Goal: Communication & Community: Answer question/provide support

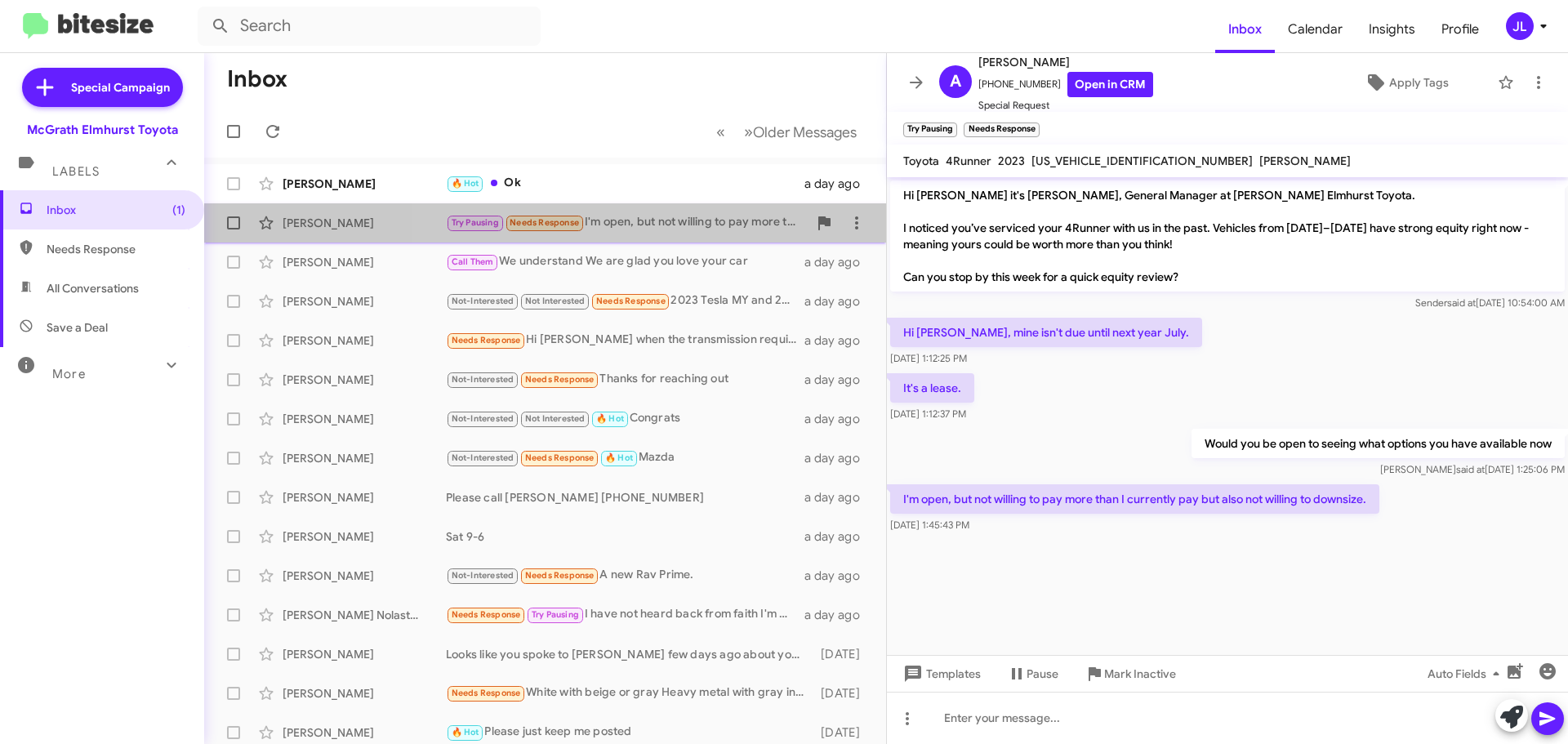
click at [689, 220] on div "Try Pausing Needs Response I'm open, but not willing to pay more than I current…" at bounding box center [627, 222] width 362 height 19
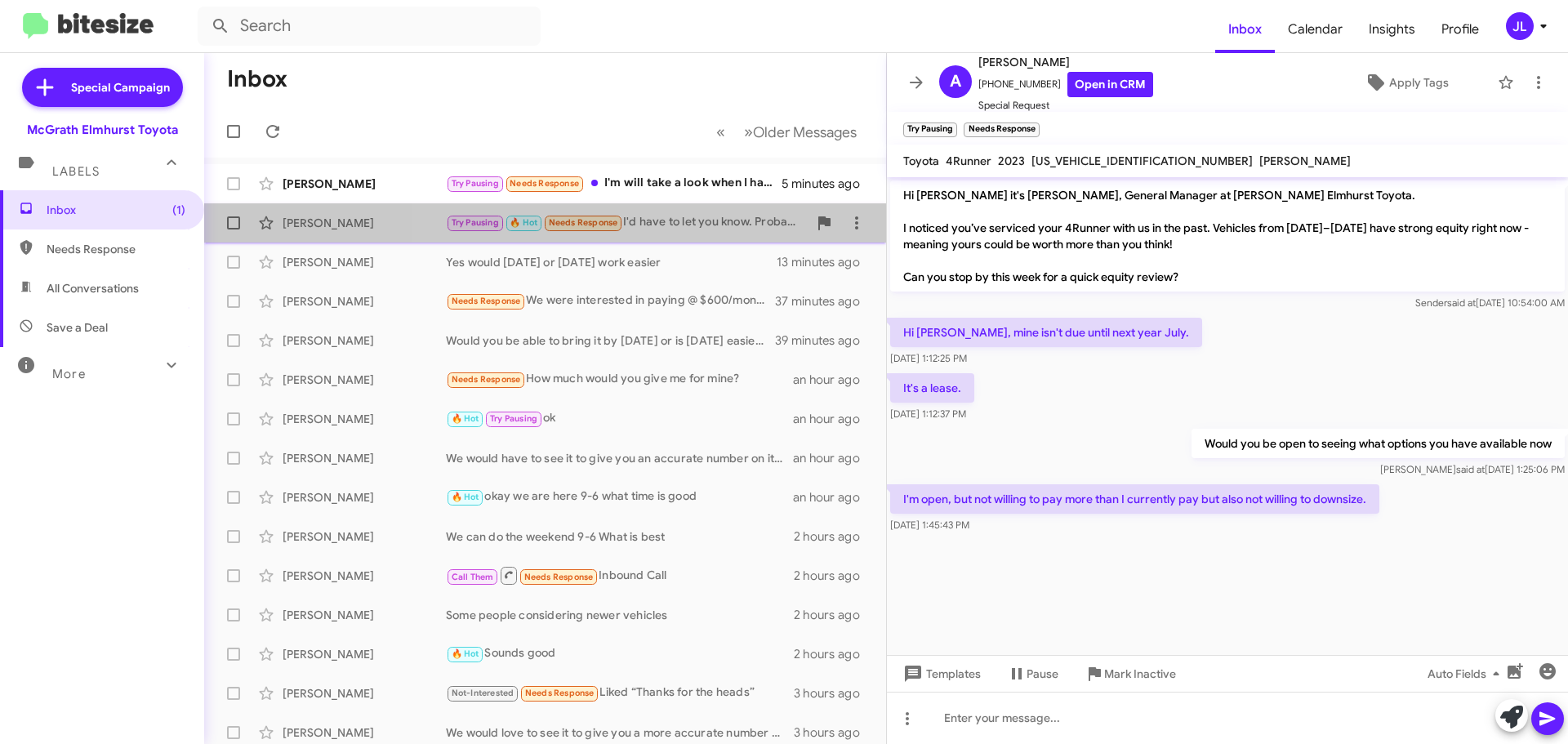
click at [698, 217] on div "Try Pausing 🔥 Hot Needs Response I'd have to let you know. Probably around noon" at bounding box center [627, 222] width 362 height 19
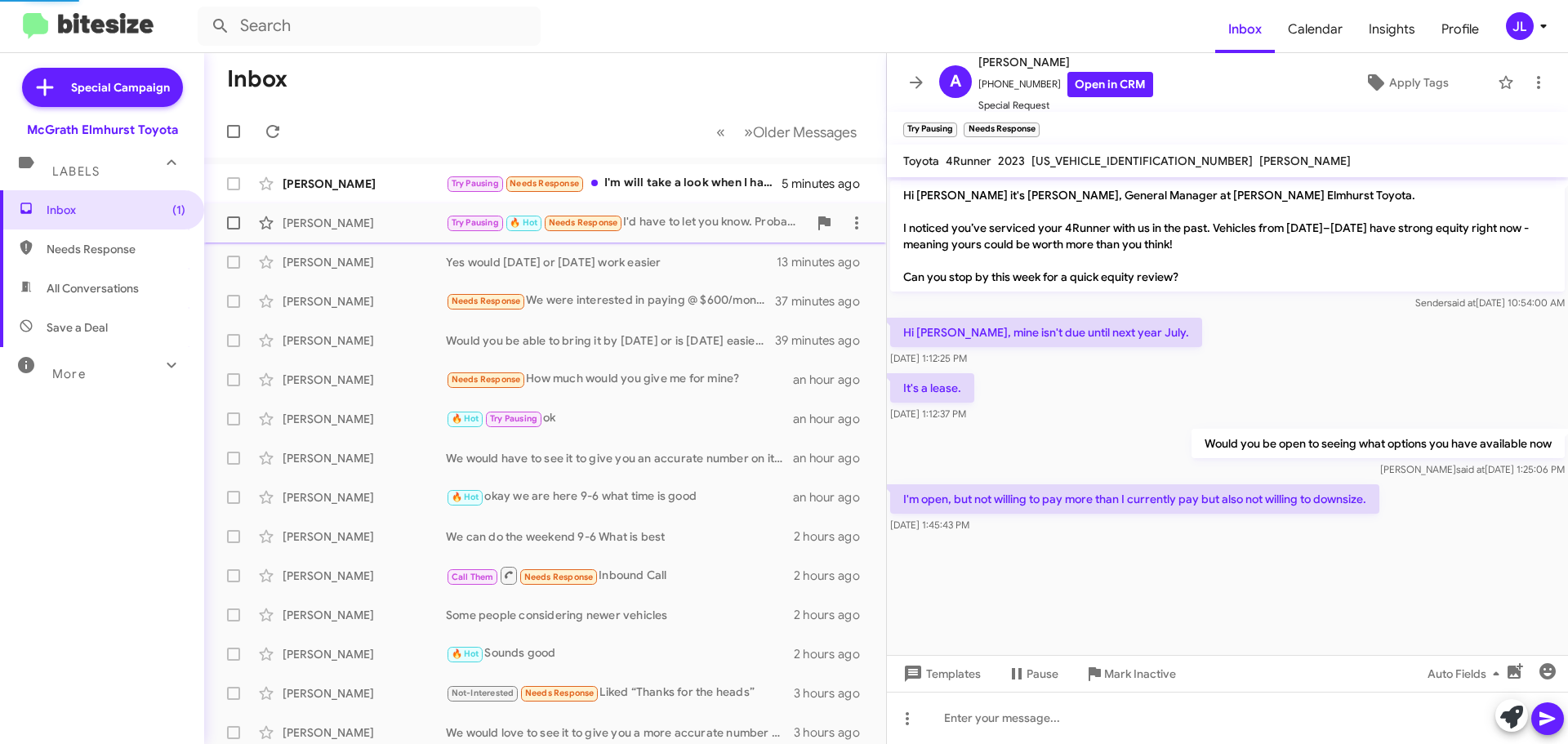
scroll to position [184, 0]
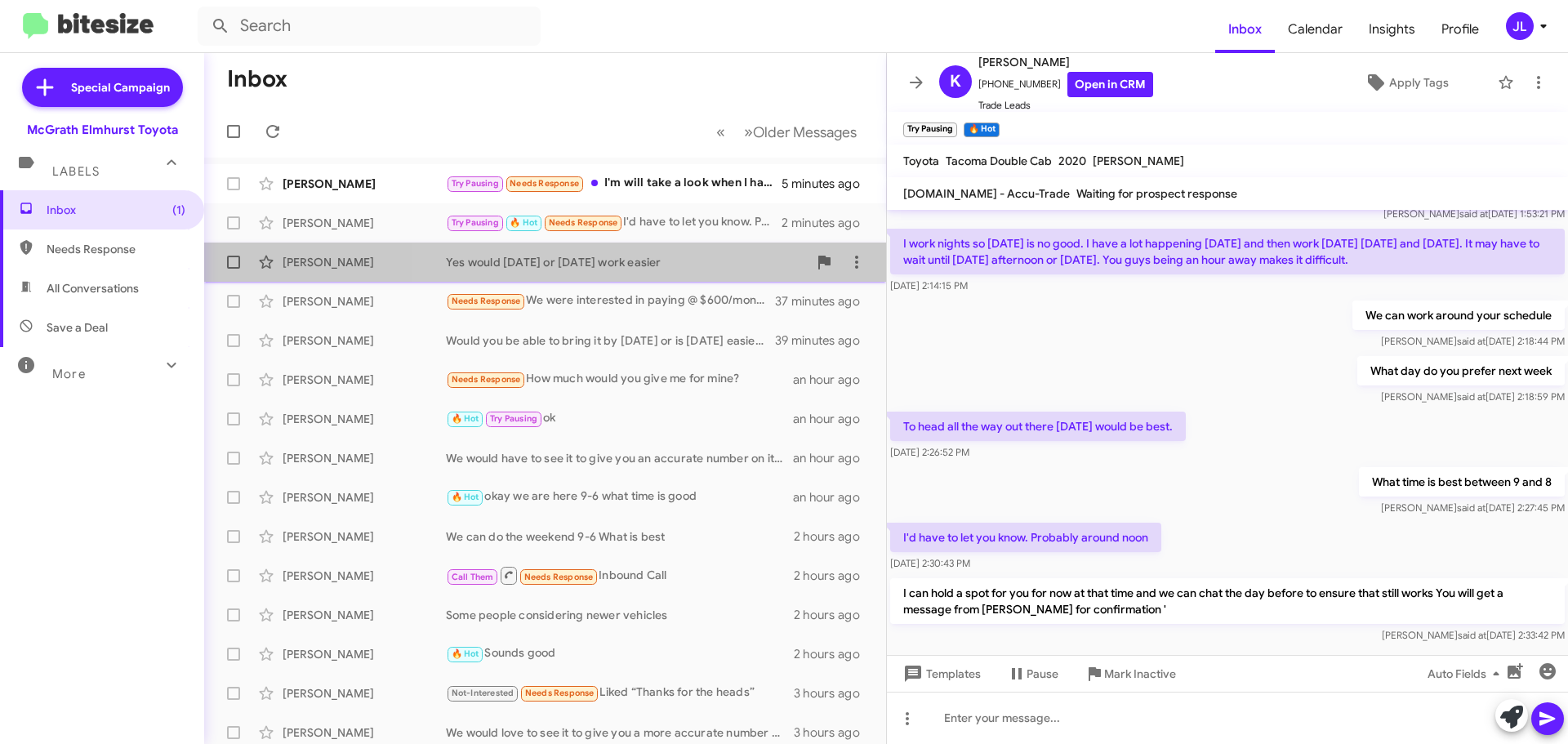
click at [688, 264] on div "Yes would today or tomorrow work easier" at bounding box center [627, 262] width 362 height 16
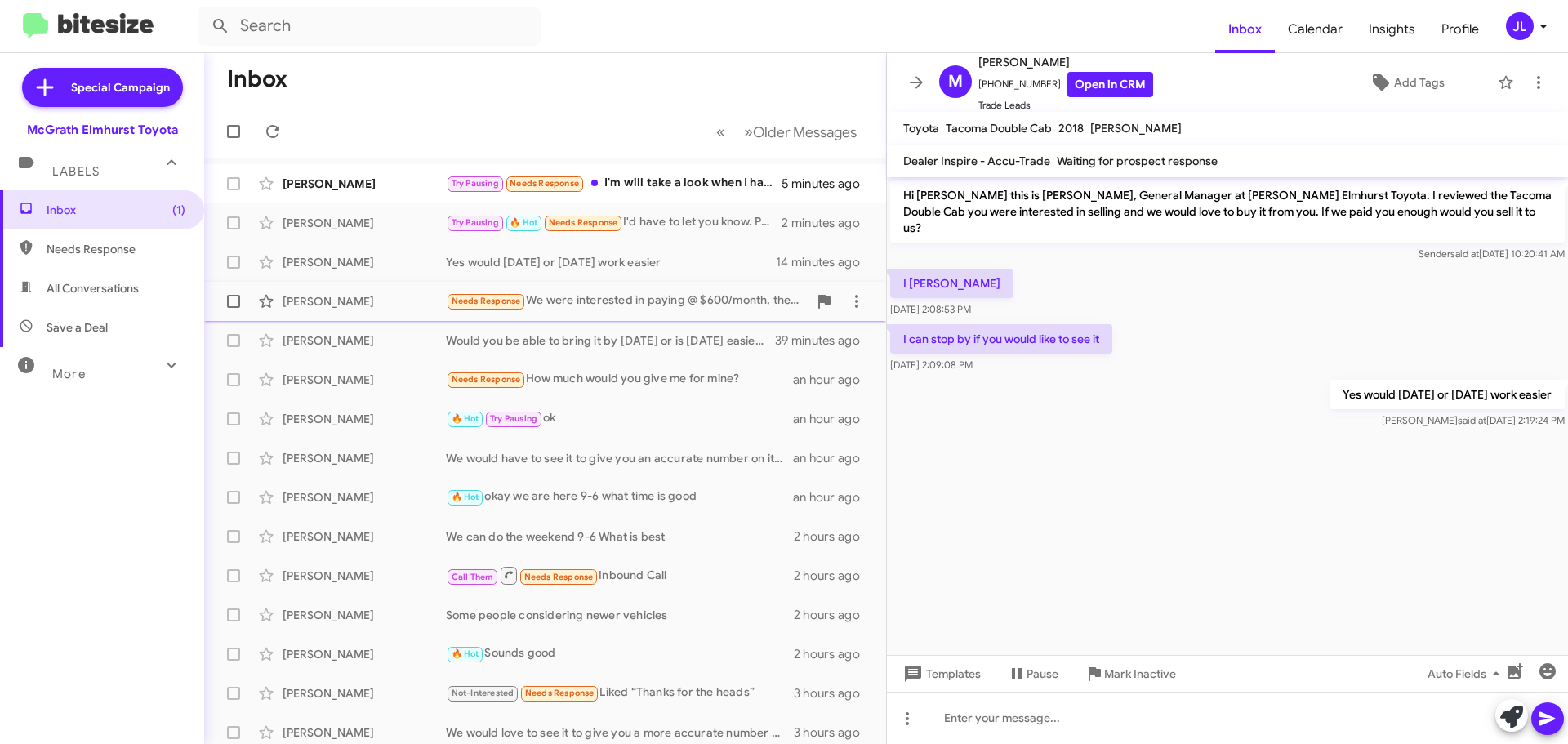
click at [678, 308] on div "Needs Response We were interested in paying @ $600/month, the same as we pay no…" at bounding box center [627, 301] width 362 height 19
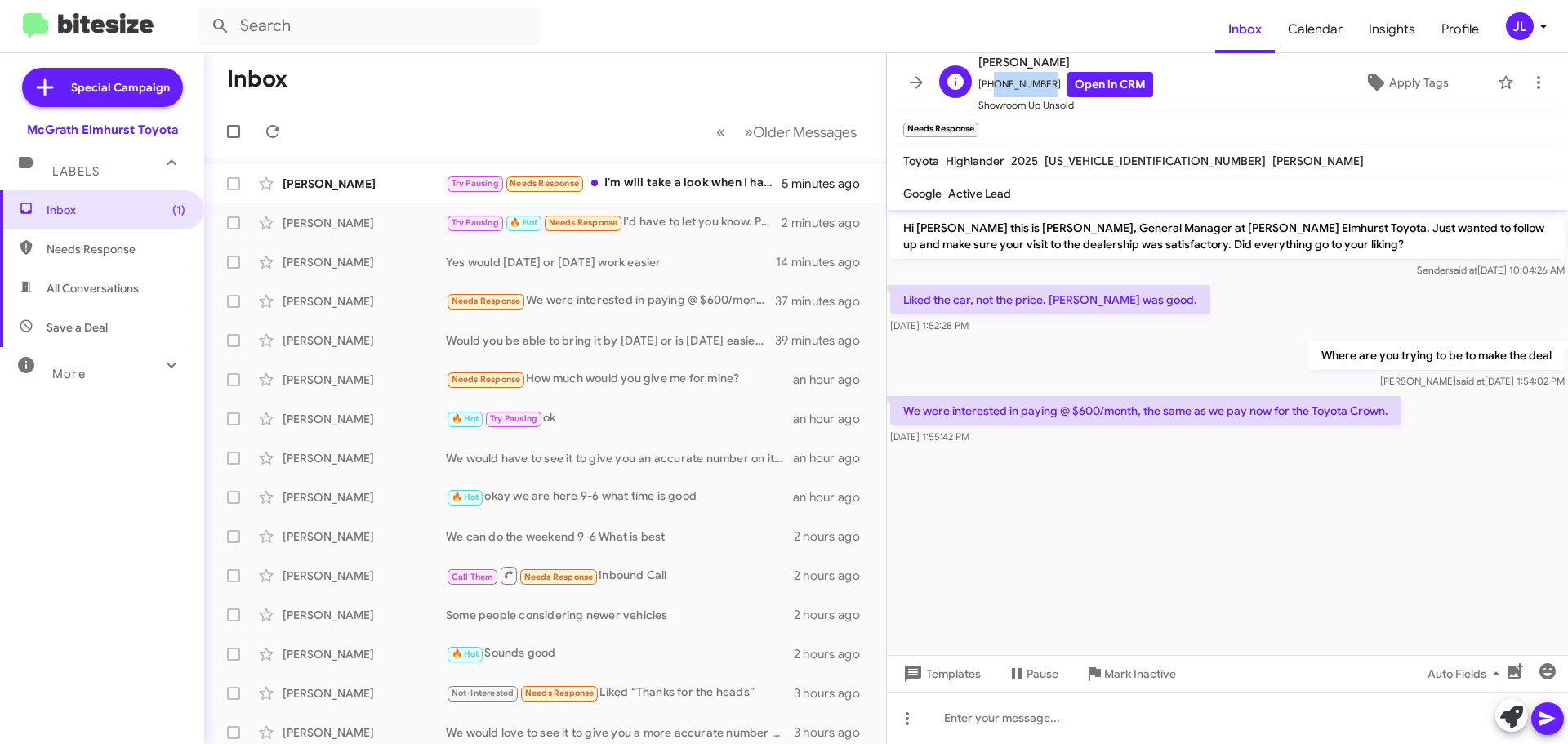
drag, startPoint x: 1042, startPoint y: 83, endPoint x: 990, endPoint y: 88, distance: 52.2
click at [990, 88] on span "+17082805614 Open in CRM" at bounding box center [1065, 85] width 175 height 26
copy span "7082805614"
click at [671, 295] on div "Needs Response We were interested in paying @ $600/month, the same as we pay no…" at bounding box center [627, 301] width 362 height 19
drag, startPoint x: 1044, startPoint y: 81, endPoint x: 988, endPoint y: 88, distance: 56.4
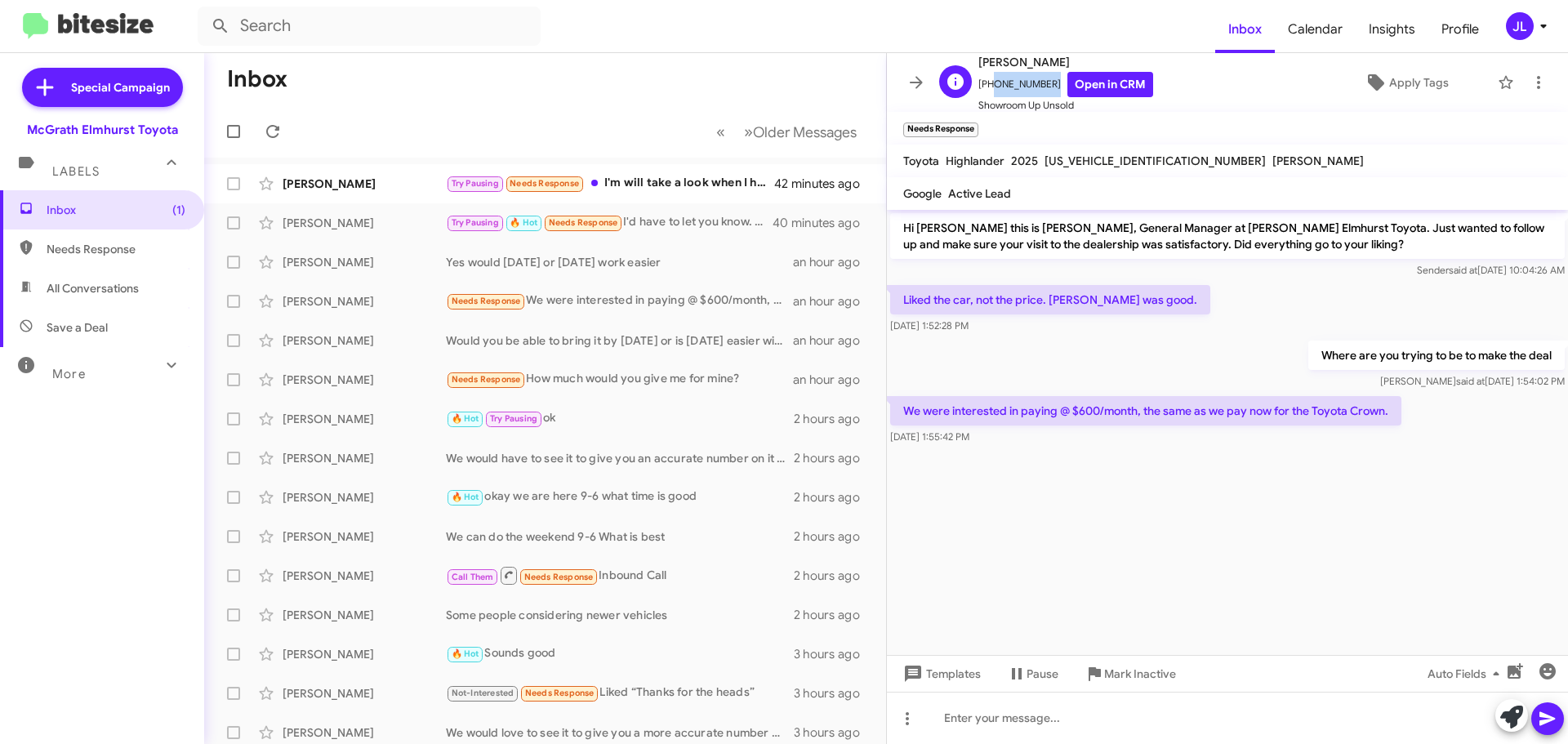
click at [988, 88] on span "[PHONE_NUMBER] Open in CRM" at bounding box center [1065, 85] width 175 height 26
copy span "7082805614"
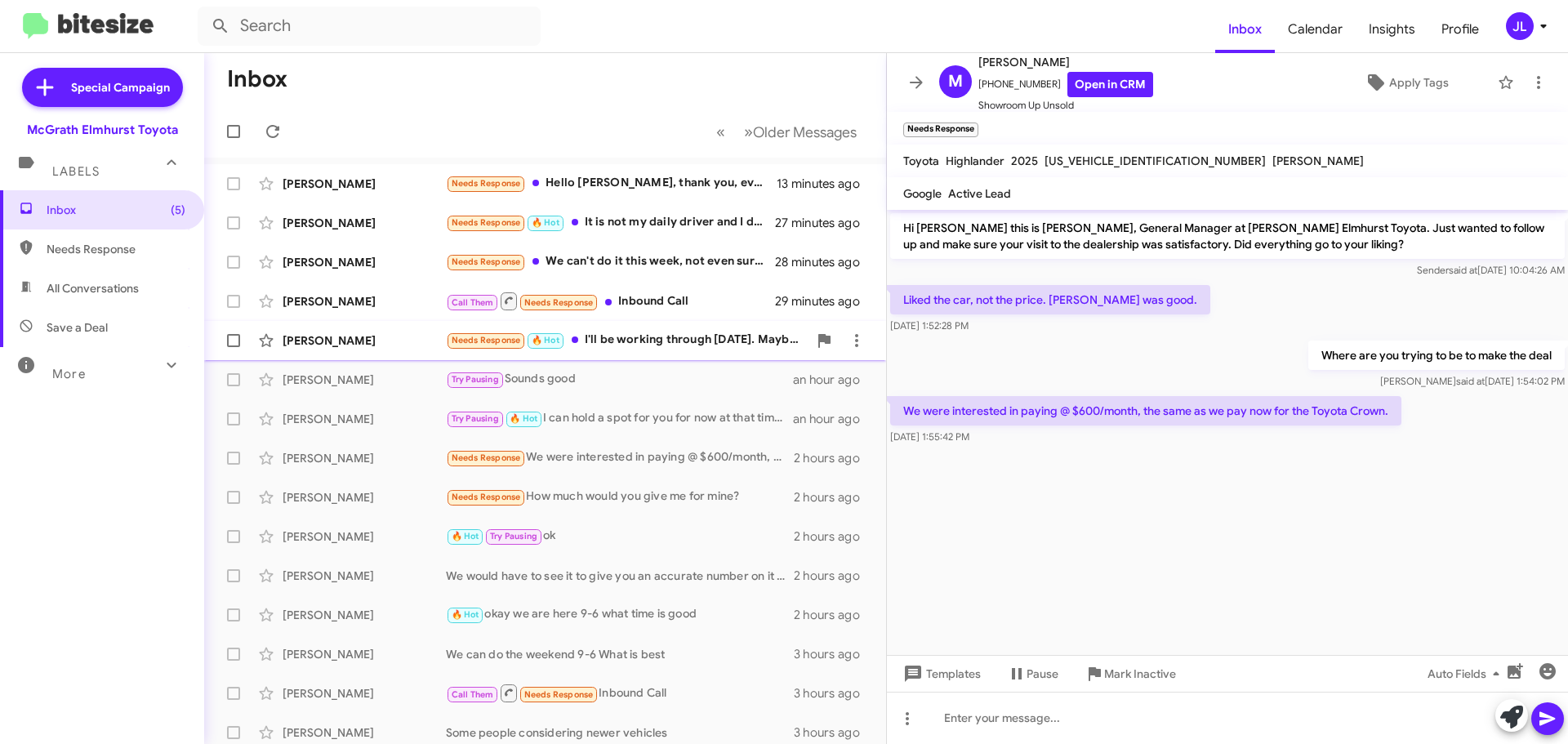
click at [646, 345] on div "Needs Response 🔥 Hot I'll be working through Saturday. Maybe Saturday afternoon" at bounding box center [627, 340] width 362 height 19
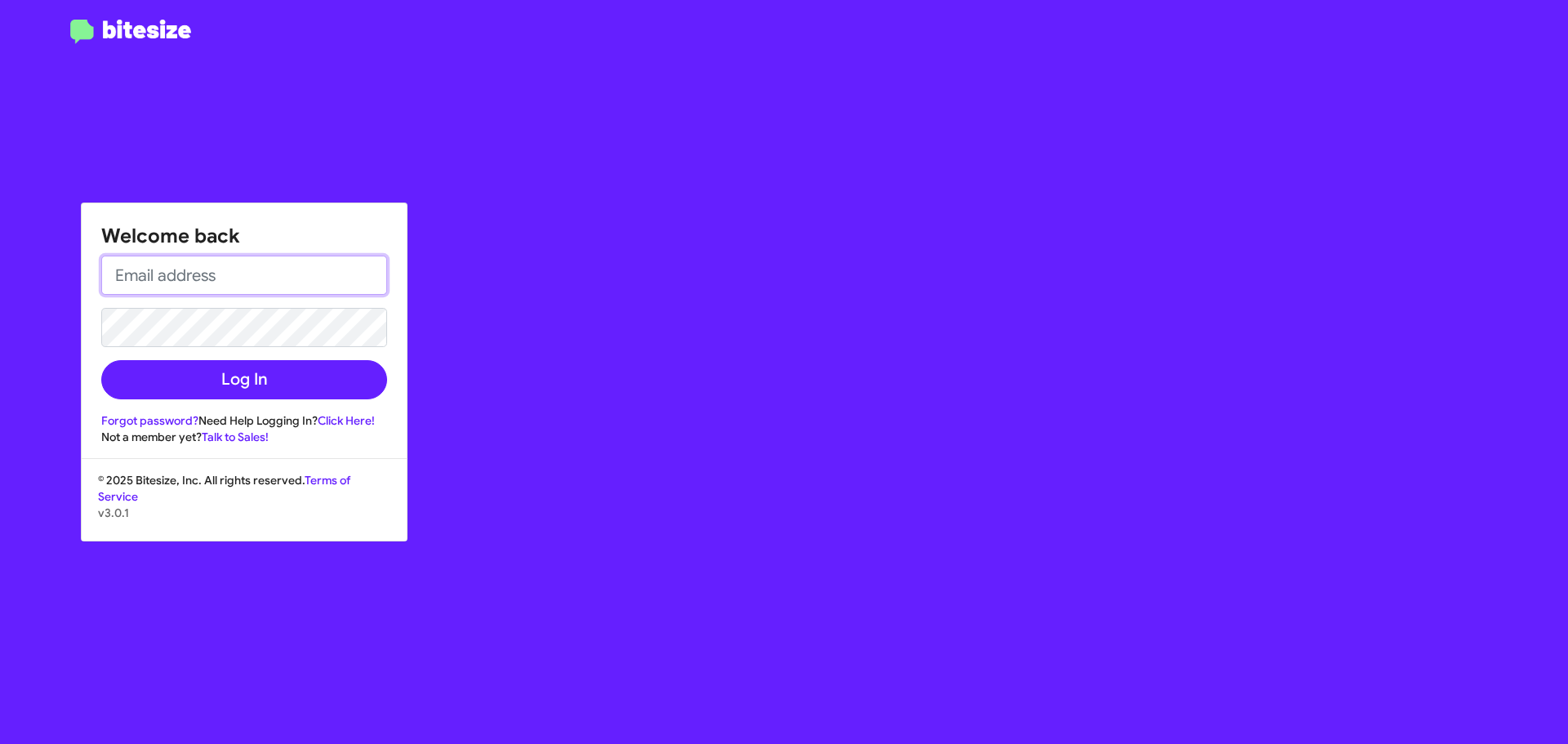
click at [174, 282] on input "email" at bounding box center [244, 275] width 286 height 39
type input "jlyons@mcgrathelmhurst.com"
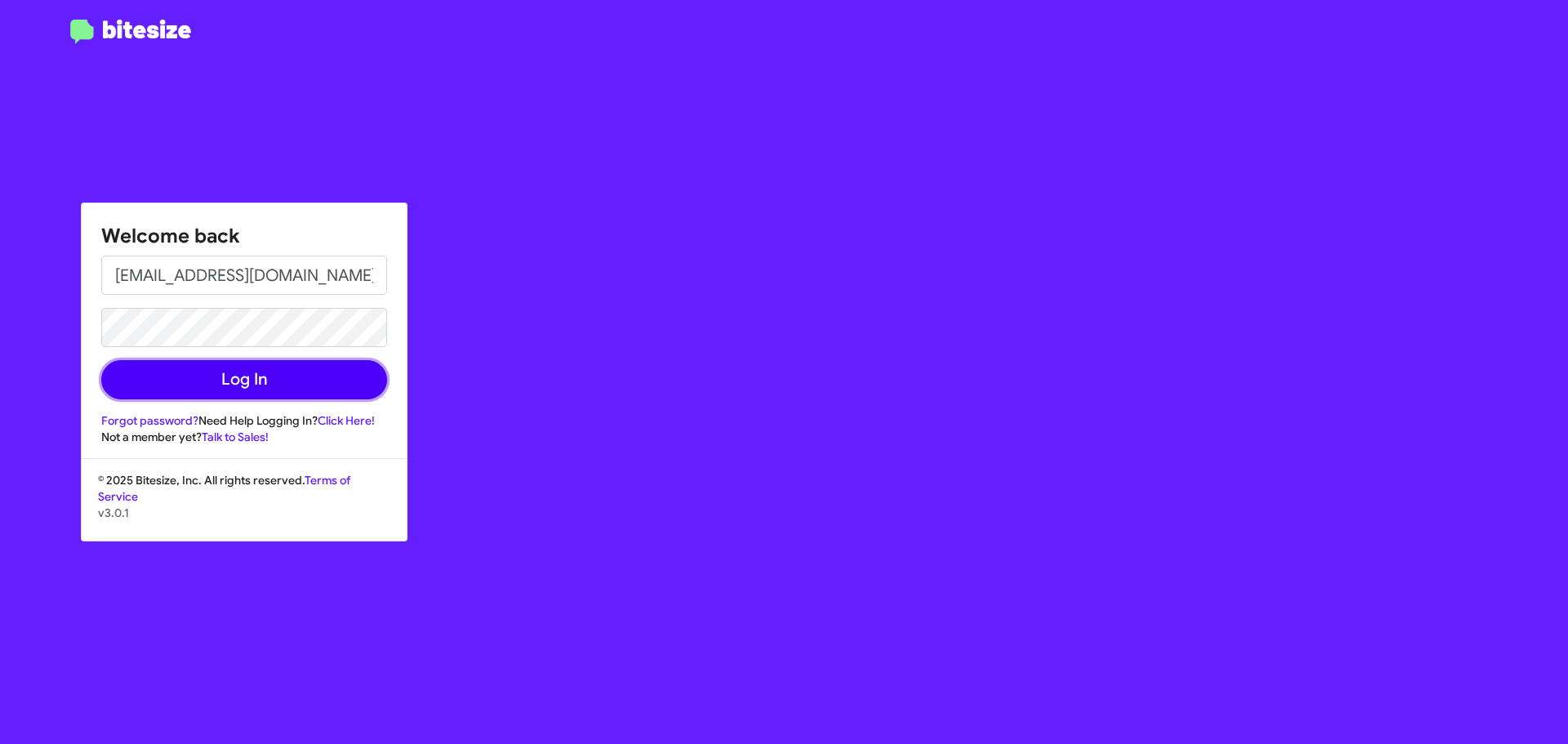
click at [309, 389] on button "Log In" at bounding box center [244, 379] width 286 height 39
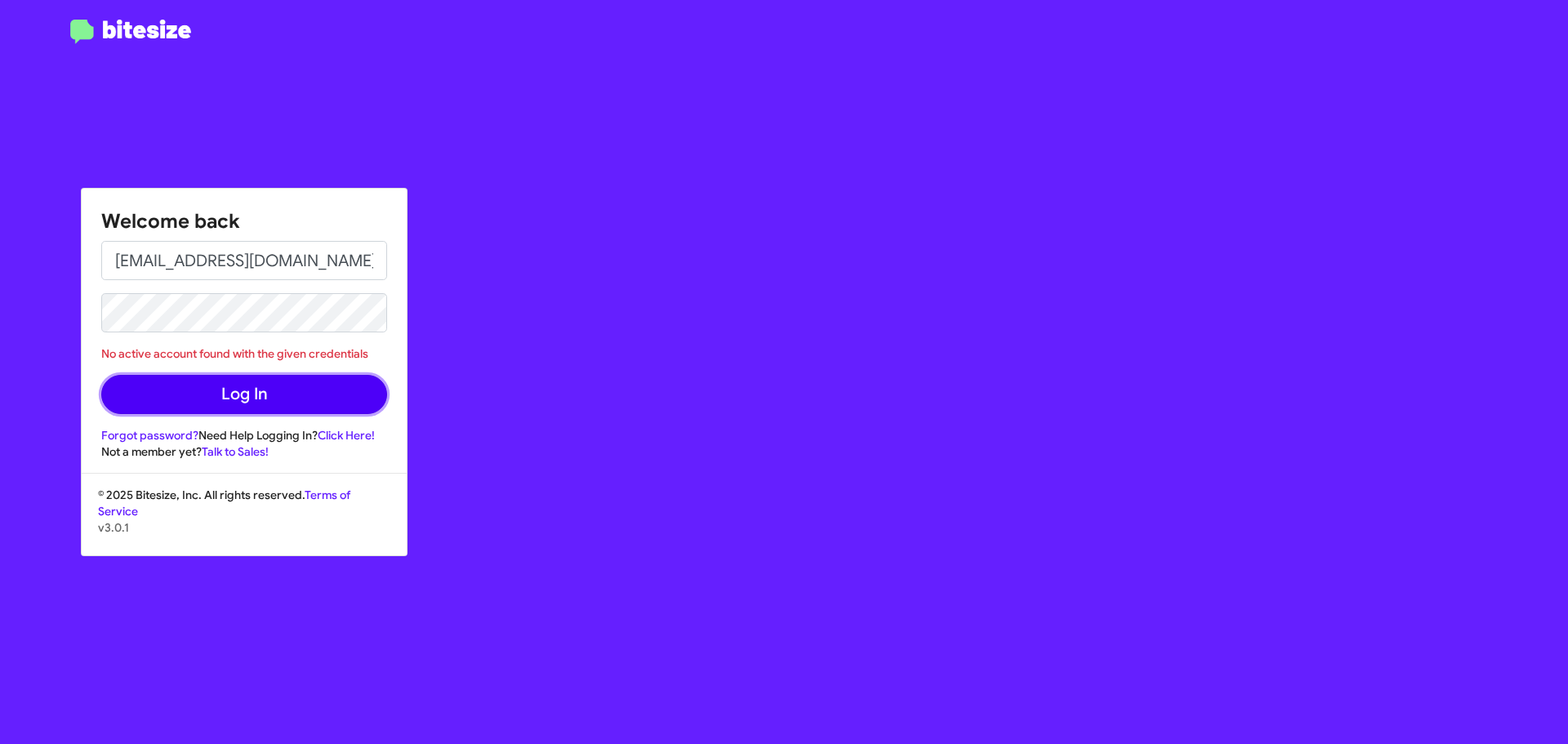
click at [257, 396] on button "Log In" at bounding box center [244, 394] width 286 height 39
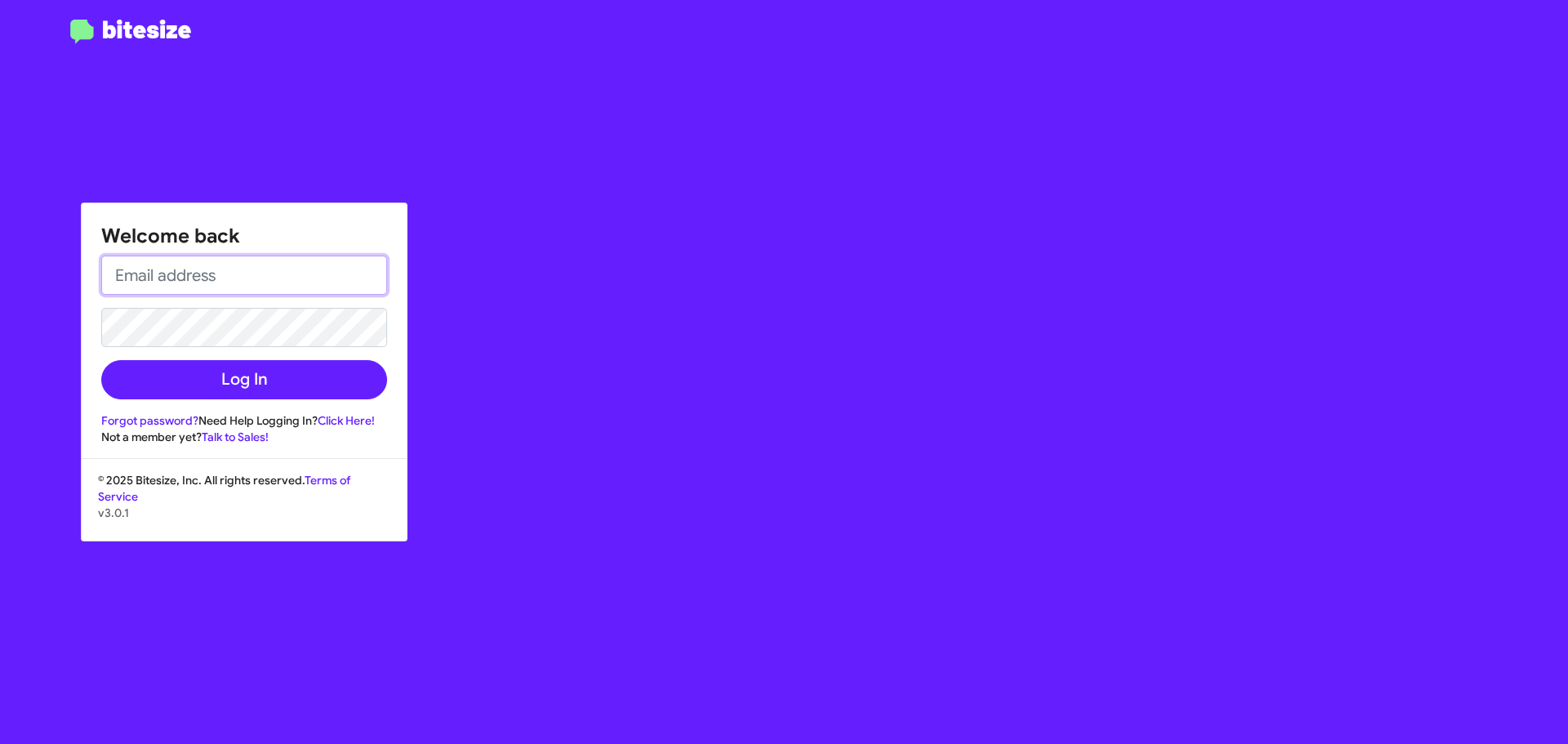
click at [327, 279] on input "email" at bounding box center [244, 275] width 286 height 39
type input "[EMAIL_ADDRESS][DOMAIN_NAME]"
click at [101, 360] on button "Log In" at bounding box center [244, 379] width 286 height 39
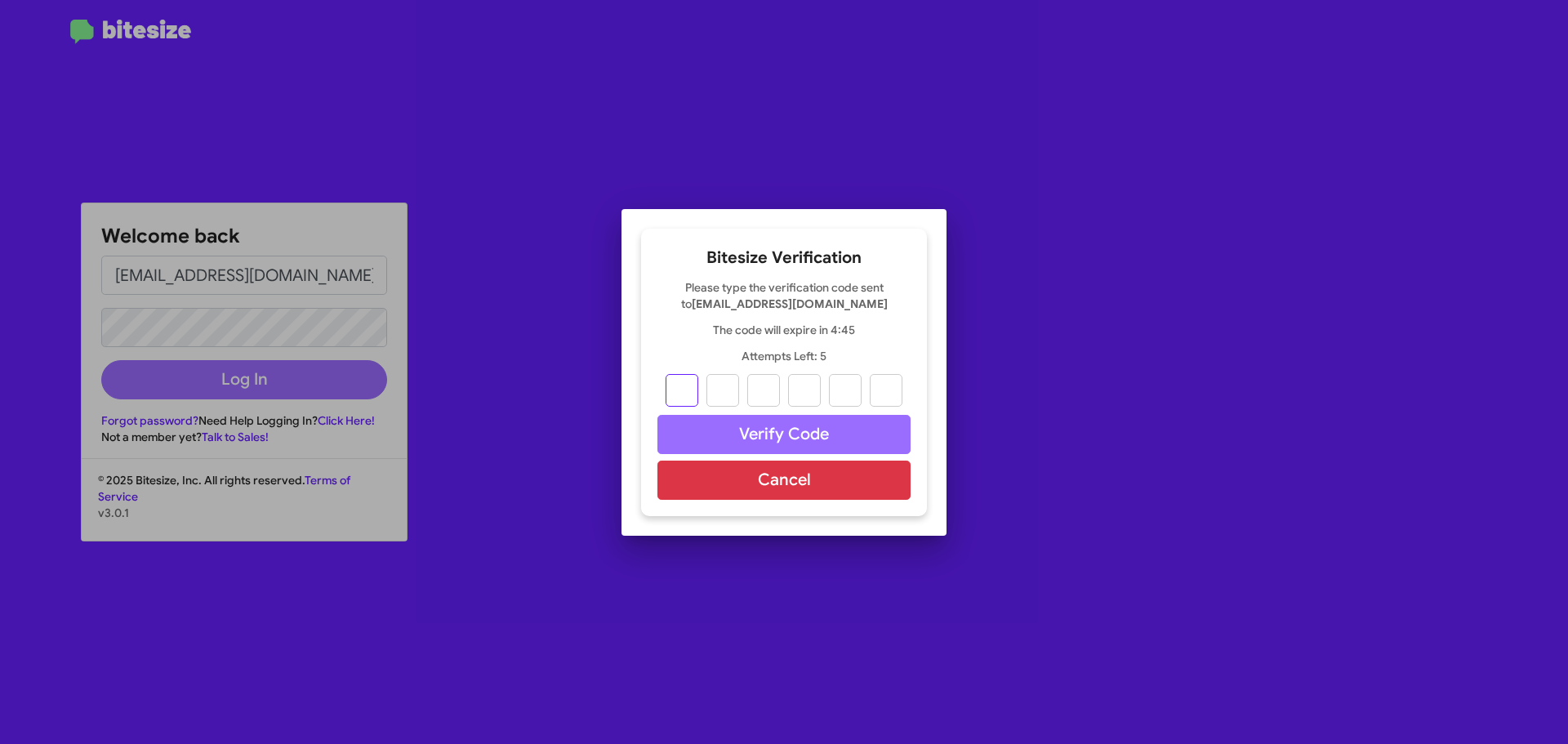
click at [680, 395] on input "text" at bounding box center [682, 390] width 33 height 33
type input "5"
type input "3"
type input "6"
type input "0"
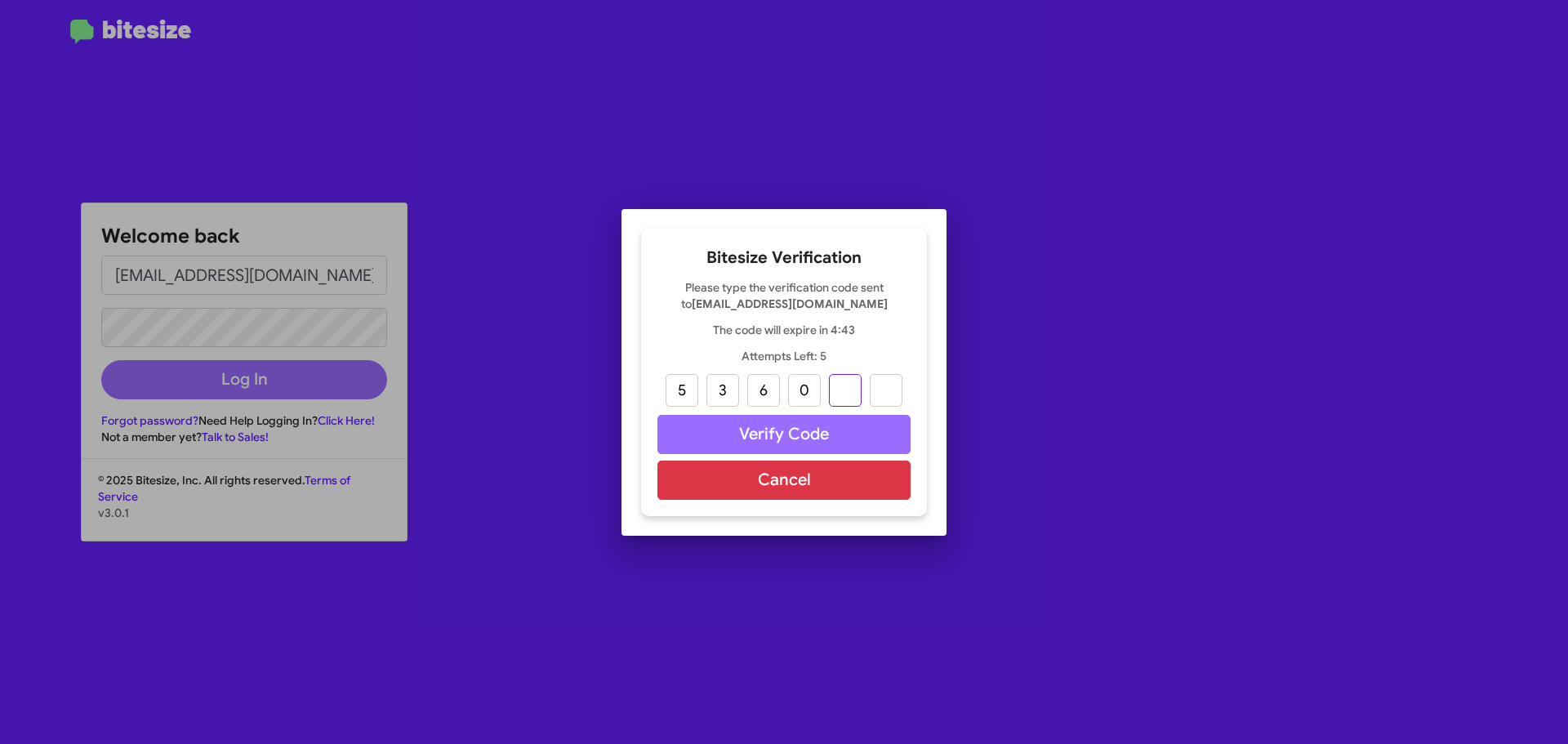
type input "4"
type input "1"
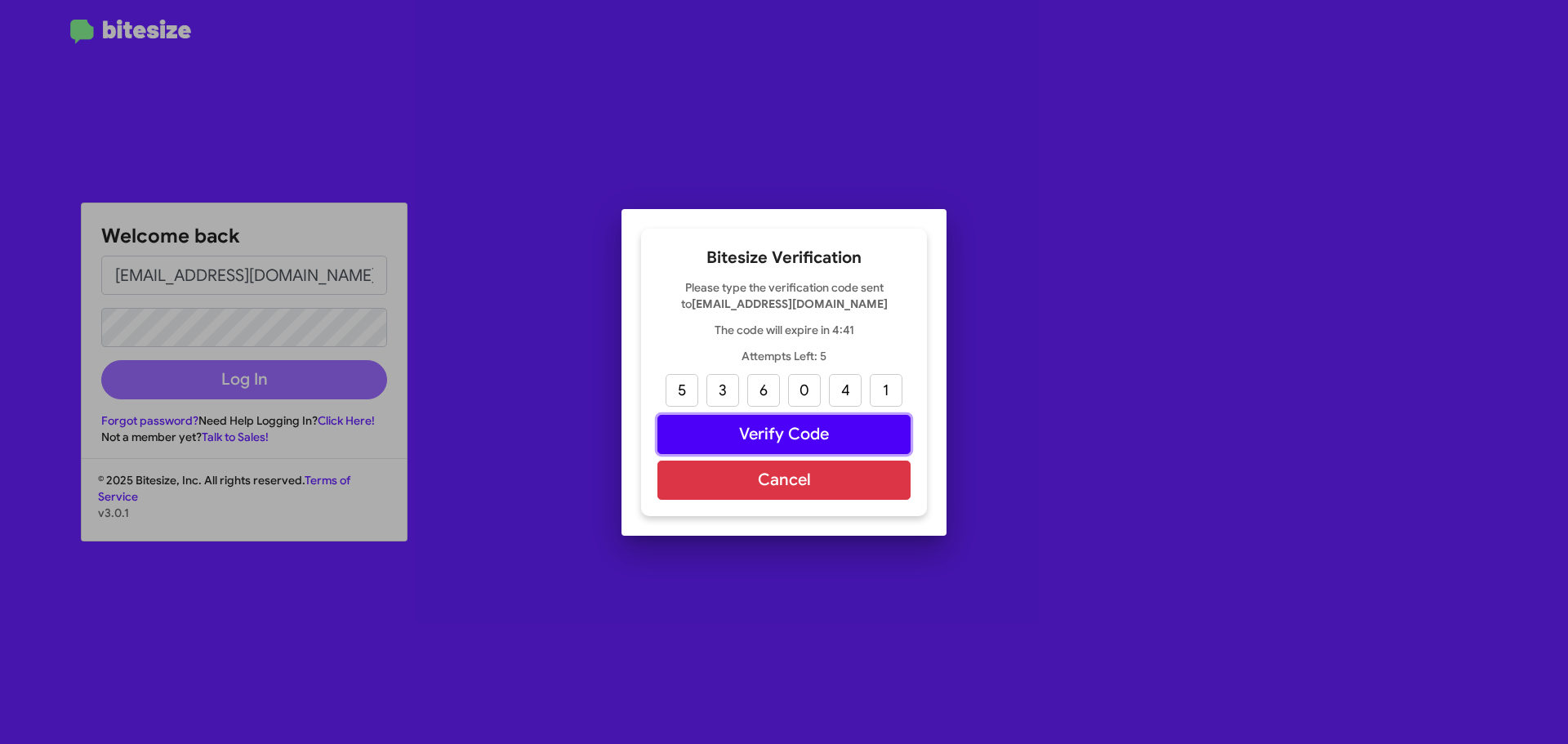
click at [749, 435] on button "Verify Code" at bounding box center [783, 434] width 253 height 39
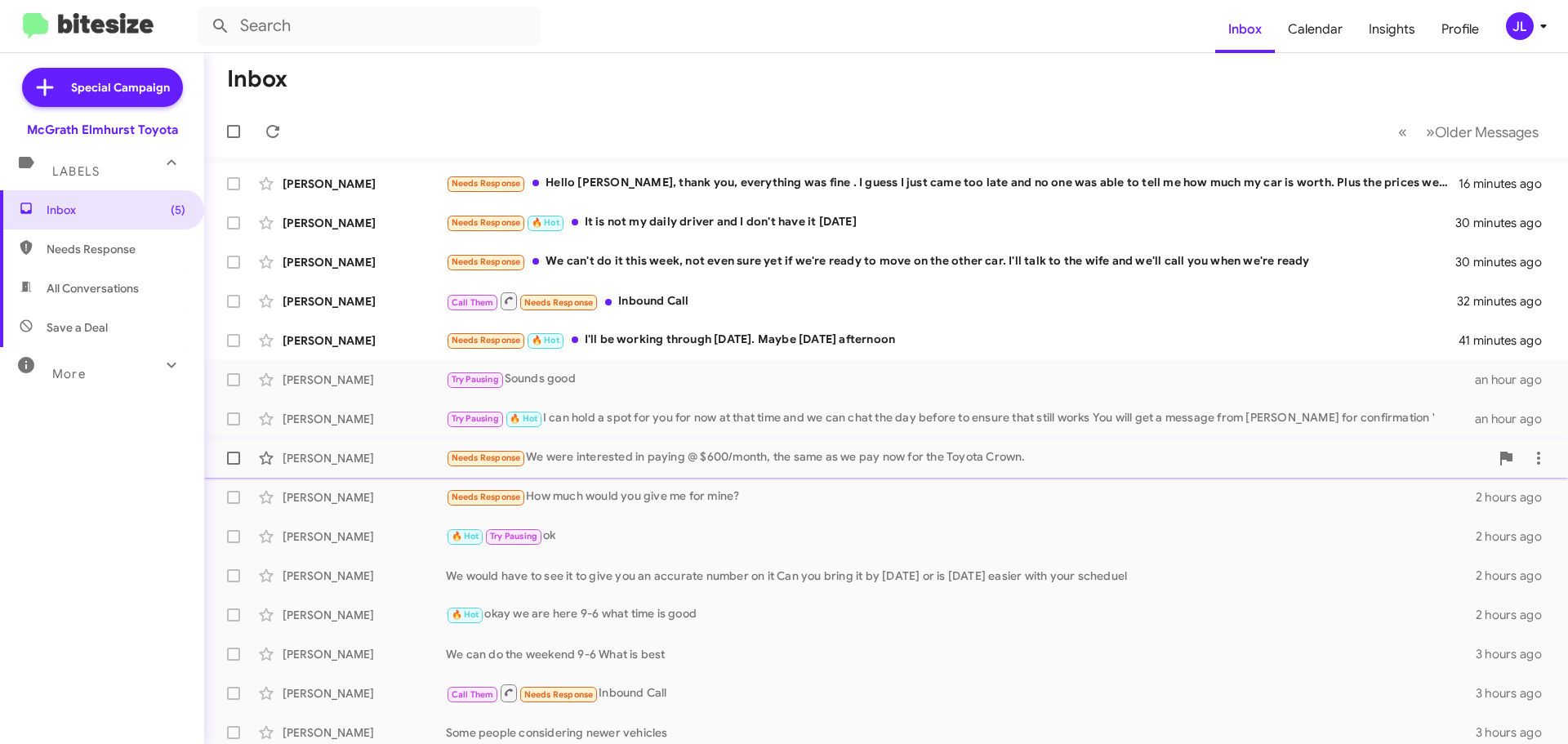
click at [771, 445] on div "Michael Comiskey Needs Response We were interested in paying @ $600/month, the …" at bounding box center [886, 458] width 1338 height 33
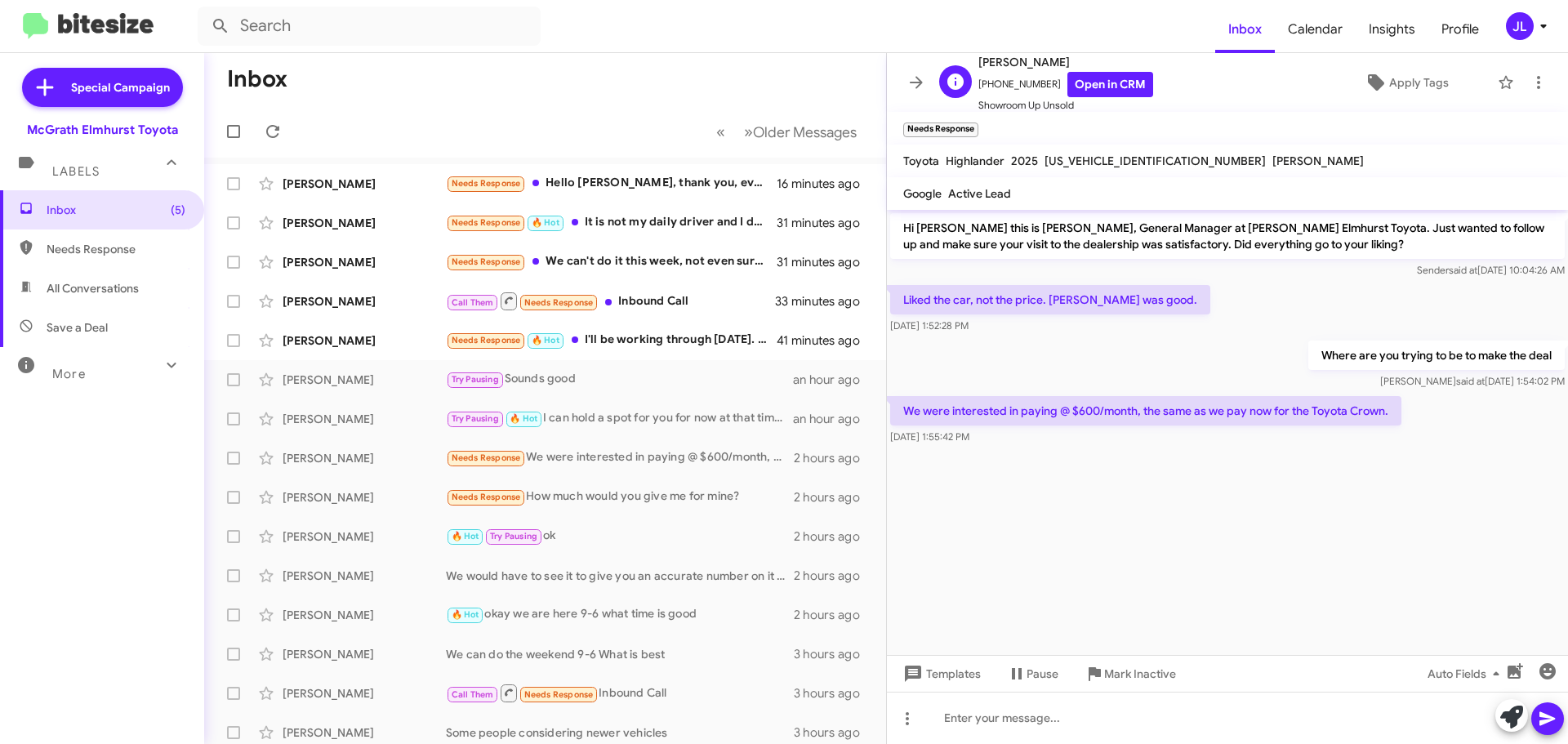
drag, startPoint x: 1044, startPoint y: 81, endPoint x: 987, endPoint y: 88, distance: 57.4
click at [987, 88] on span "+17082805614 Open in CRM" at bounding box center [1065, 85] width 175 height 26
copy span "7082805614"
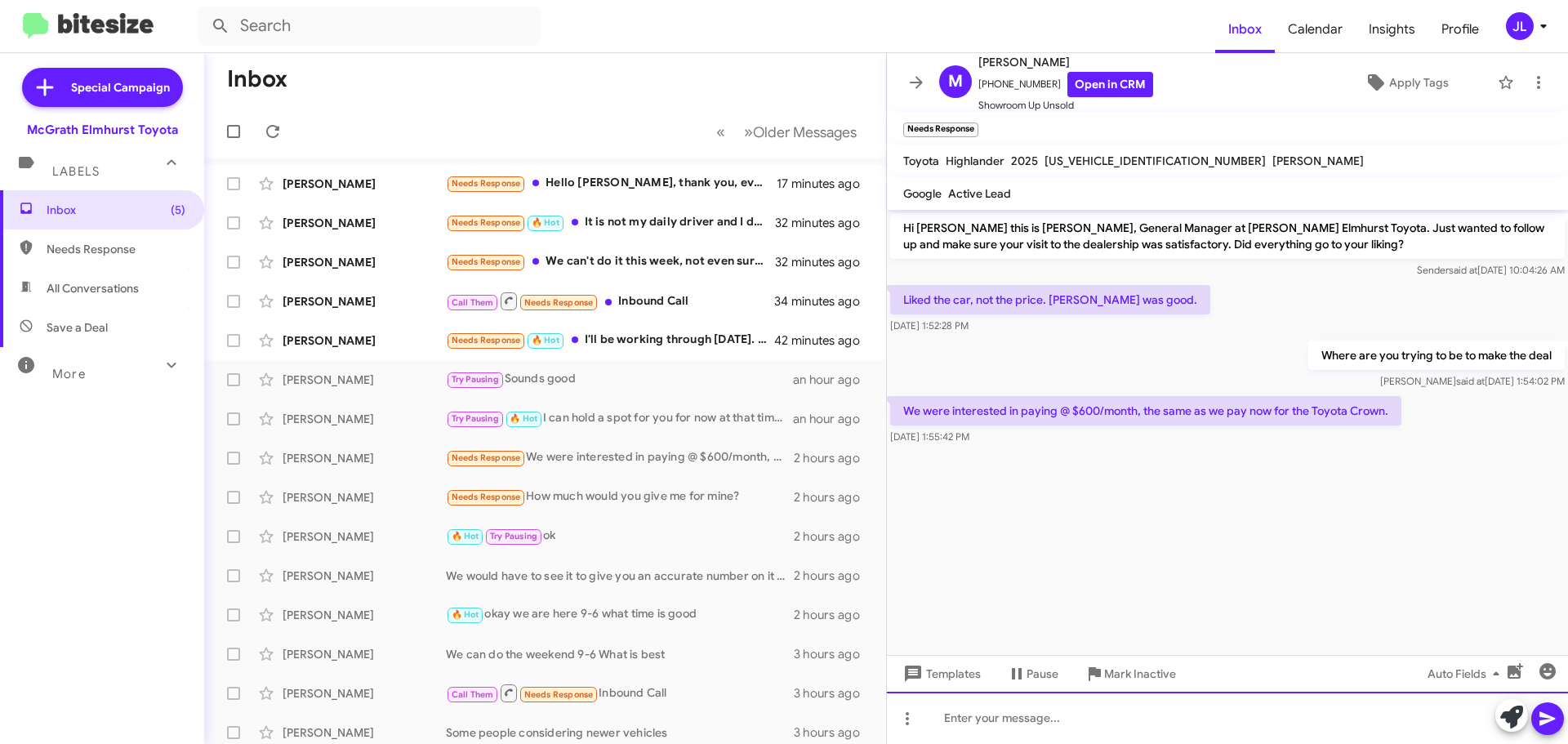
click at [1095, 717] on div at bounding box center [1226, 717] width 681 height 52
click at [1086, 719] on div "I see what your saying" at bounding box center [1226, 717] width 681 height 52
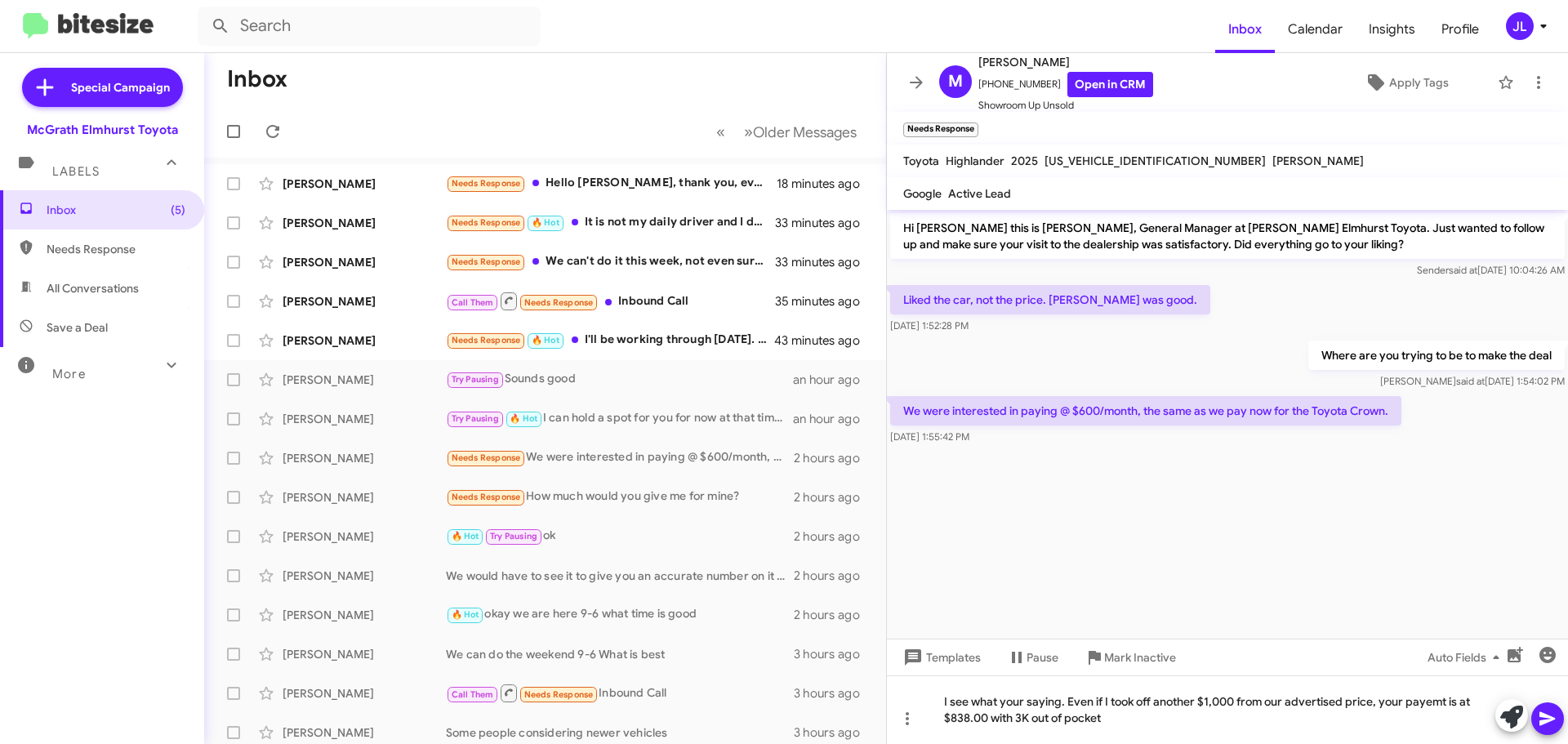
click at [1010, 696] on mat-tooltip-component "Pause Conversation" at bounding box center [1033, 696] width 111 height 49
click at [1012, 699] on div "Pause Conversation" at bounding box center [1032, 696] width 89 height 27
click at [1039, 715] on mat-tooltip-component "Pause Conversation" at bounding box center [1033, 696] width 111 height 49
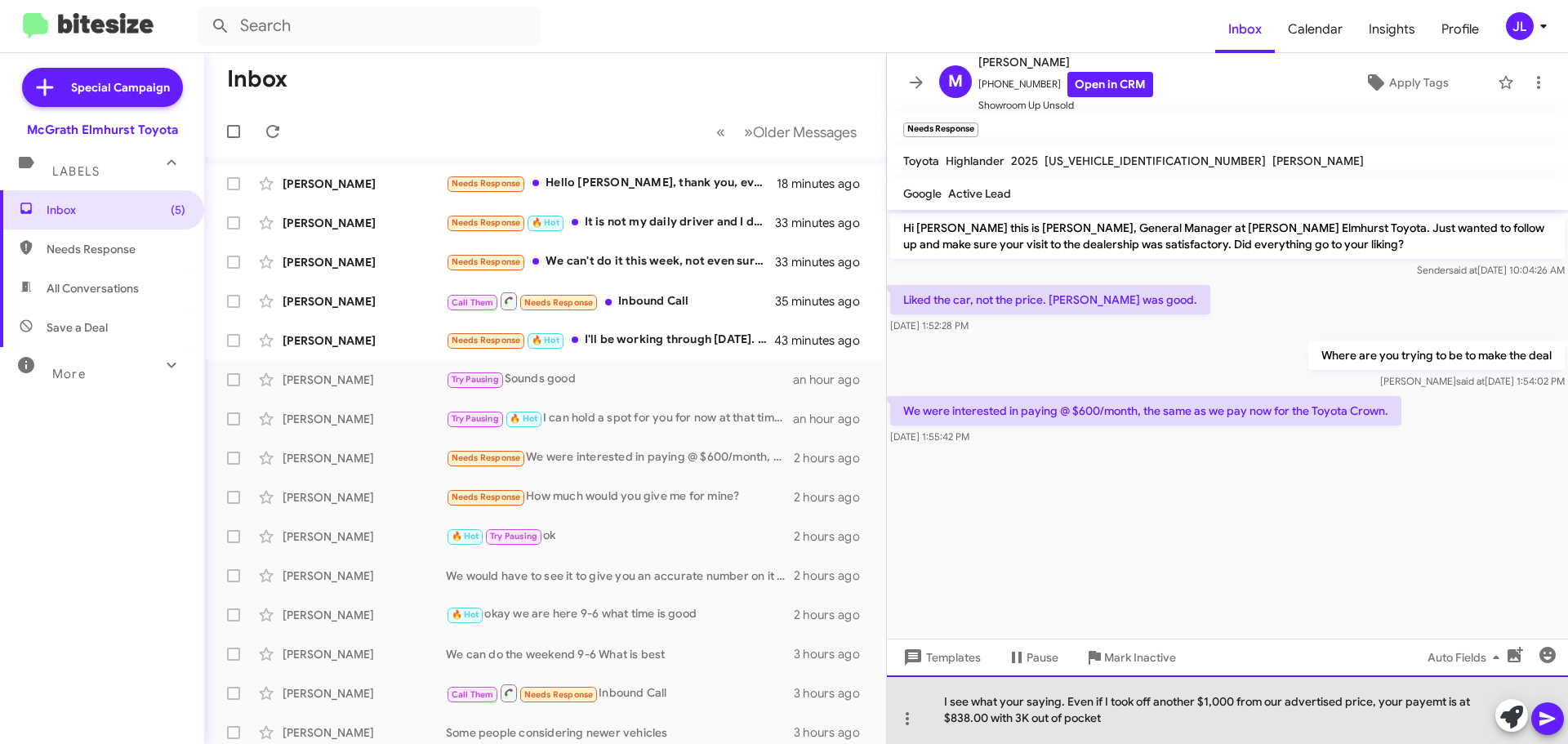
click at [1095, 717] on div "I see what your saying. Even if I took off another $1,000 from our advertised p…" at bounding box center [1226, 709] width 681 height 69
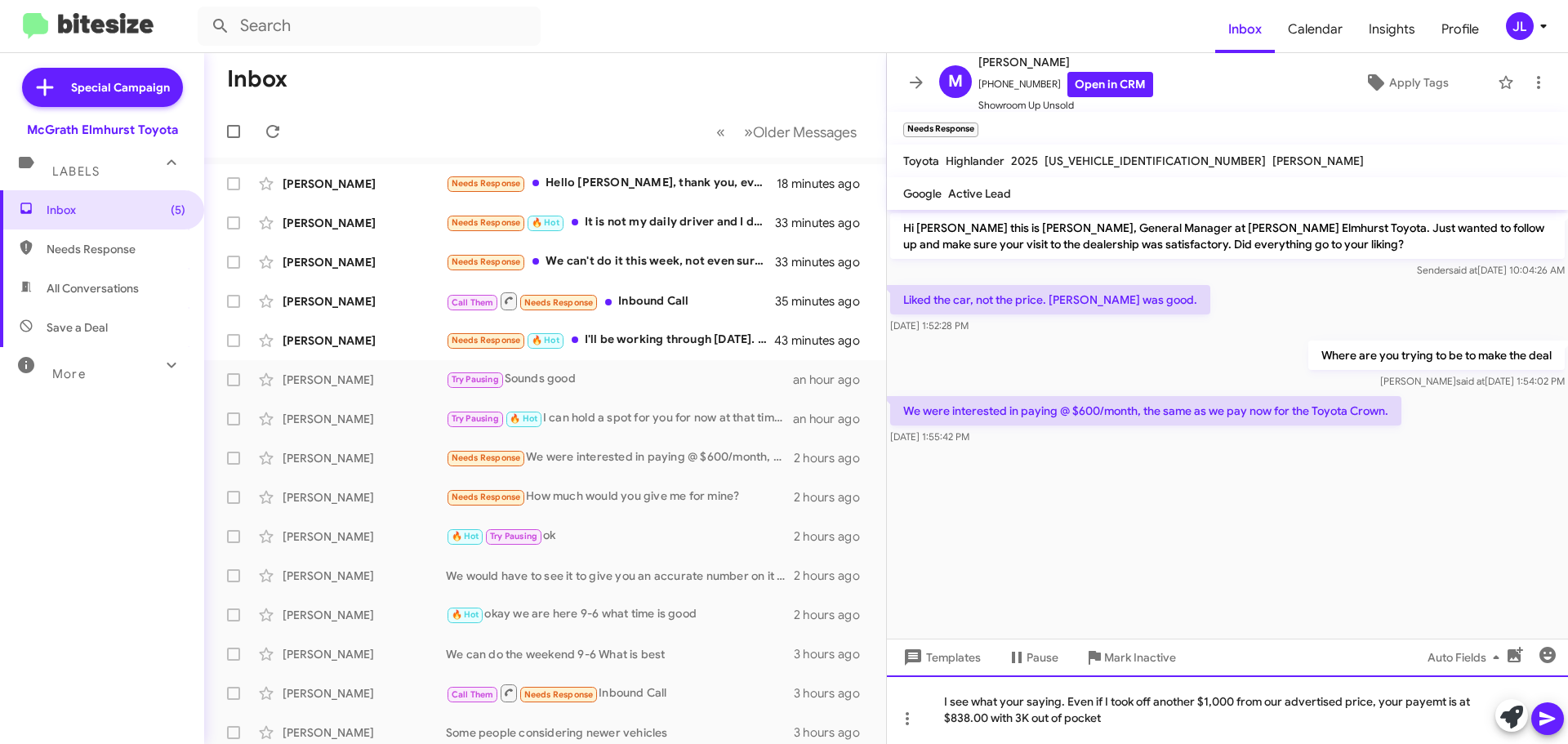
click at [1016, 703] on div "I see what your saying. Even if I took off another $1,000 from our advertised p…" at bounding box center [1226, 709] width 681 height 69
click at [1436, 703] on div "I see what you're saying. Even if I took off another $1,000 from our advertised…" at bounding box center [1226, 709] width 681 height 69
click at [1119, 725] on div "I see what you're saying. Even if I took off another $1,000 from our advertised…" at bounding box center [1226, 709] width 681 height 69
click at [1556, 716] on icon at bounding box center [1547, 718] width 19 height 19
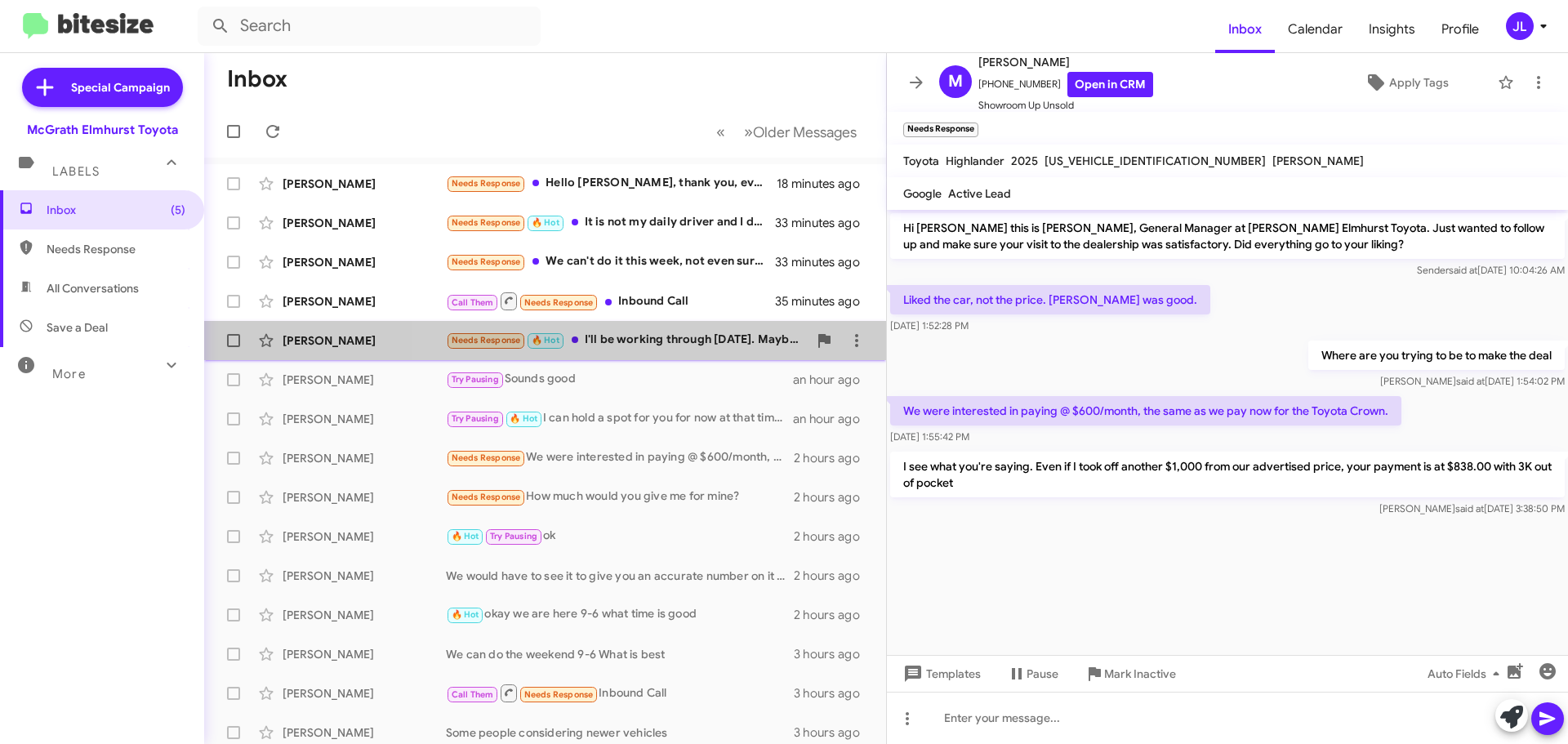
click at [673, 345] on div "Needs Response 🔥 Hot I'll be working through Saturday. Maybe Saturday afternoon" at bounding box center [627, 340] width 362 height 19
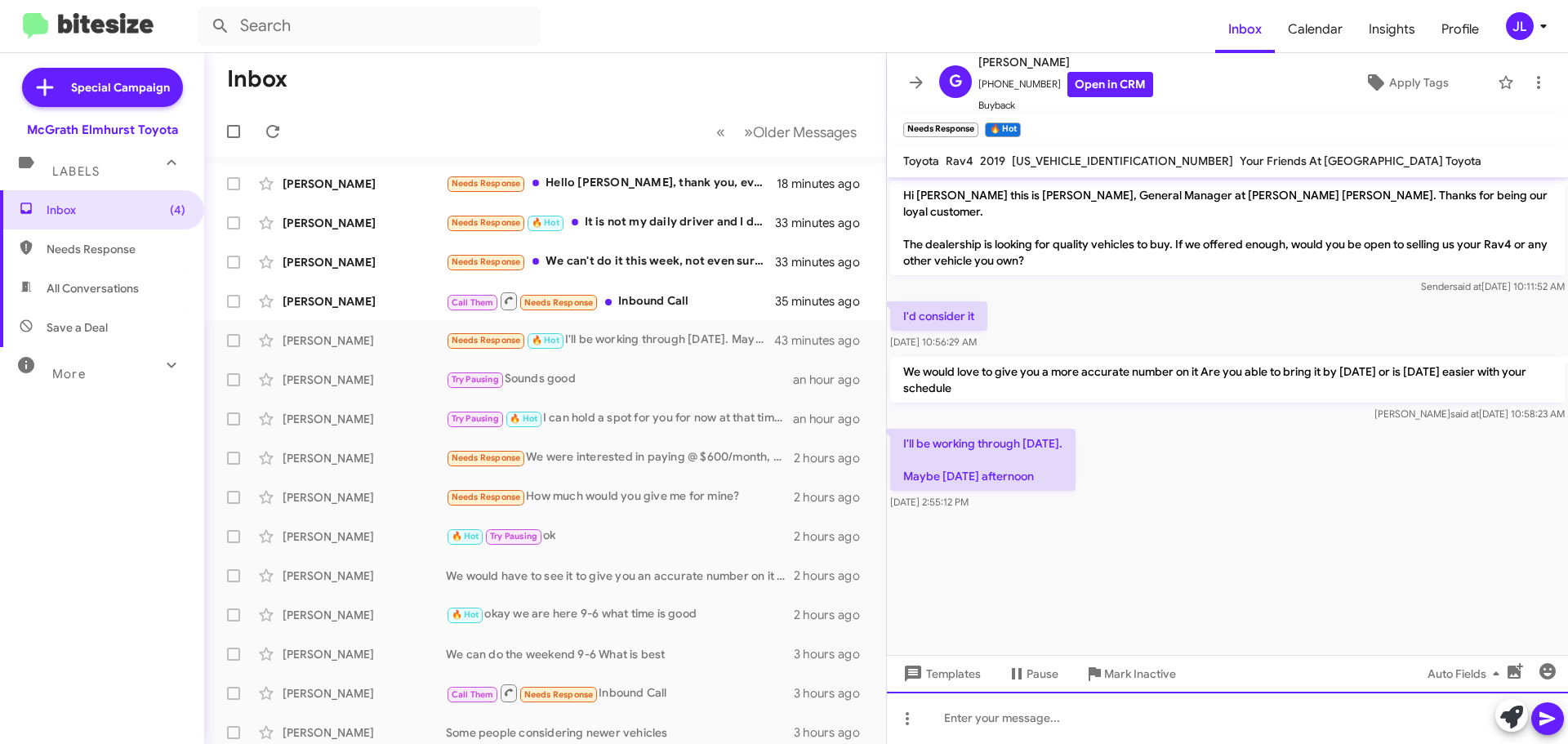
click at [1127, 719] on div at bounding box center [1226, 717] width 681 height 52
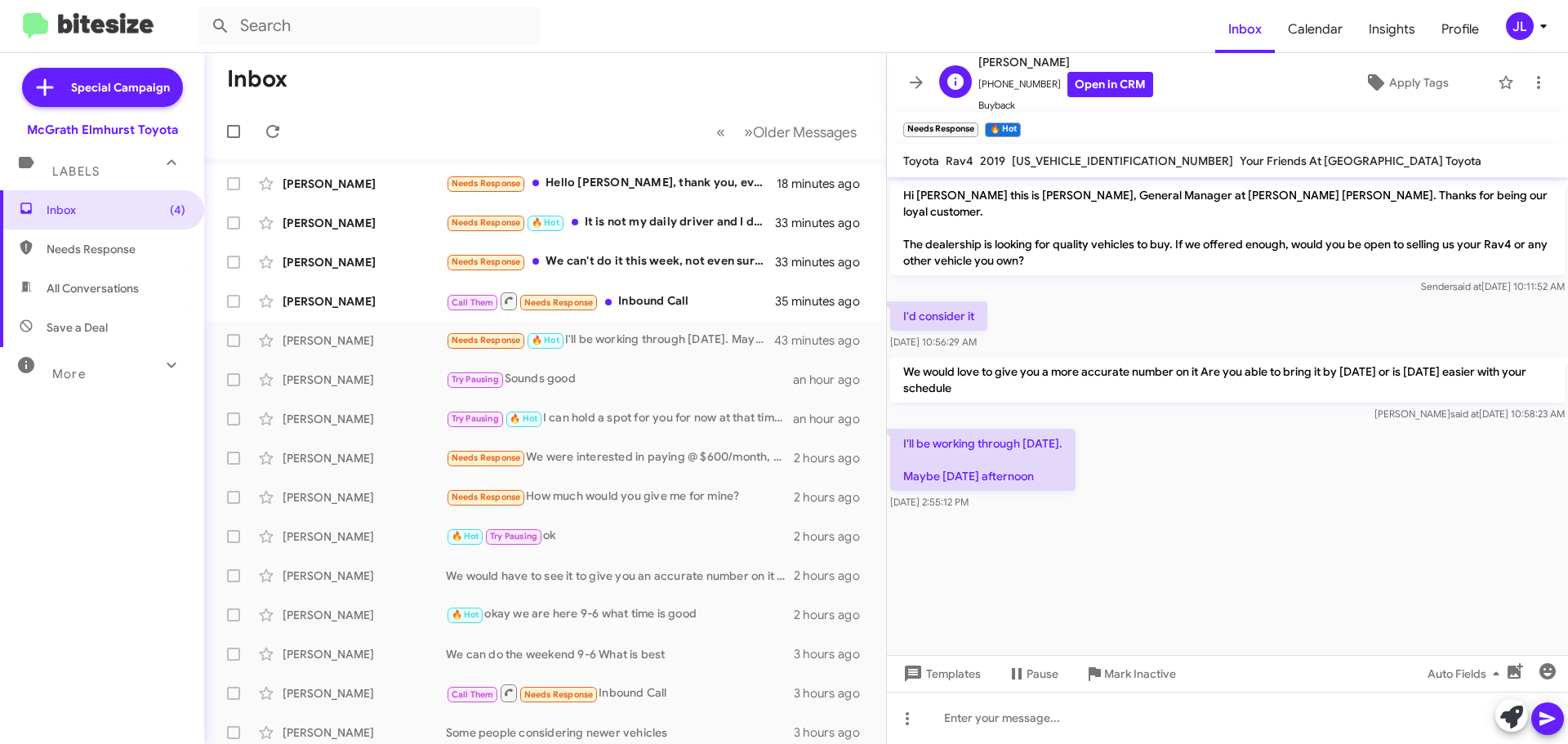
drag, startPoint x: 1040, startPoint y: 81, endPoint x: 990, endPoint y: 88, distance: 50.5
click at [990, 88] on span "+16238669225 Open in CRM" at bounding box center [1065, 85] width 175 height 26
copy span "6238669225"
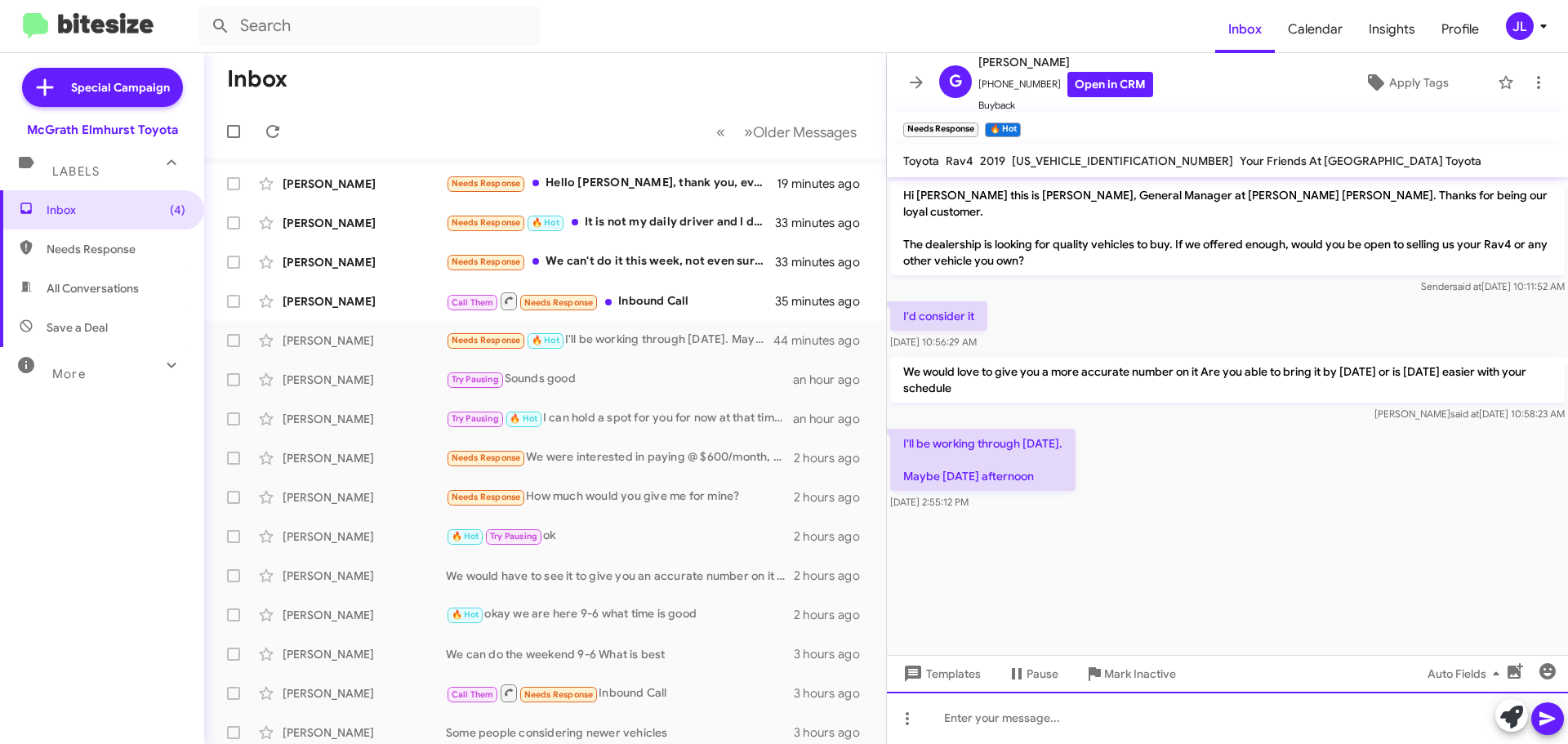
click at [1025, 715] on div at bounding box center [1226, 717] width 681 height 52
drag, startPoint x: 1438, startPoint y: 721, endPoint x: 871, endPoint y: 726, distance: 567.0
click at [871, 726] on div "Inbox « Previous » Next Older Messages Malgorzata Zajac-Krupinski Needs Respons…" at bounding box center [885, 399] width 1363 height 691
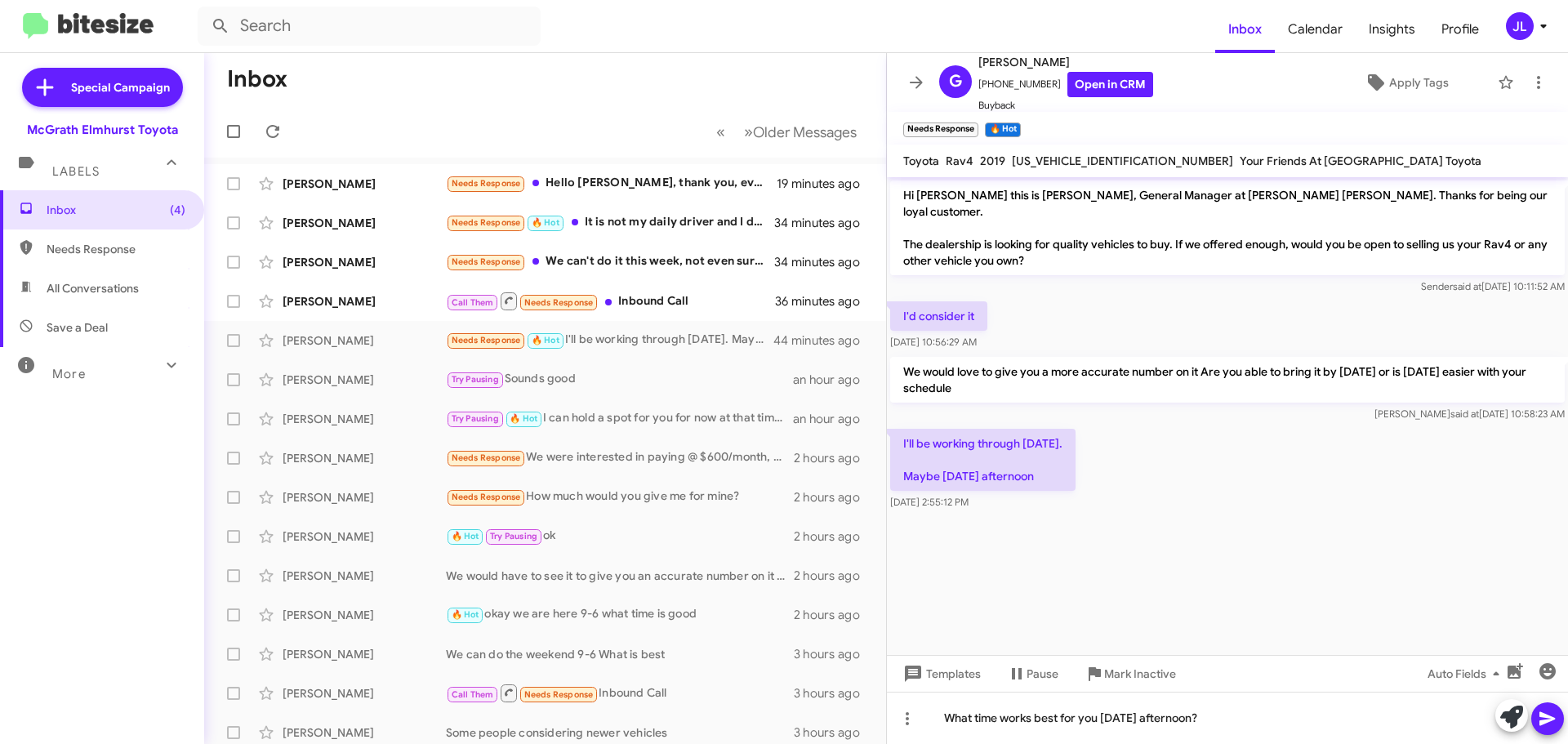
click at [1553, 717] on icon at bounding box center [1546, 718] width 16 height 14
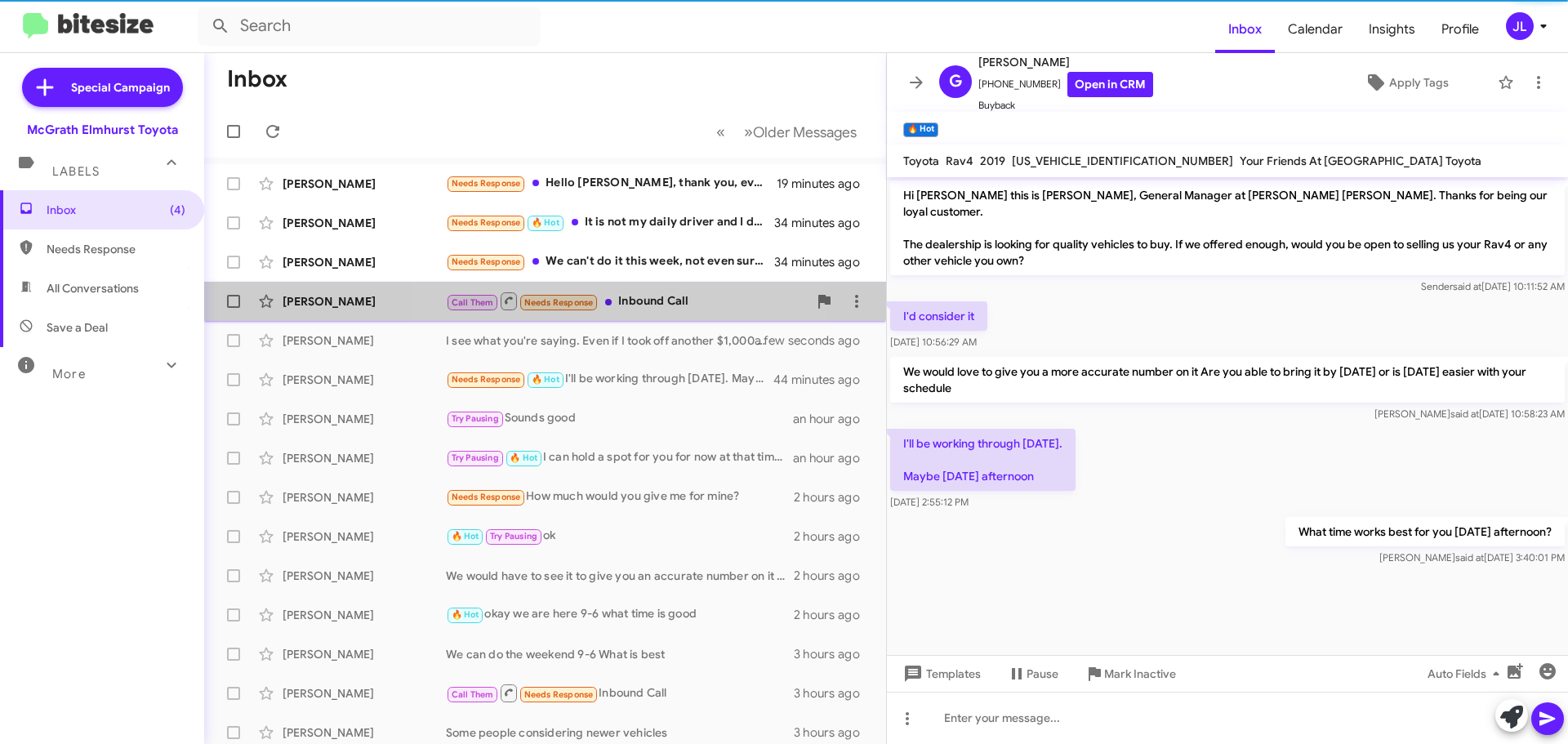
click at [627, 302] on div "Call Them Needs Response Inbound Call" at bounding box center [627, 301] width 362 height 20
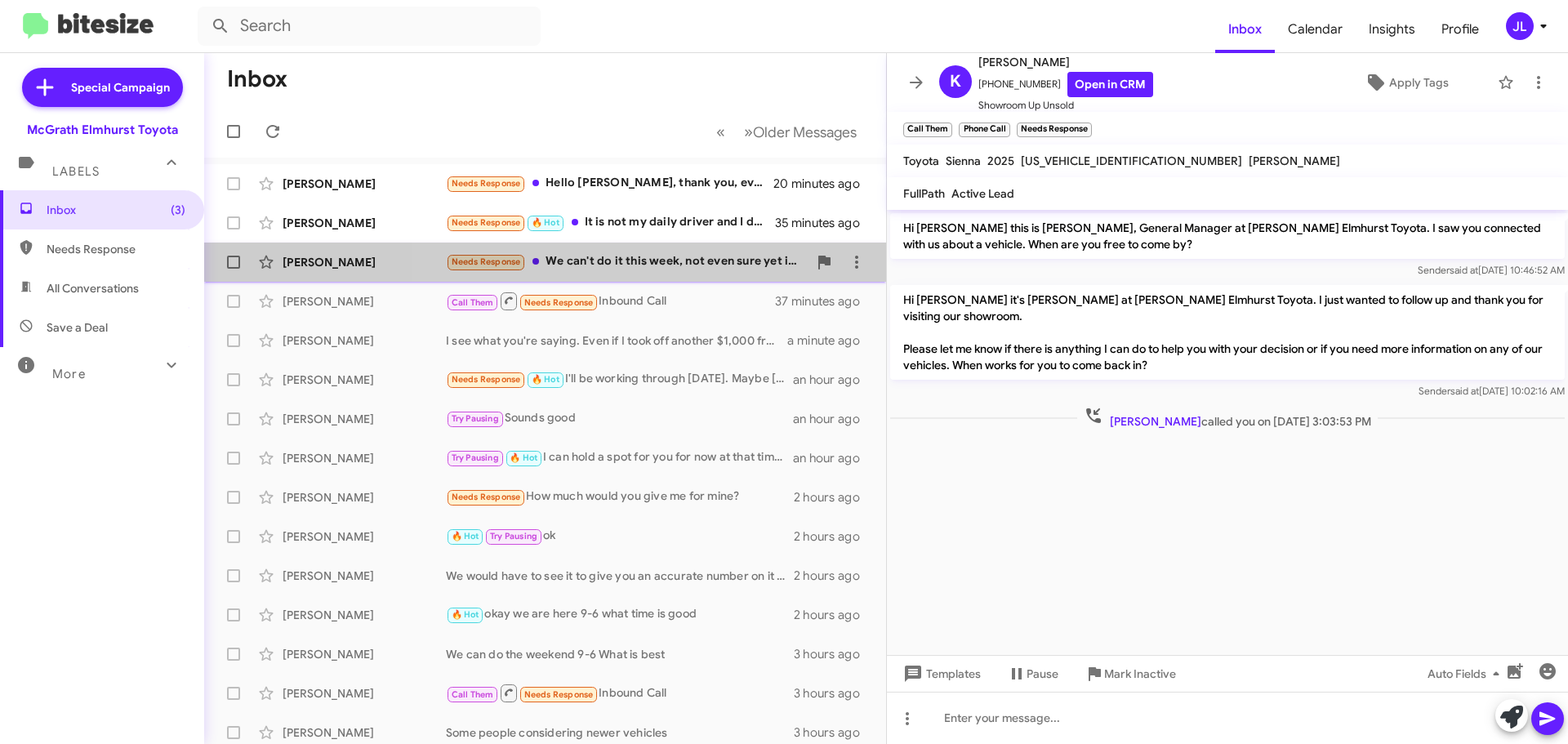
click at [694, 258] on div "Needs Response We can't do it this week, not even sure yet if we're ready to mo…" at bounding box center [627, 261] width 362 height 19
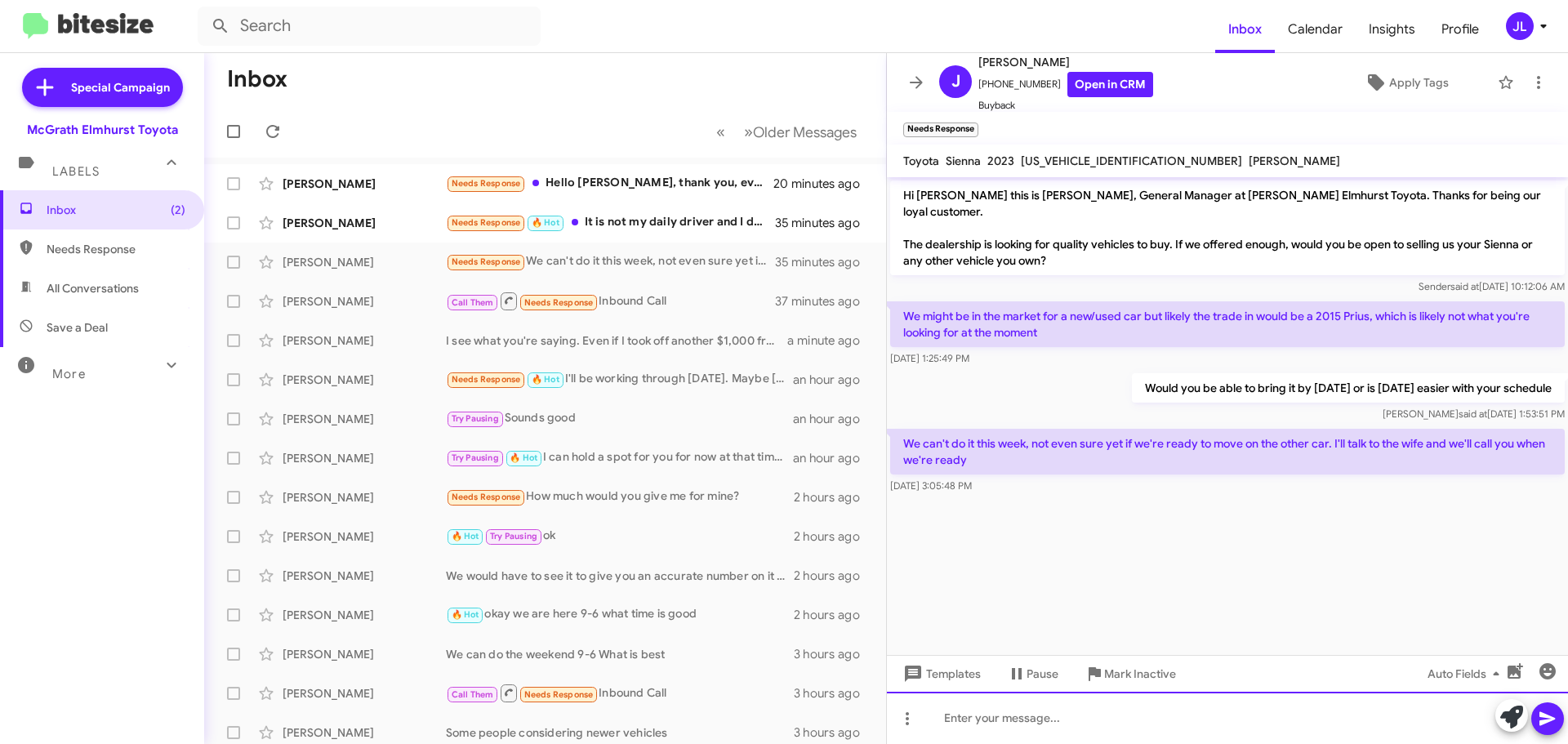
click at [997, 708] on div at bounding box center [1226, 717] width 681 height 52
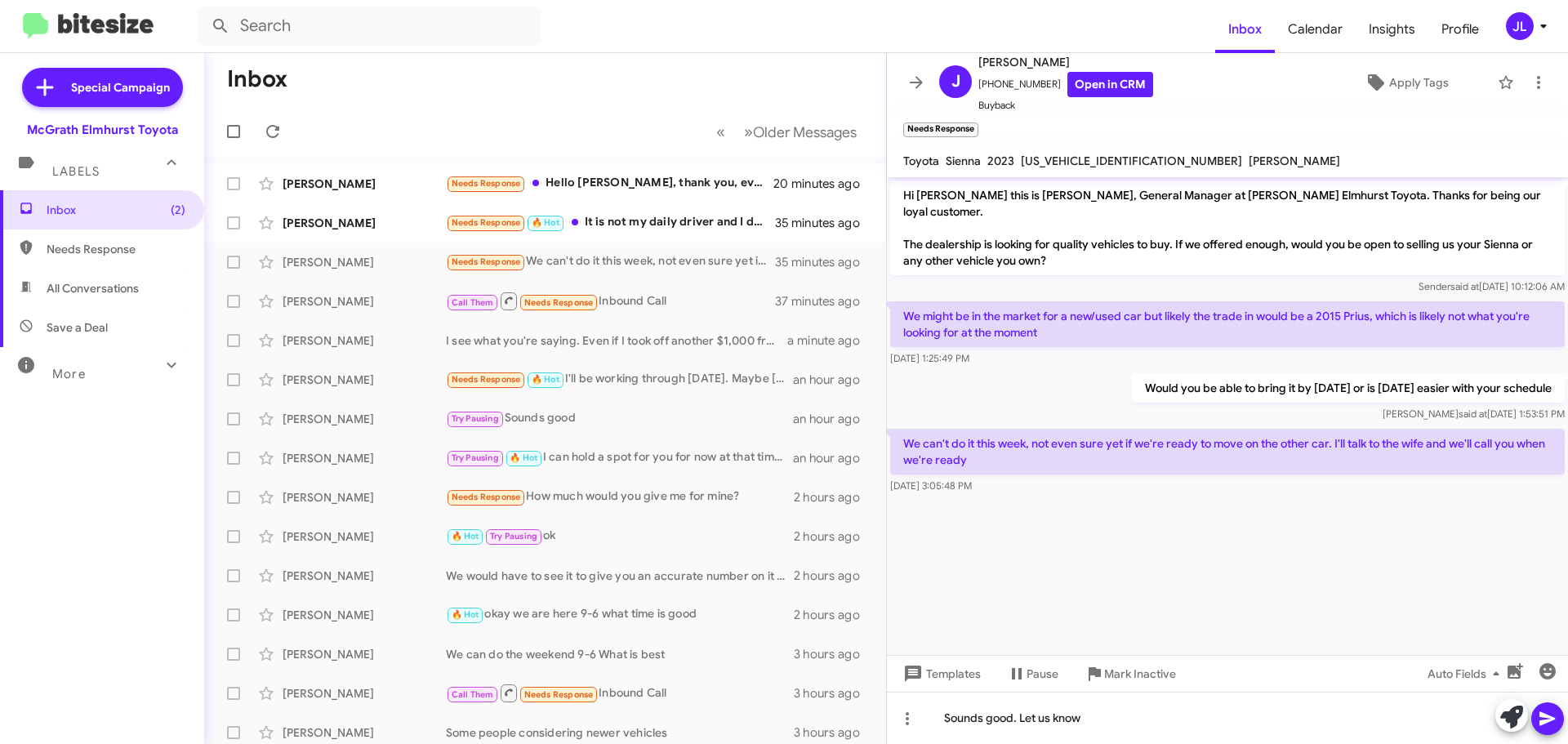
click at [1552, 721] on icon at bounding box center [1547, 718] width 19 height 19
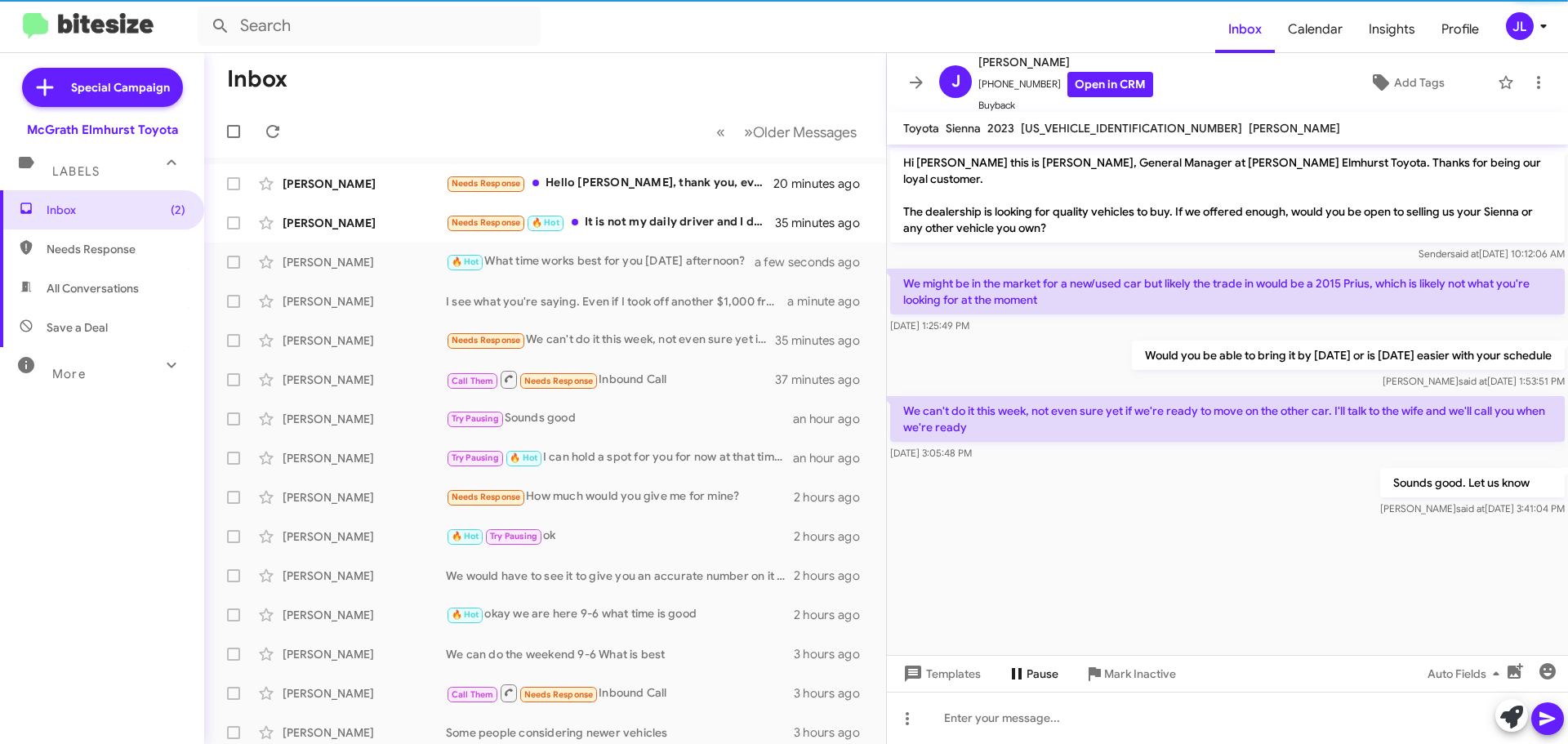
click at [1033, 672] on span "Pause" at bounding box center [1042, 674] width 32 height 29
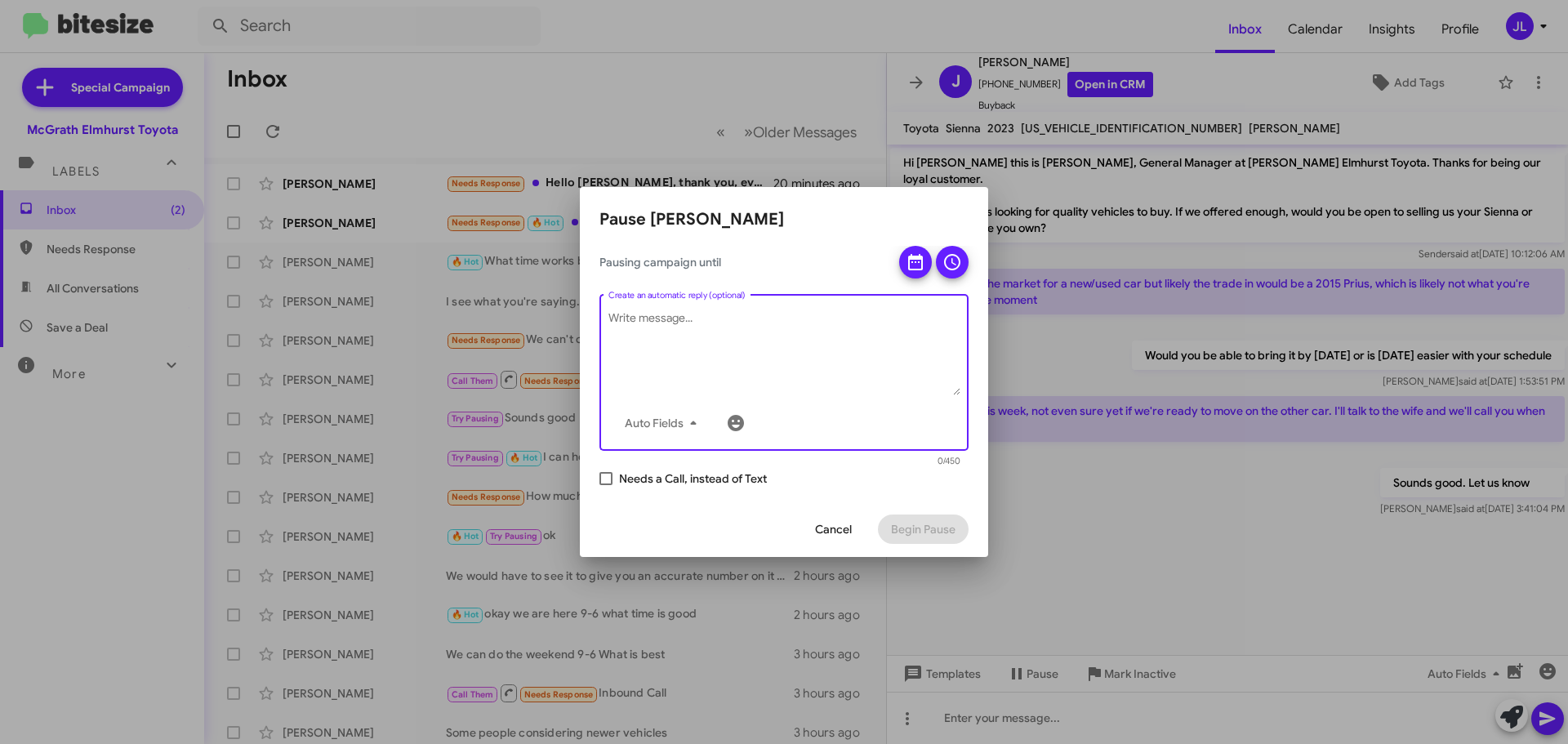
click at [694, 316] on textarea "Create an automatic reply (optional)" at bounding box center [784, 353] width 352 height 85
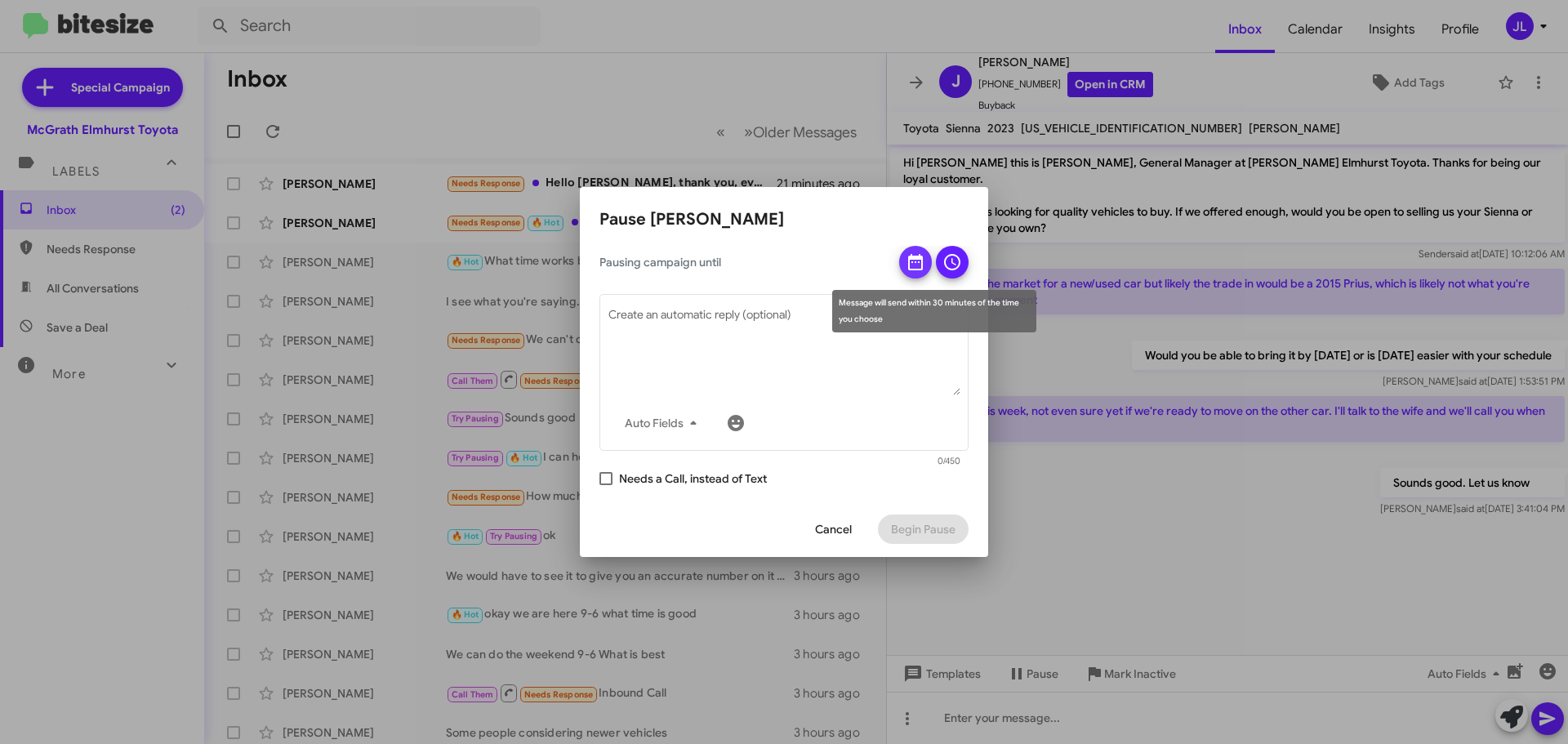
click at [915, 260] on icon at bounding box center [915, 261] width 19 height 19
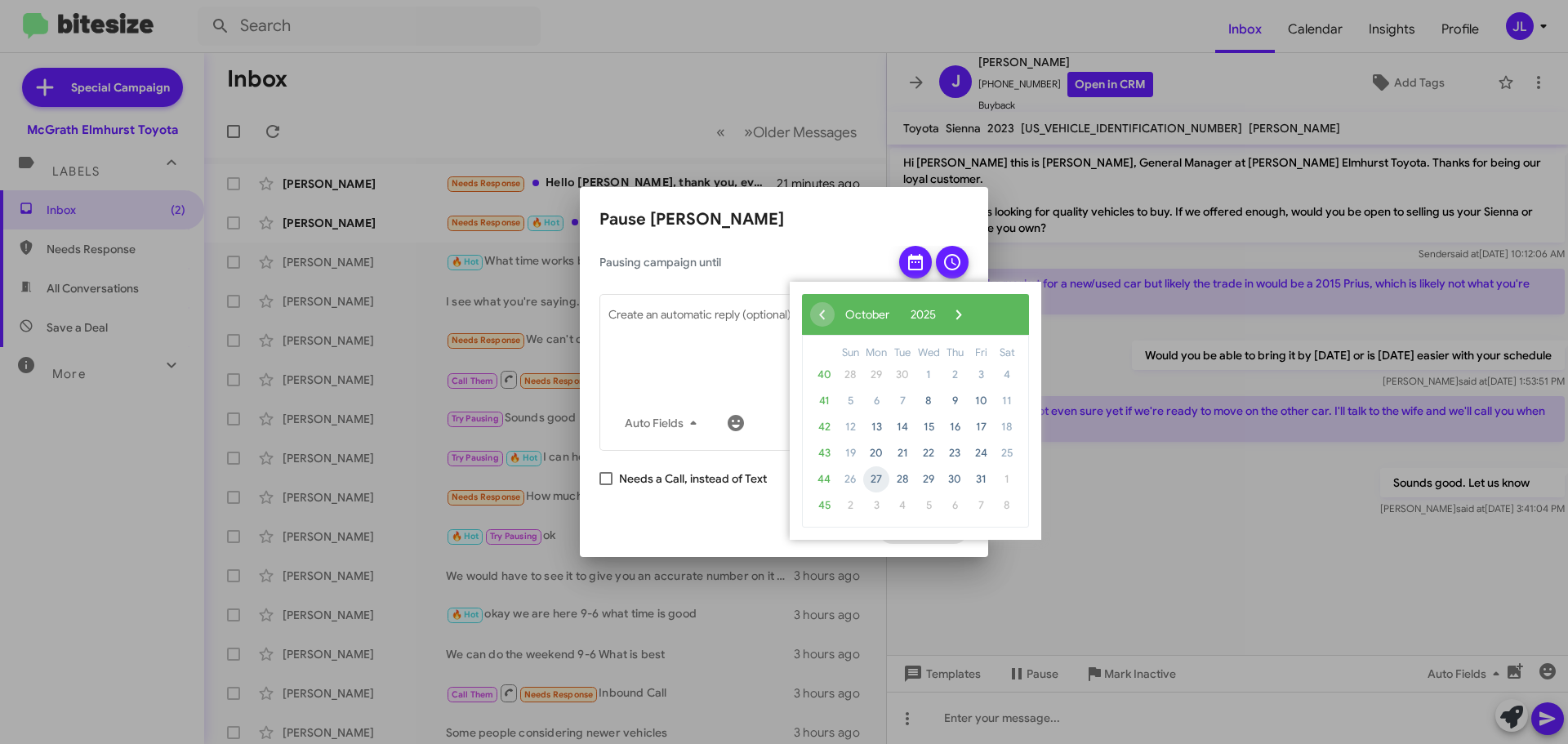
click at [873, 482] on span "27" at bounding box center [875, 479] width 26 height 27
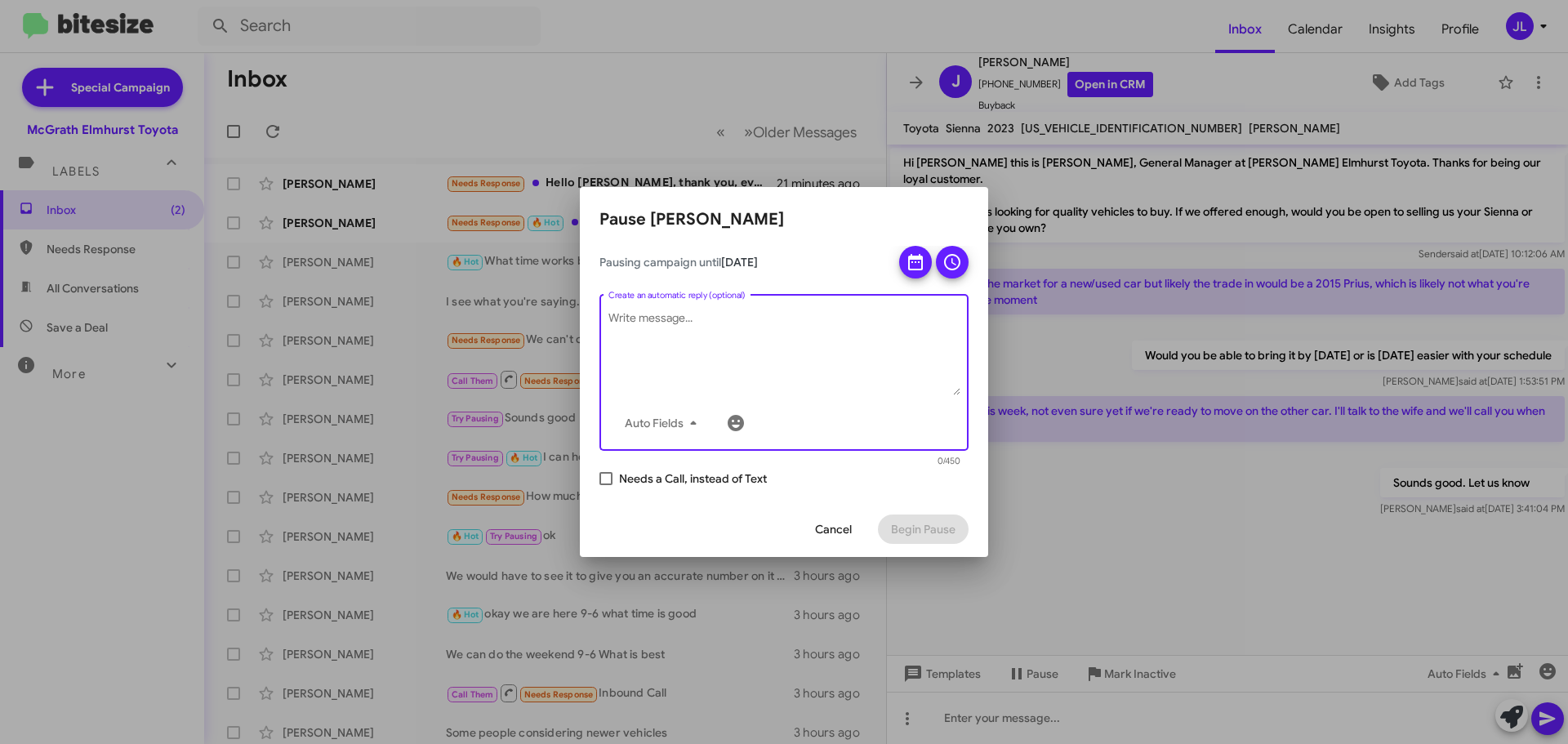
click at [810, 314] on textarea "Create an automatic reply (optional)" at bounding box center [784, 353] width 352 height 85
type textarea "Not sure"
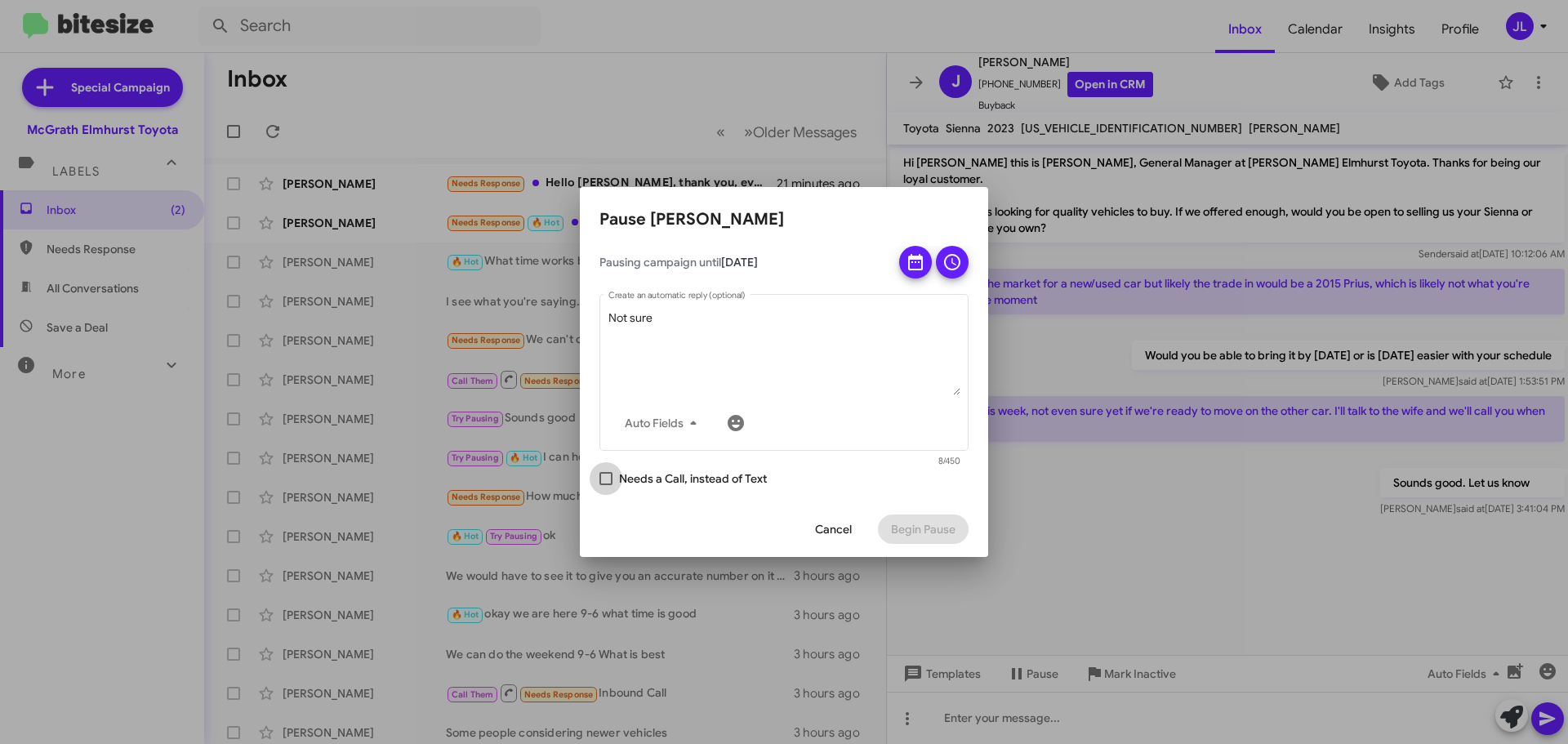
click at [604, 482] on span at bounding box center [606, 478] width 13 height 13
click at [605, 485] on input "Needs a Call, instead of Text" at bounding box center [605, 485] width 1 height 1
click at [604, 482] on span at bounding box center [606, 478] width 13 height 13
click at [605, 485] on input "Needs a Call, instead of Text" at bounding box center [605, 485] width 1 height 1
checkbox input "false"
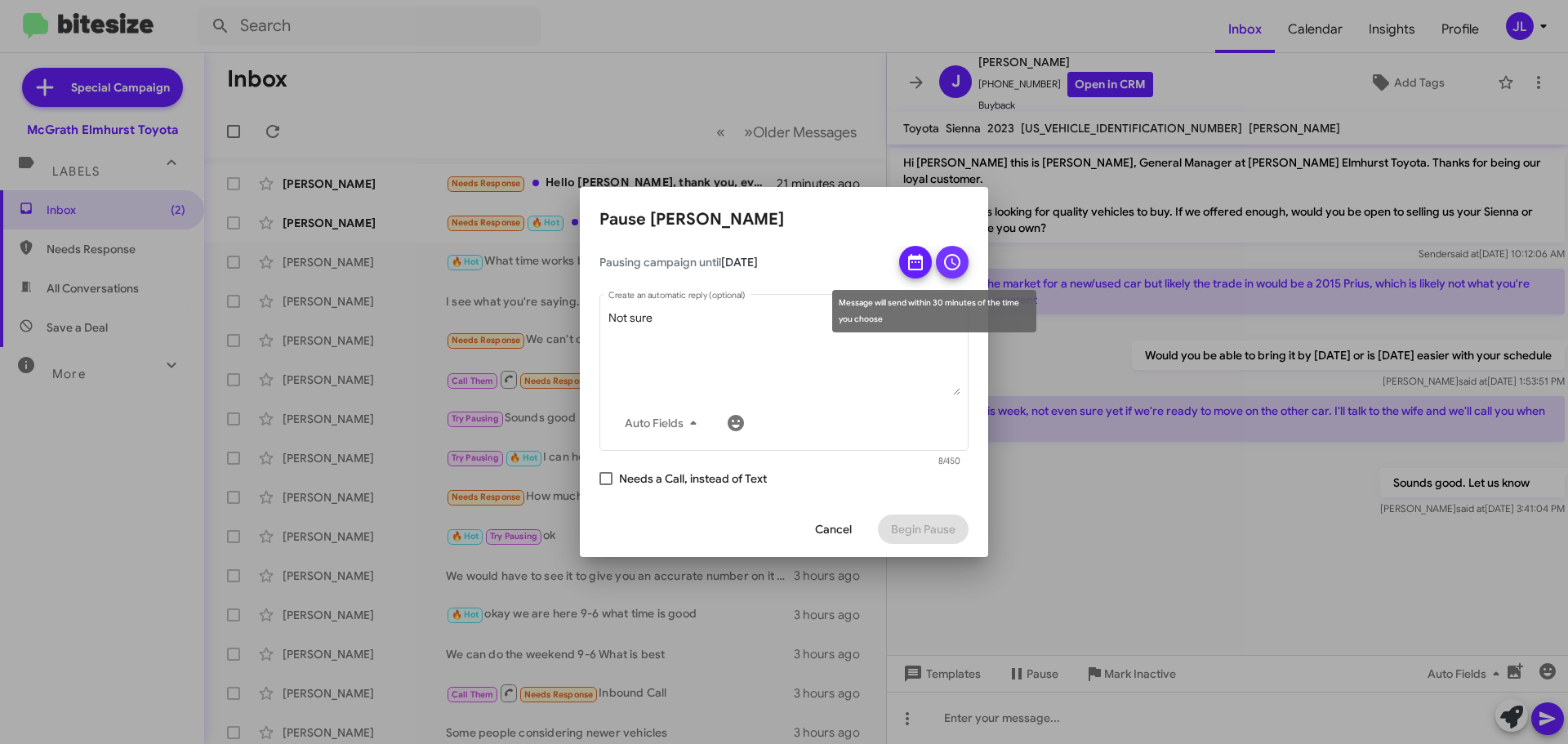
click at [962, 257] on button at bounding box center [952, 262] width 33 height 33
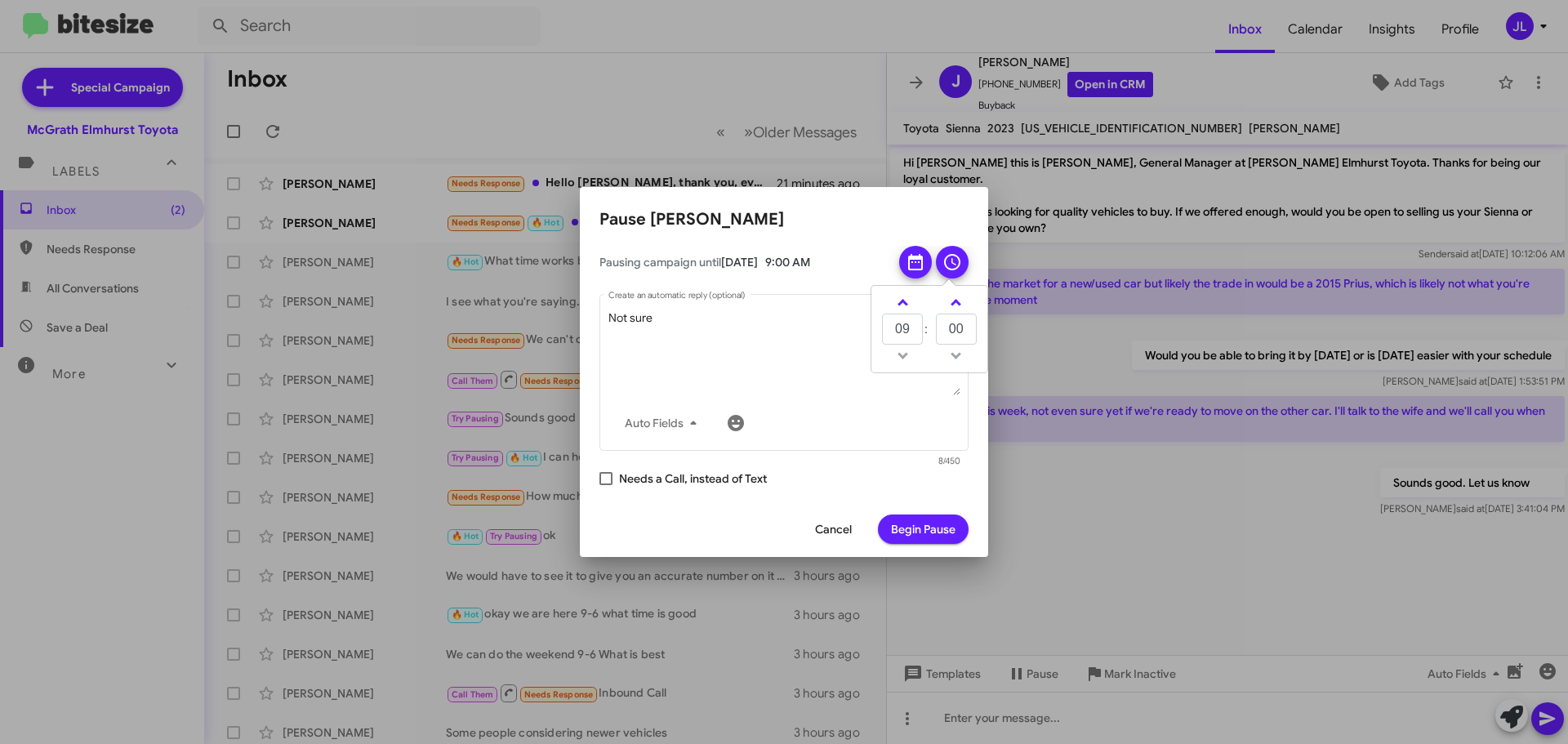
click at [920, 529] on span "Begin Pause" at bounding box center [923, 529] width 65 height 29
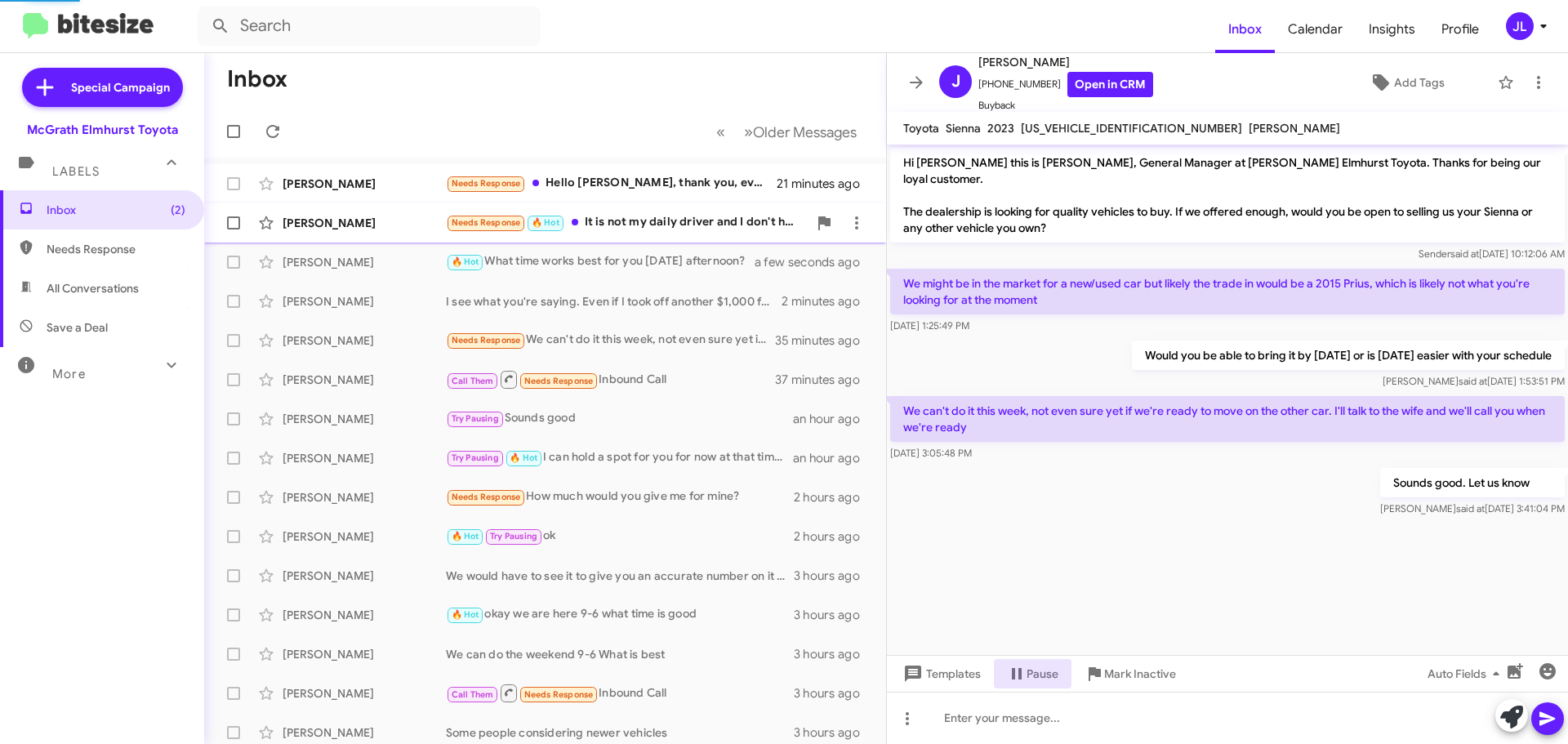
scroll to position [26, 0]
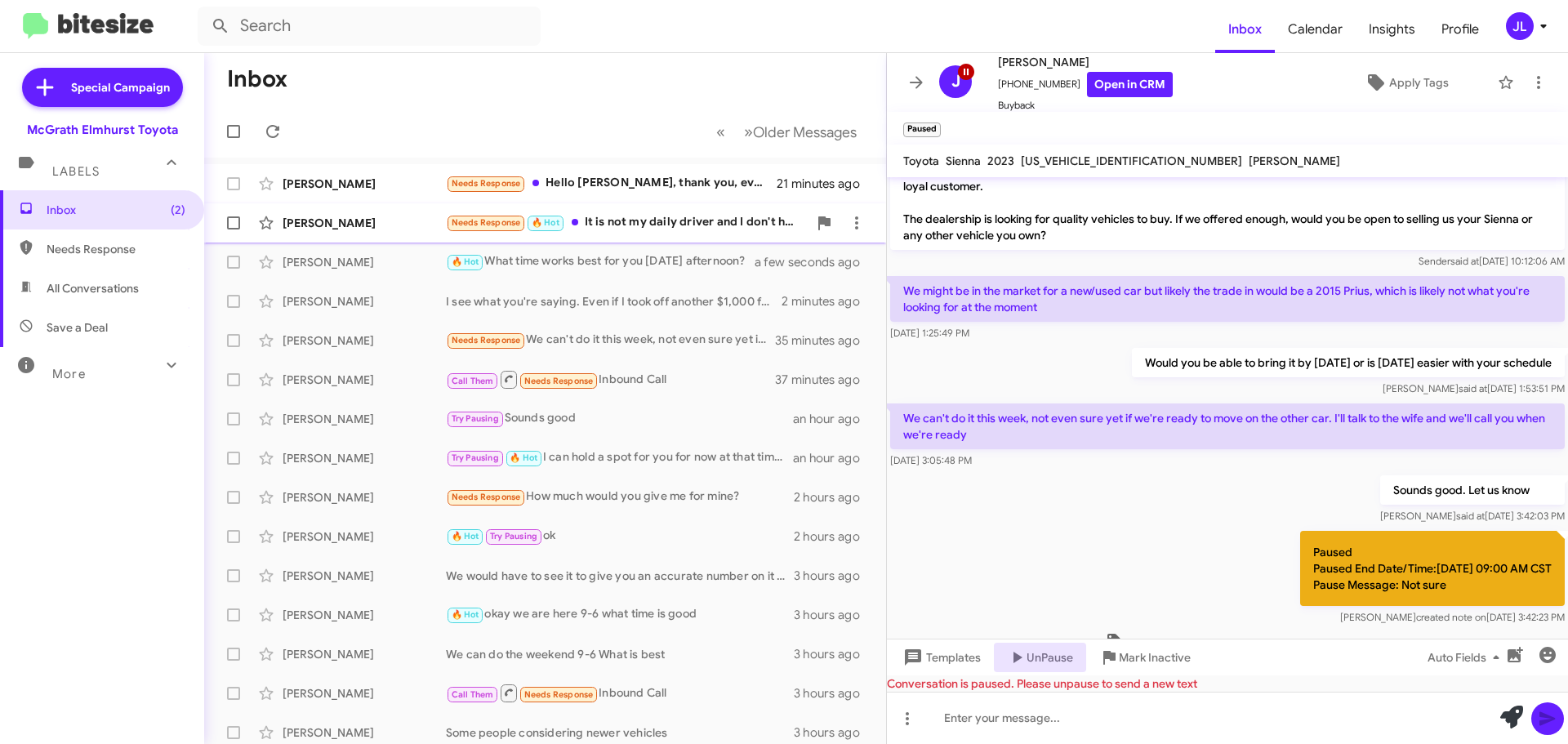
click at [601, 227] on div "Needs Response 🔥 Hot It is not my daily driver and I don't have it today" at bounding box center [627, 222] width 362 height 19
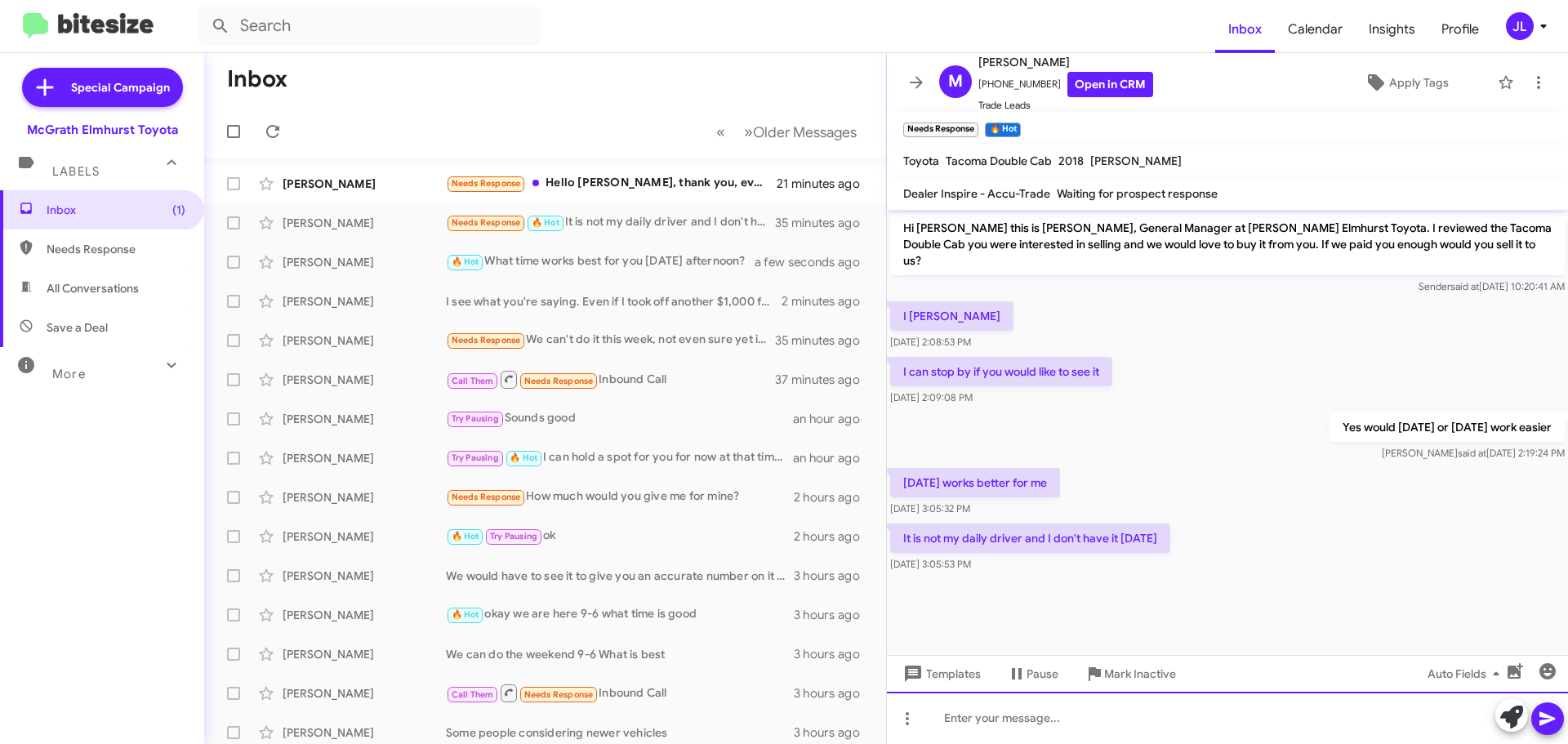
click at [1046, 722] on div at bounding box center [1226, 717] width 681 height 52
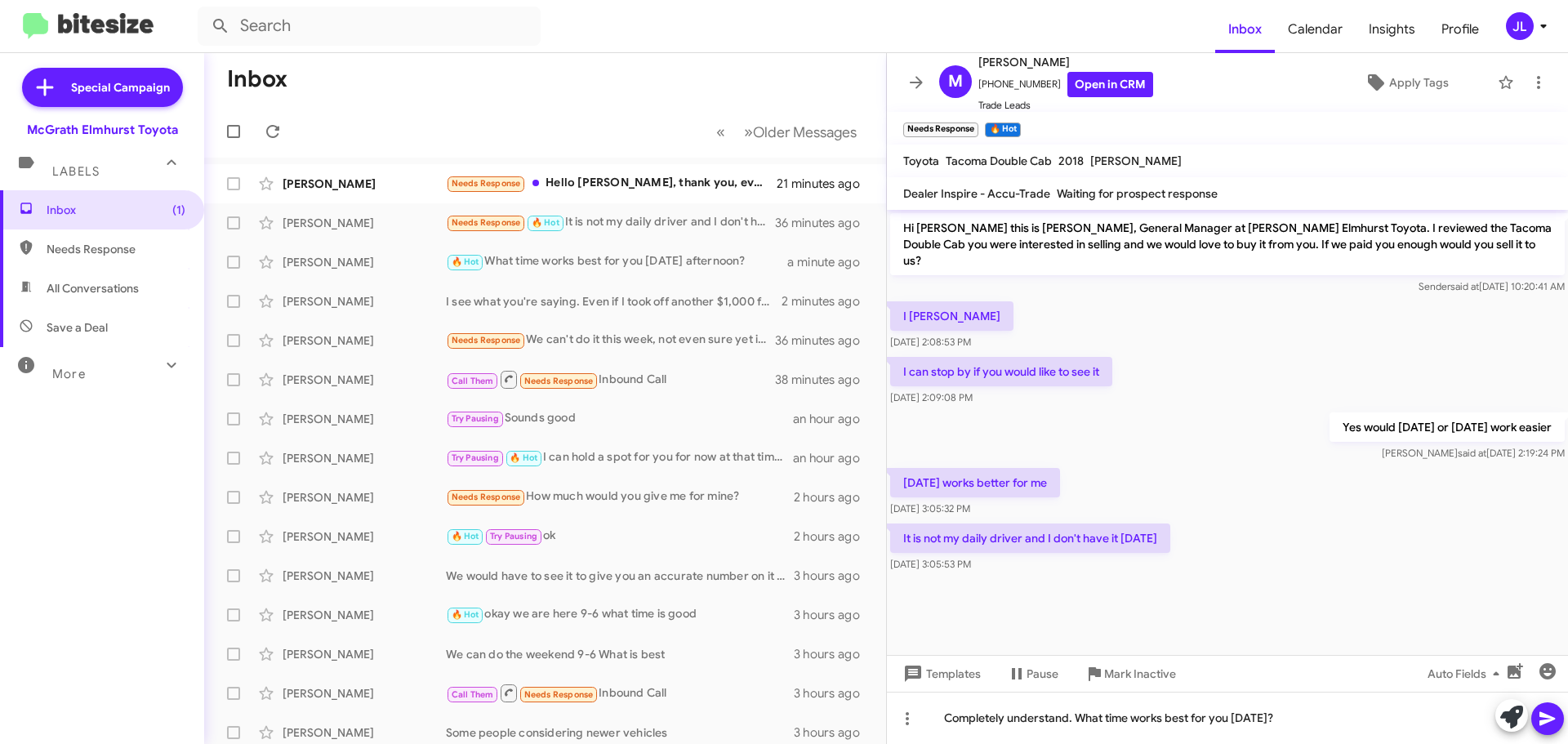
click at [1550, 710] on icon at bounding box center [1547, 718] width 19 height 19
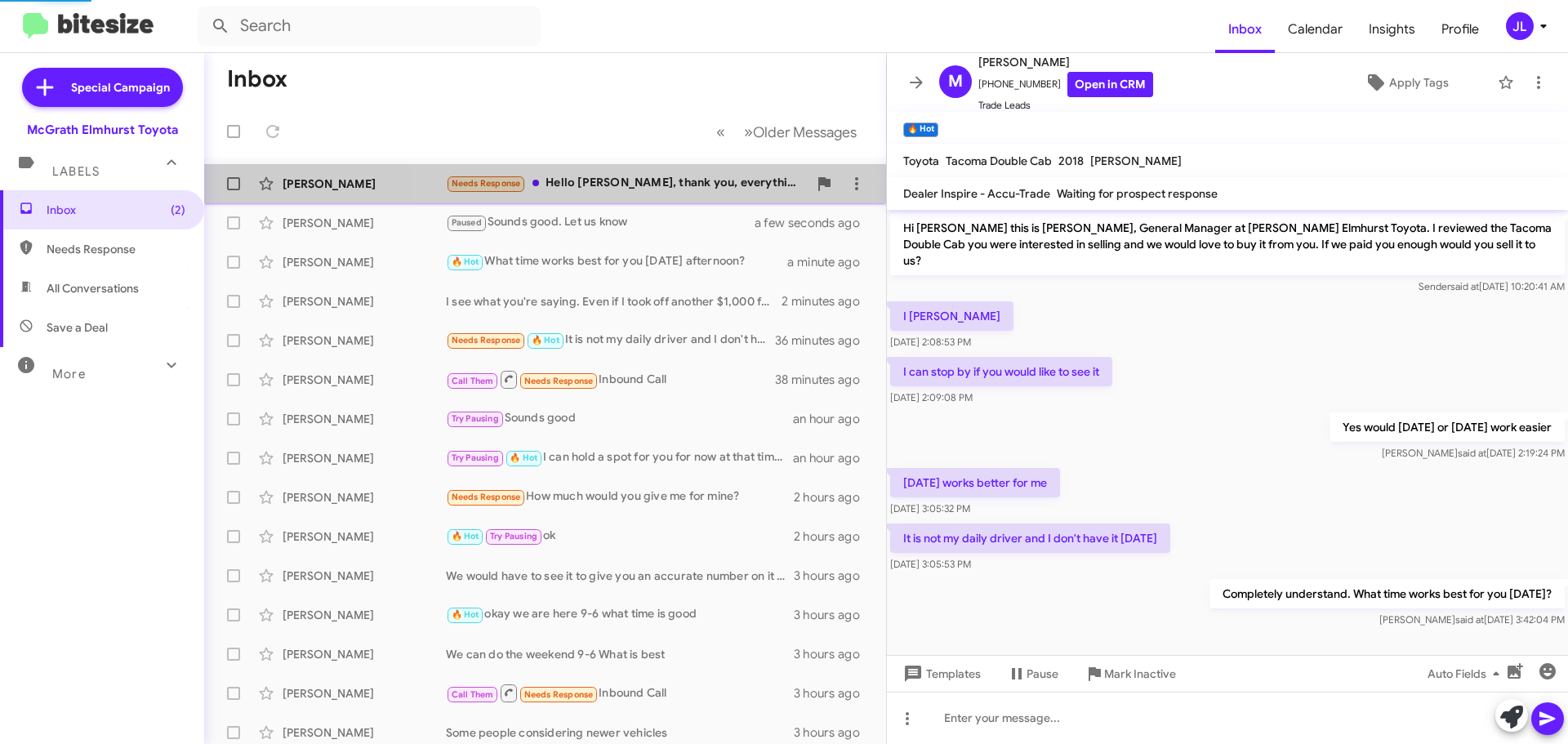
click at [643, 178] on div "Needs Response Hello Greg, thank you, everything was fine . I guess I just came…" at bounding box center [627, 183] width 362 height 19
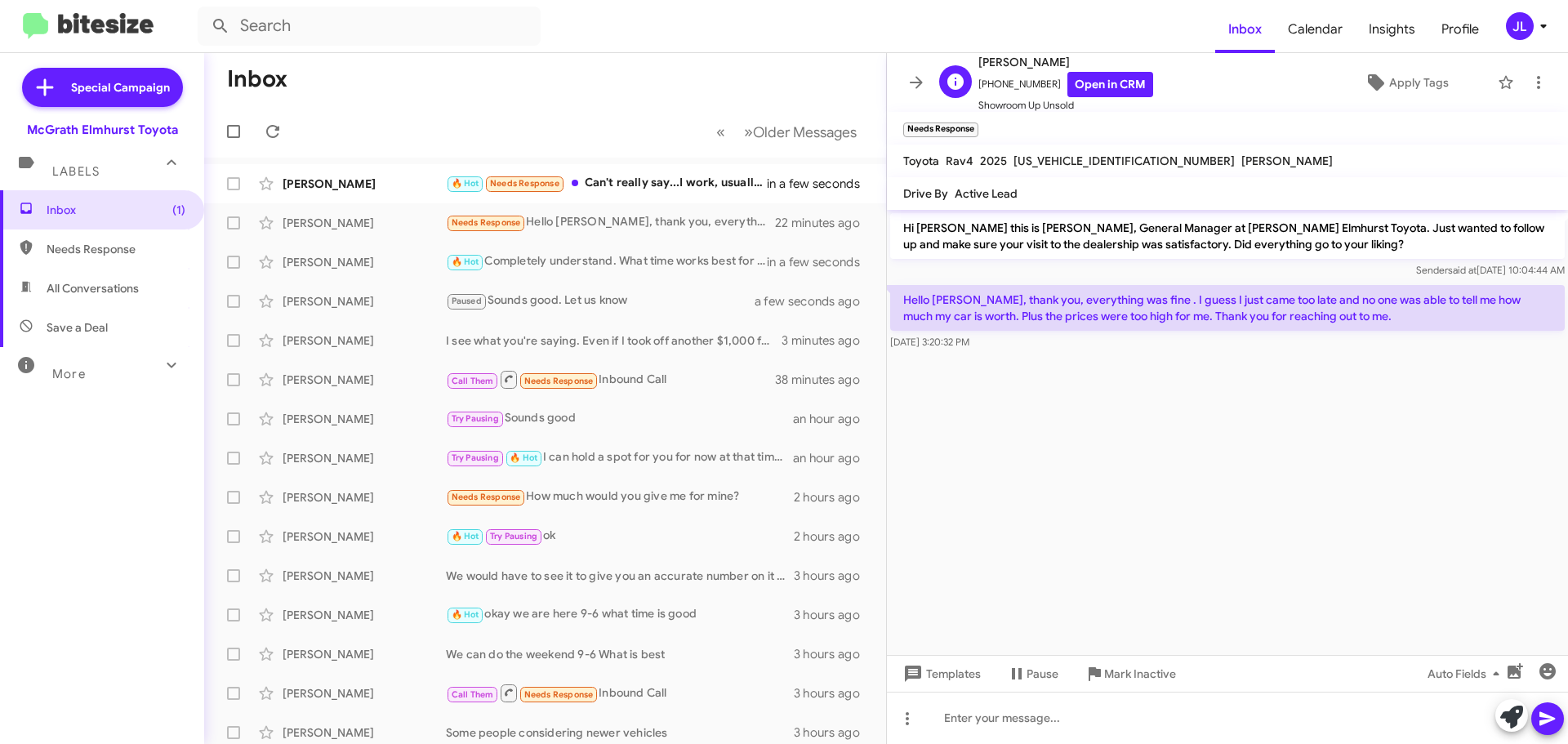
drag, startPoint x: 1041, startPoint y: 80, endPoint x: 986, endPoint y: 86, distance: 55.3
click at [986, 86] on span "+16302587109 Open in CRM" at bounding box center [1065, 85] width 175 height 26
copy span "6302587109"
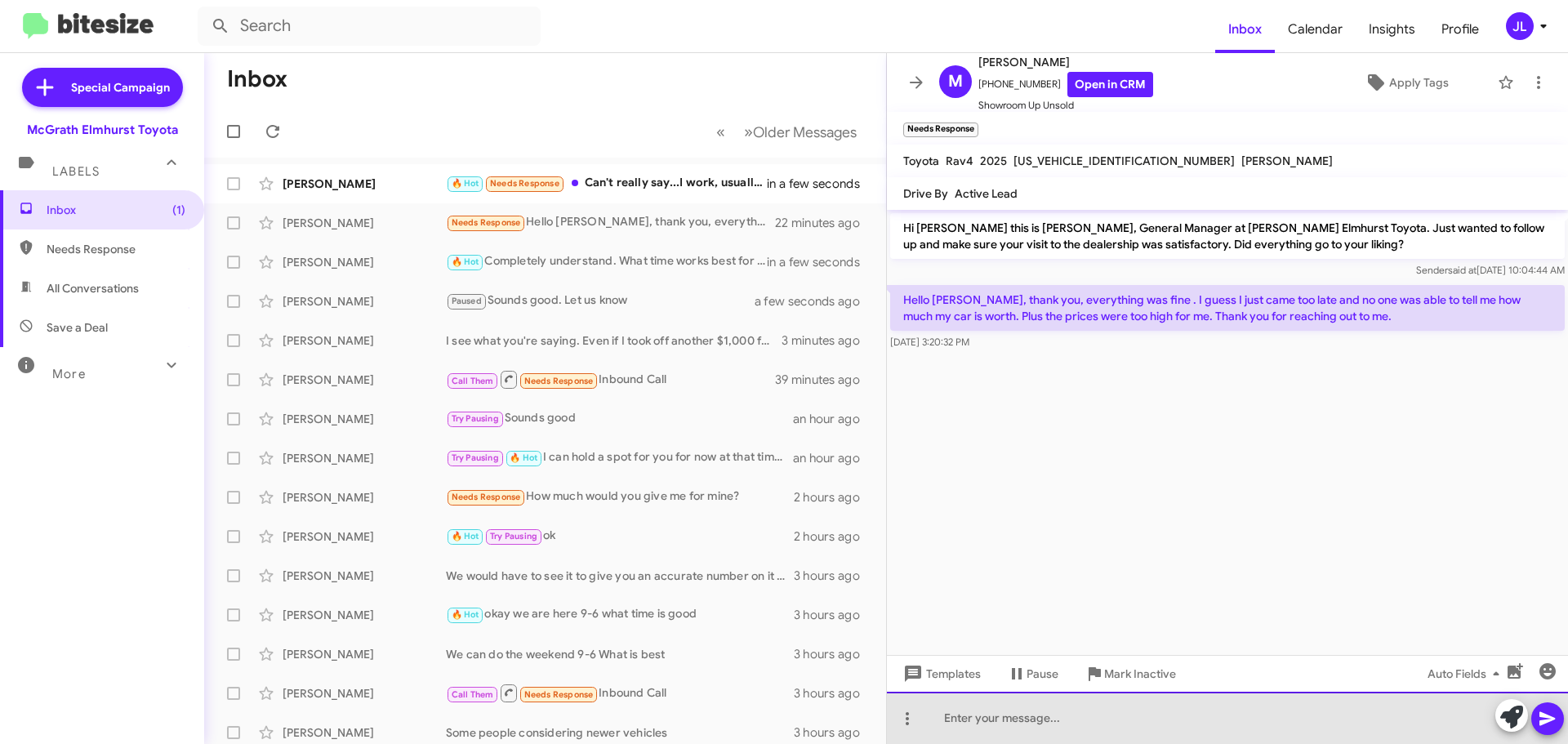
click at [1135, 716] on div at bounding box center [1226, 717] width 681 height 52
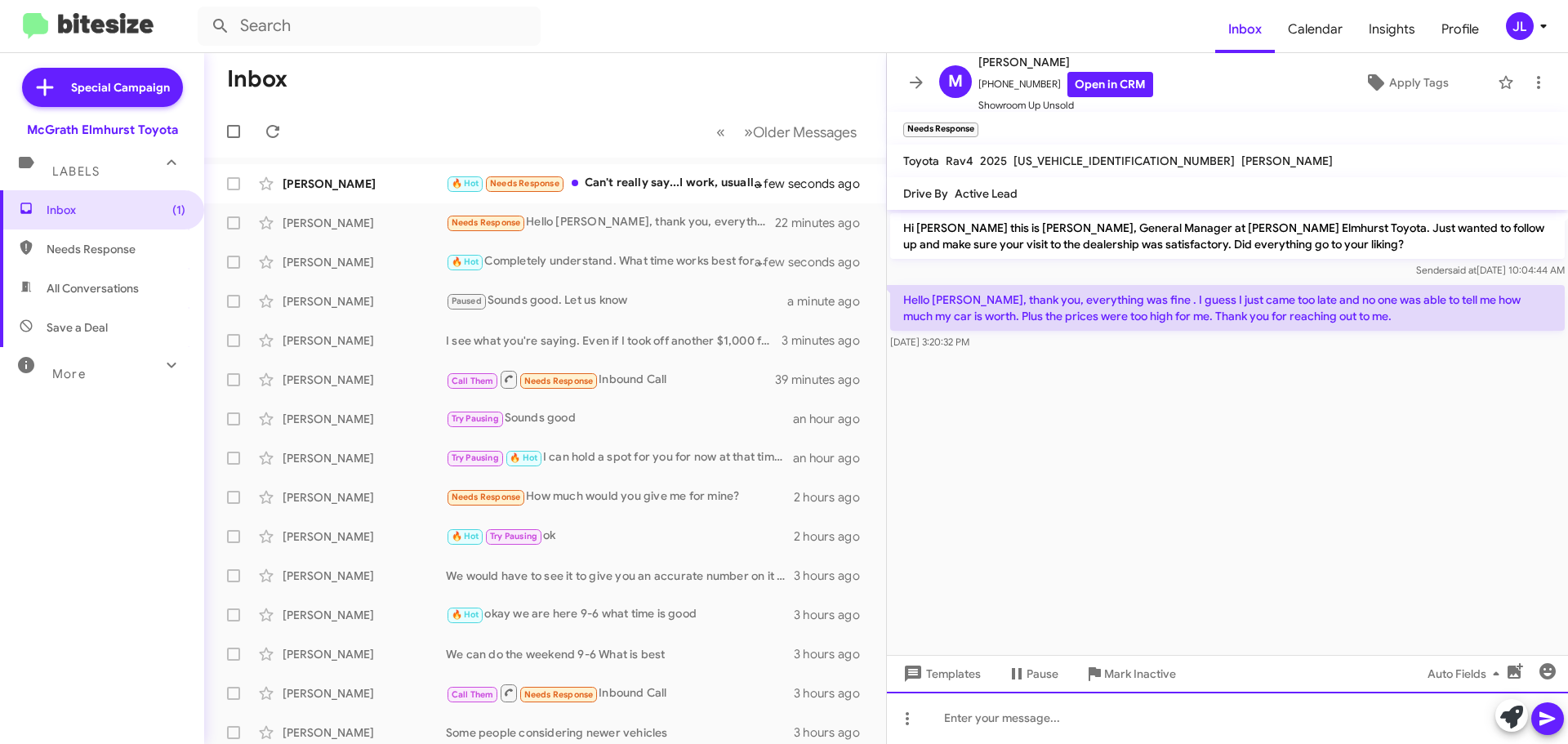
click at [1028, 733] on div at bounding box center [1226, 717] width 681 height 52
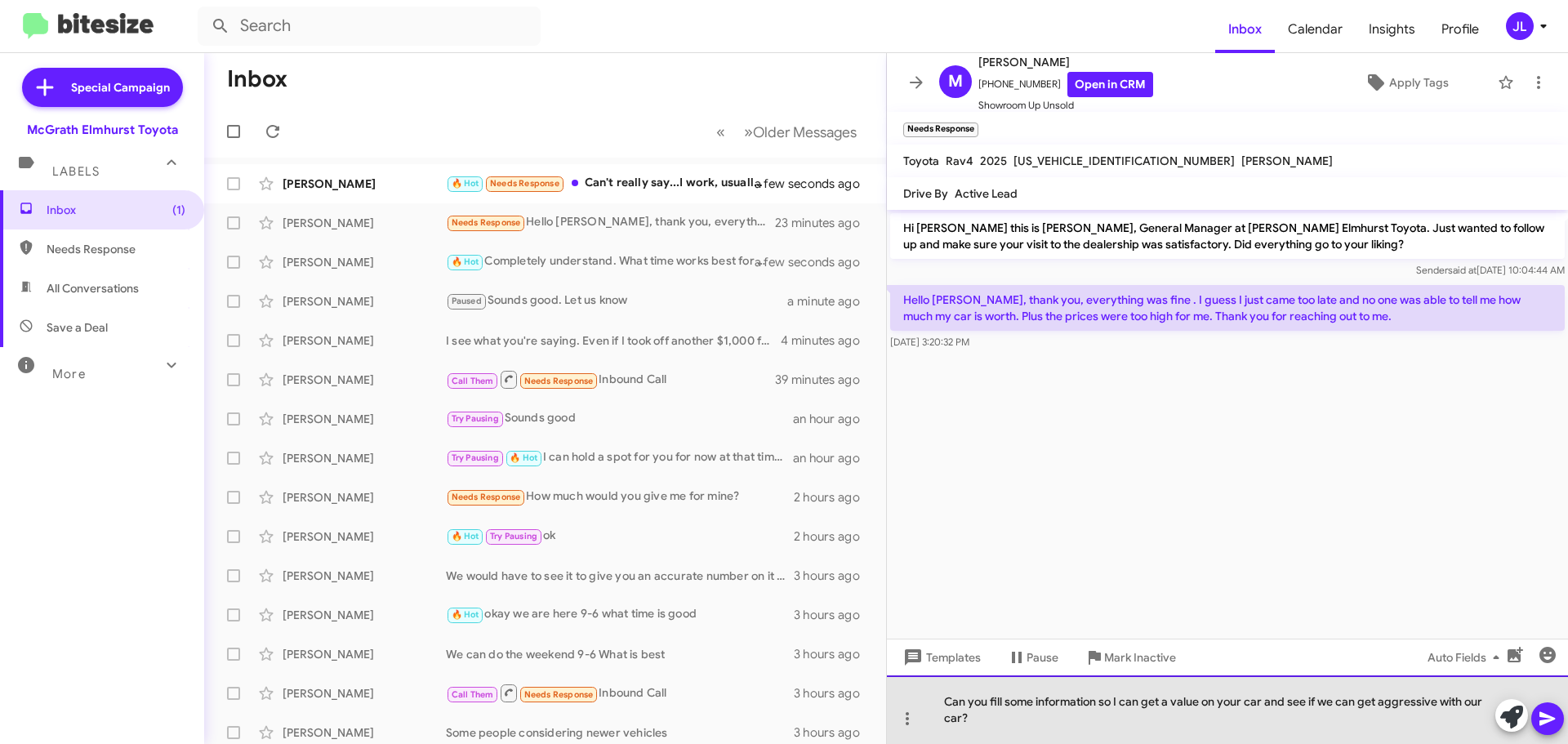
click at [1021, 702] on div "Can you fill some information so I can get a value on your car and see if we ca…" at bounding box center [1226, 709] width 681 height 69
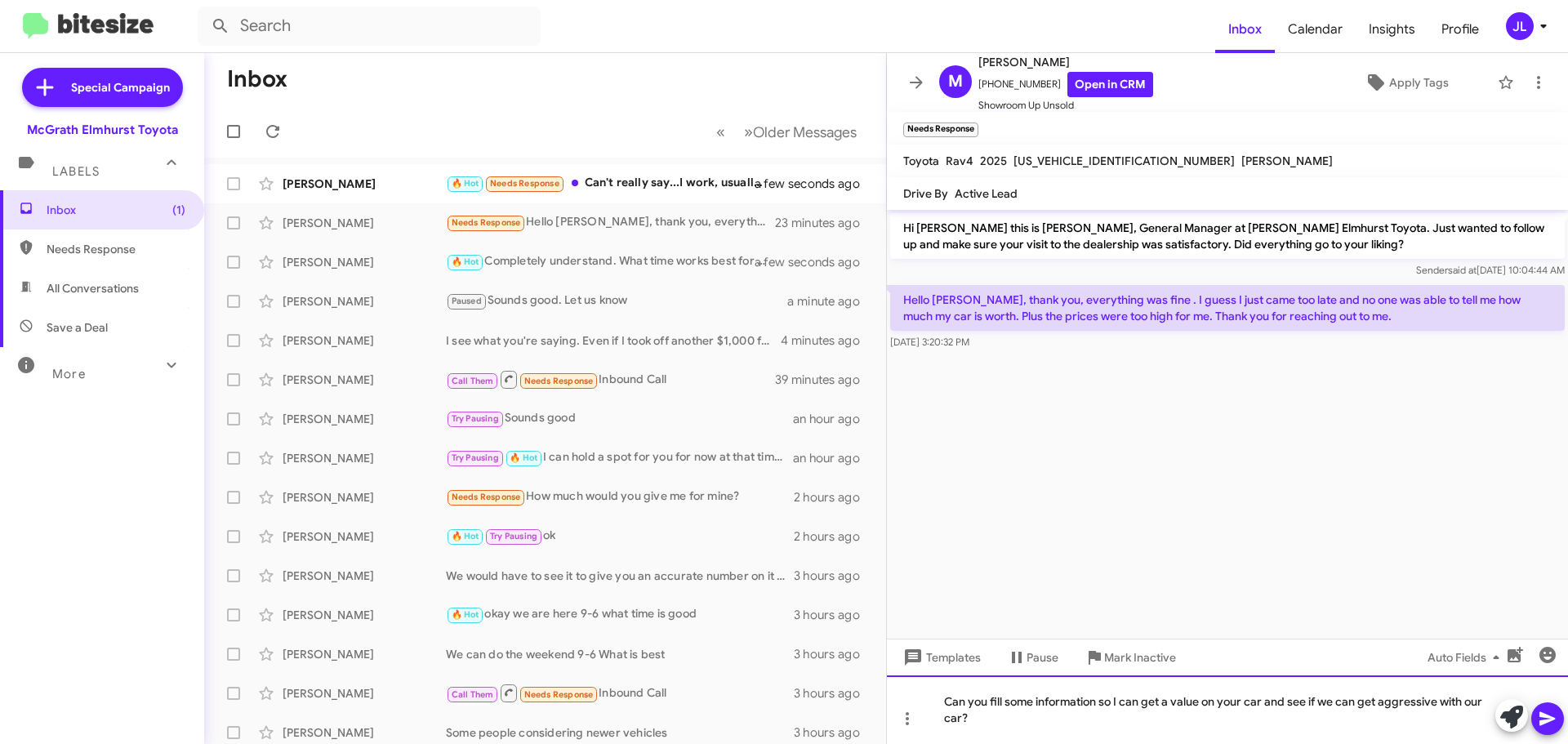
click at [1007, 705] on div "Can you fill some information so I can get a value on your car and see if we ca…" at bounding box center [1226, 709] width 681 height 69
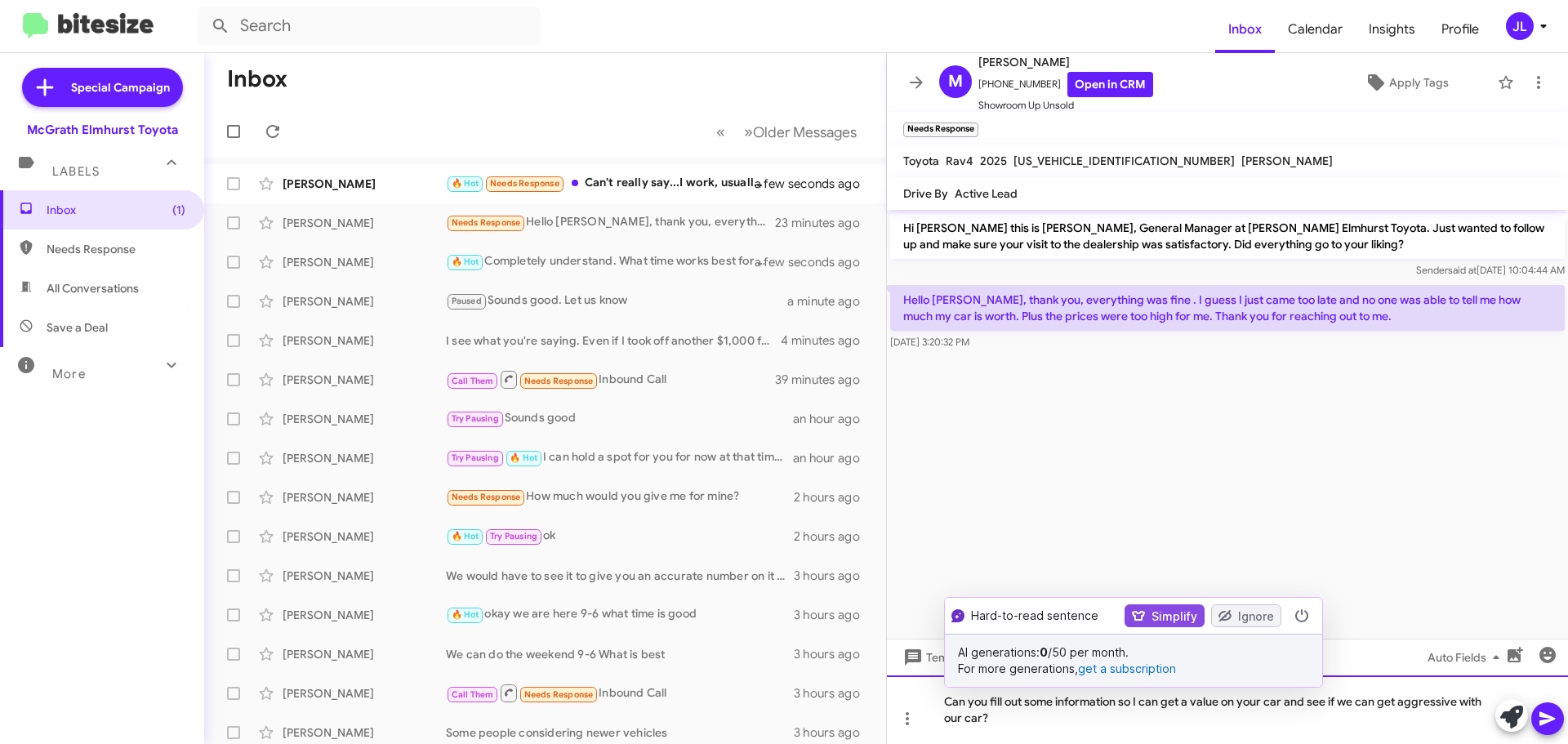
click at [1126, 705] on div "Can you fill out some information so I can get a value on your car and see if w…" at bounding box center [1226, 709] width 681 height 69
click at [1123, 724] on div "Can you fill out some information so I can get a value on your car and see if w…" at bounding box center [1226, 709] width 681 height 69
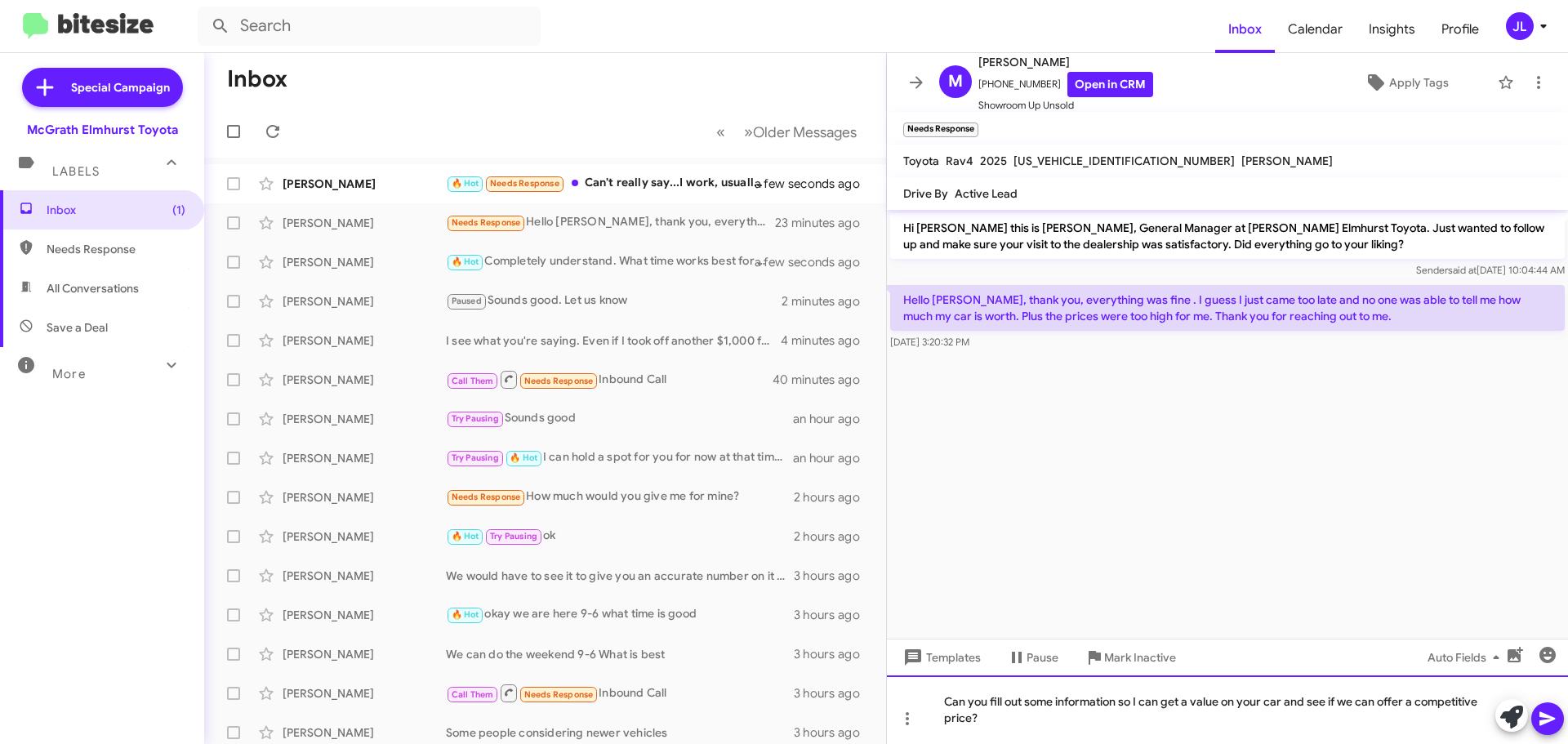
click at [1370, 707] on div "Can you fill out some information so I can get a value on your car and see if w…" at bounding box center [1226, 709] width 681 height 69
click at [1037, 718] on div "Can you fill out some information so I can get a value on your car and see if w…" at bounding box center [1226, 709] width 681 height 69
click at [1546, 714] on icon at bounding box center [1547, 718] width 19 height 19
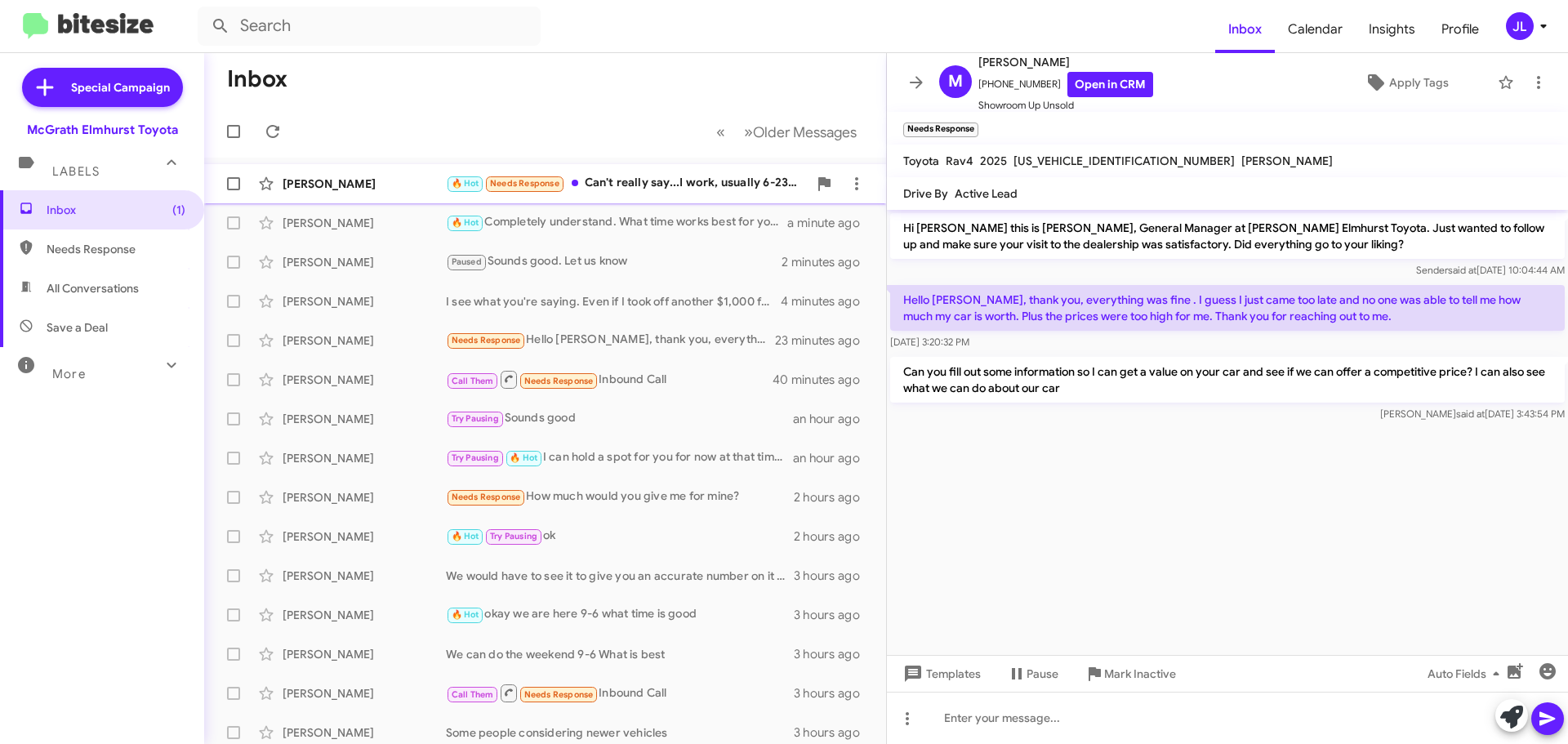
click at [656, 184] on div "🔥 Hot Needs Response Can't really say...I work, usually 6-230 Slight chance we …" at bounding box center [627, 183] width 362 height 19
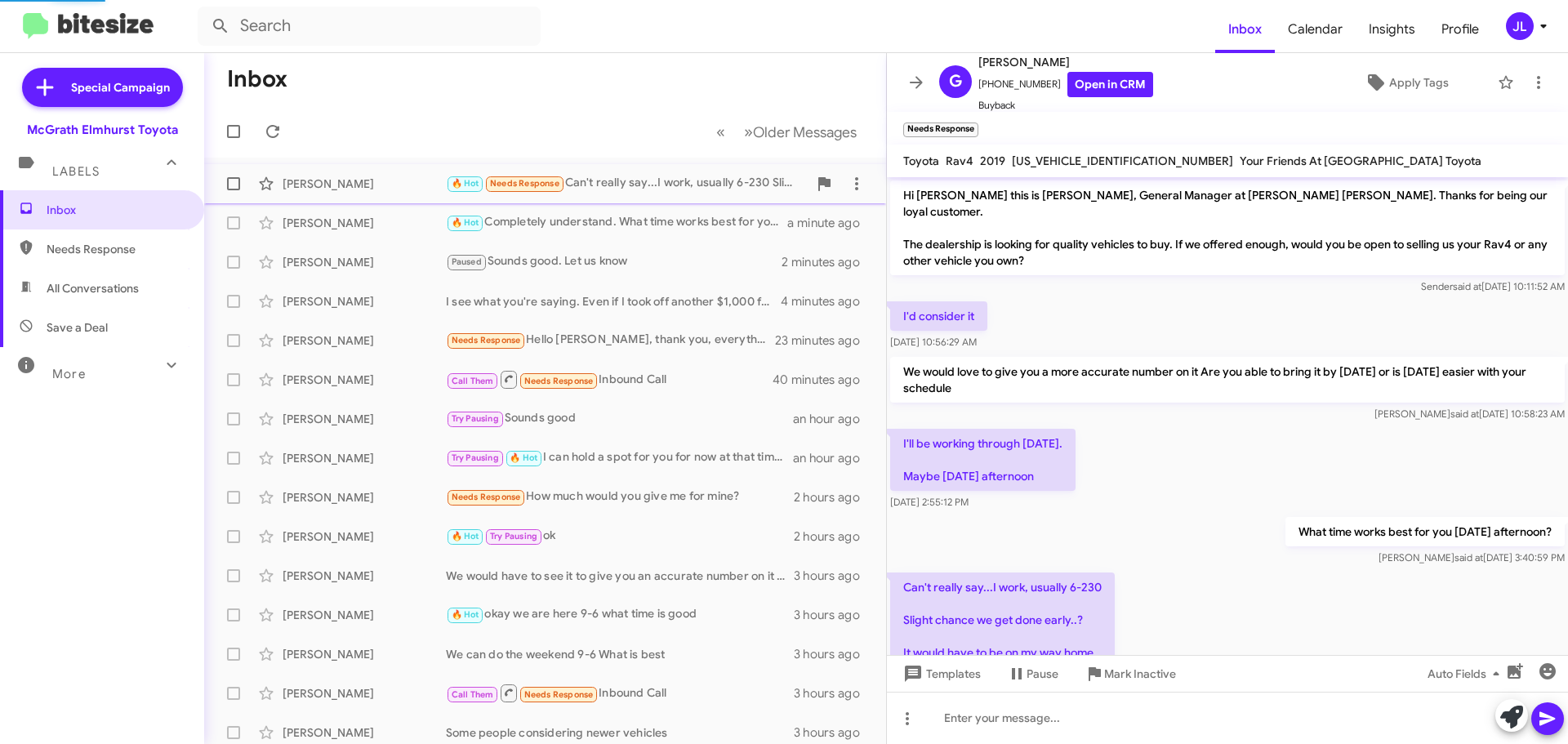
scroll to position [76, 0]
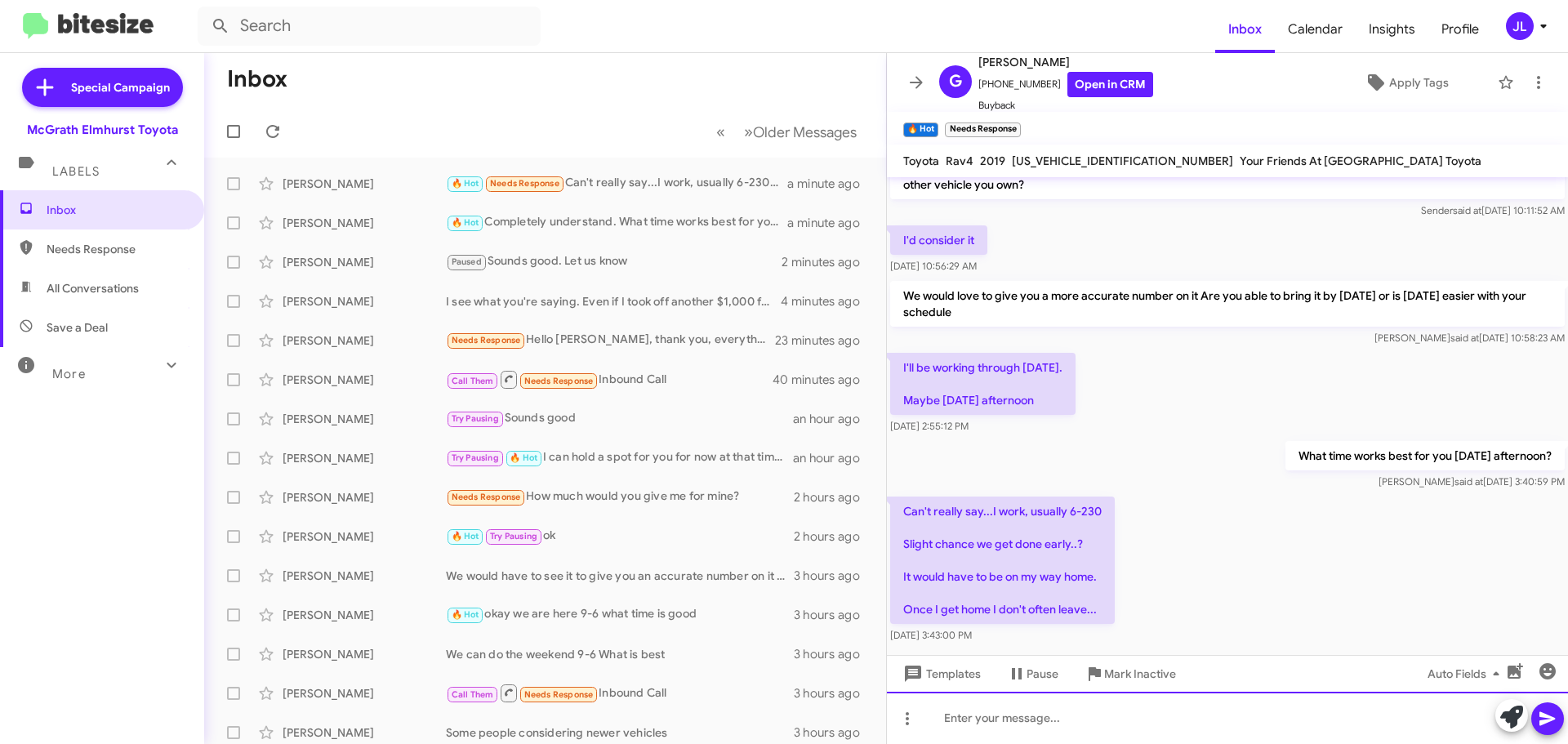
click at [1027, 718] on div at bounding box center [1226, 717] width 681 height 52
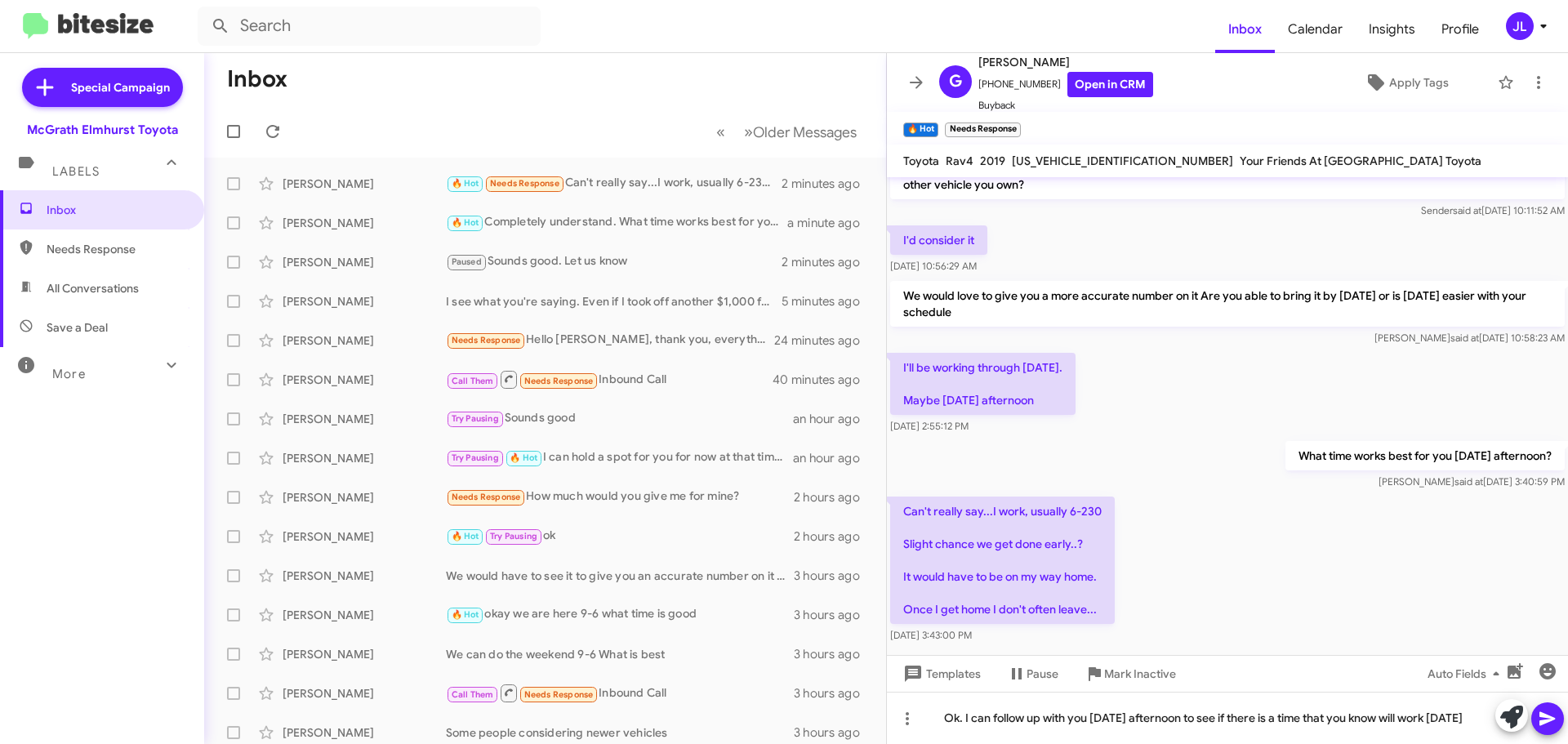
click at [1549, 710] on icon at bounding box center [1547, 718] width 19 height 19
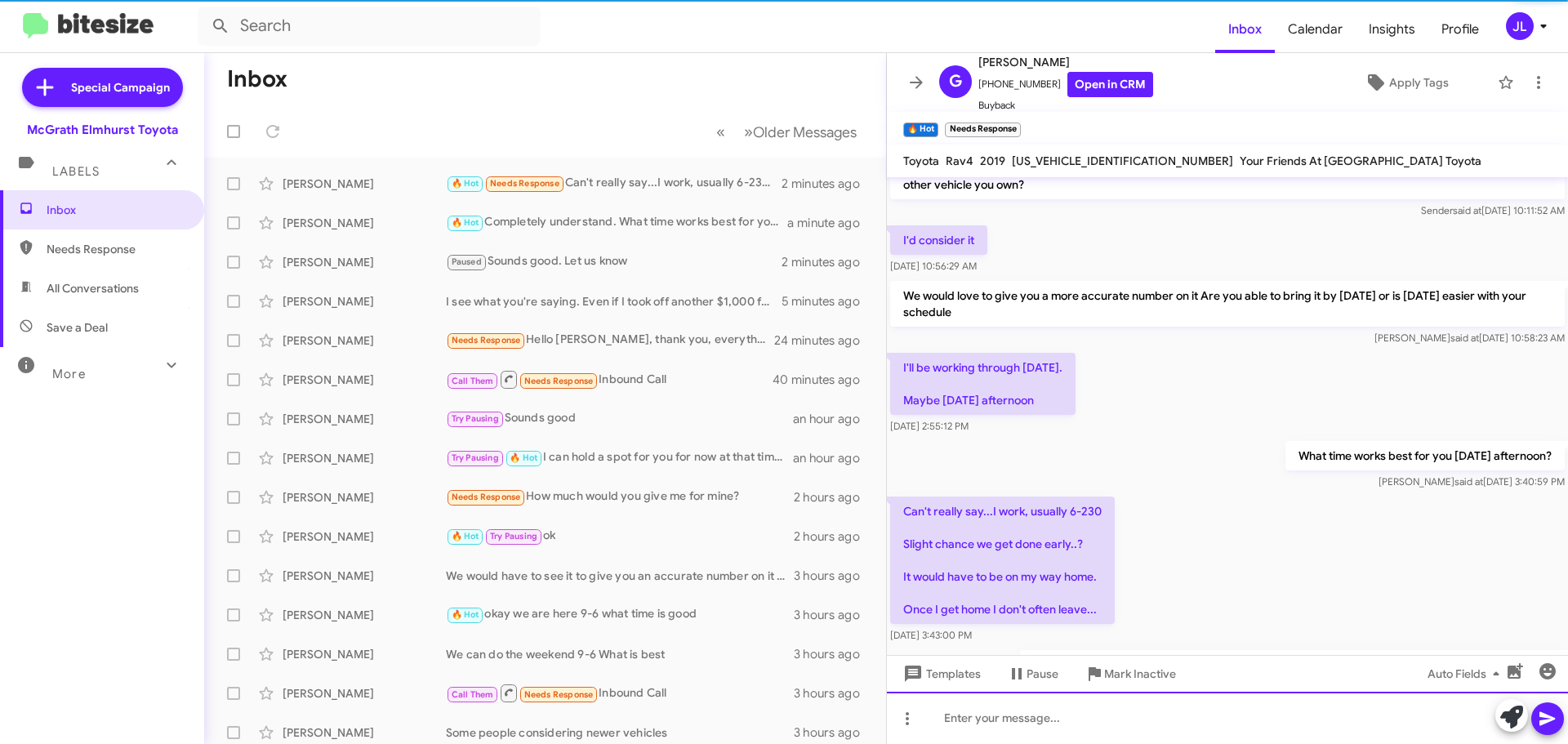
scroll to position [135, 0]
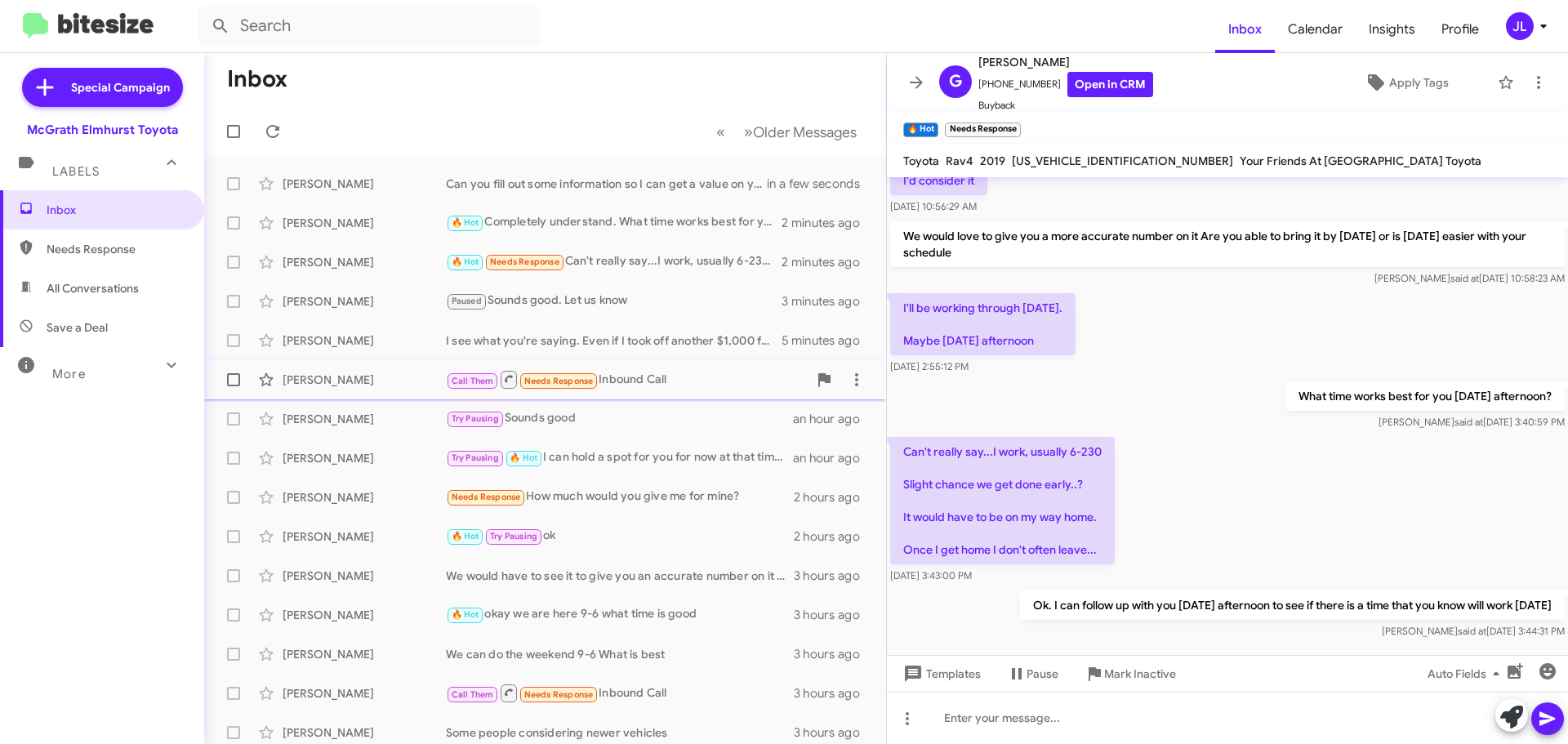
click at [423, 377] on div "[PERSON_NAME]" at bounding box center [364, 380] width 164 height 16
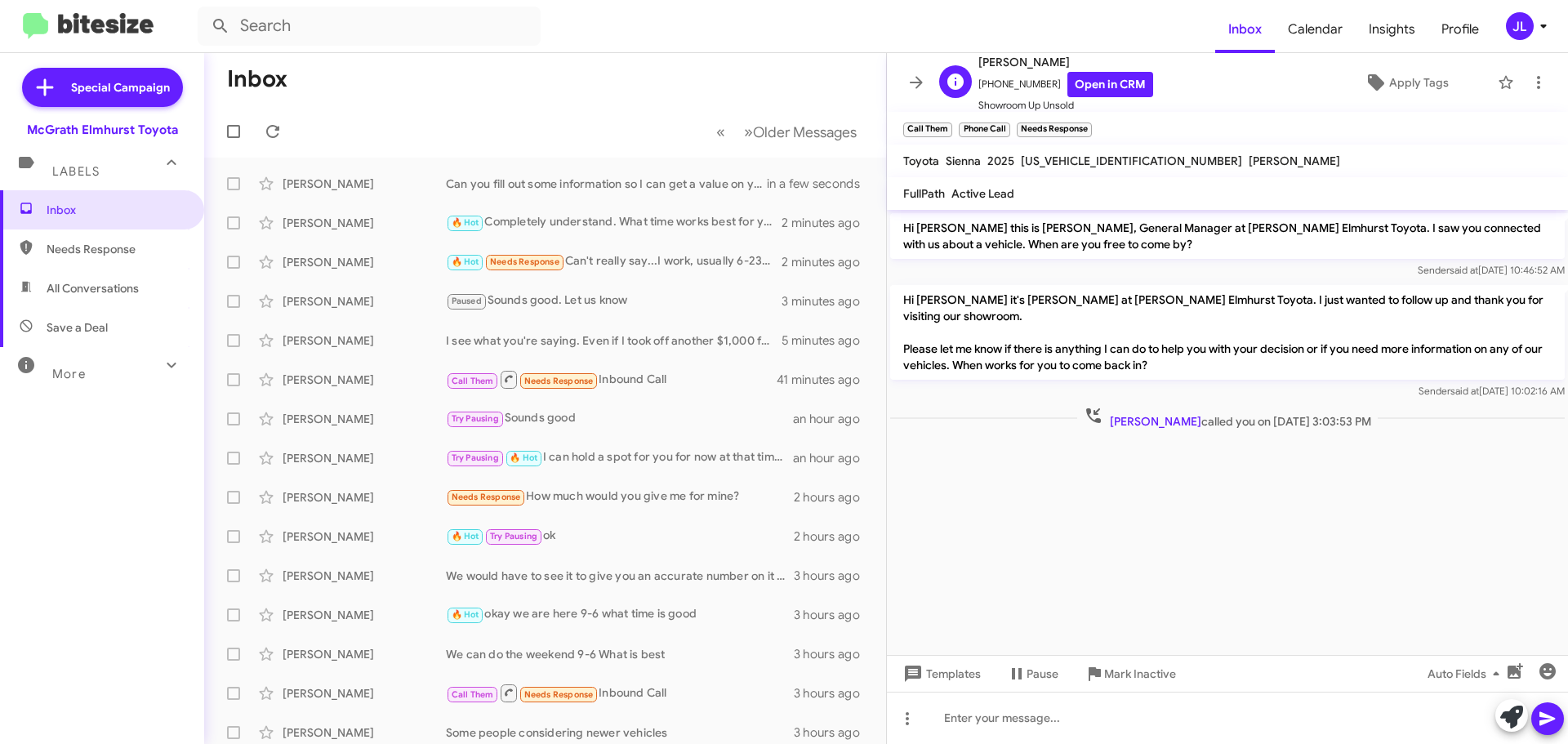
drag, startPoint x: 1044, startPoint y: 80, endPoint x: 989, endPoint y: 89, distance: 55.7
click at [989, 89] on span "+16302907559 Open in CRM" at bounding box center [1065, 85] width 175 height 26
copy span "6302907559"
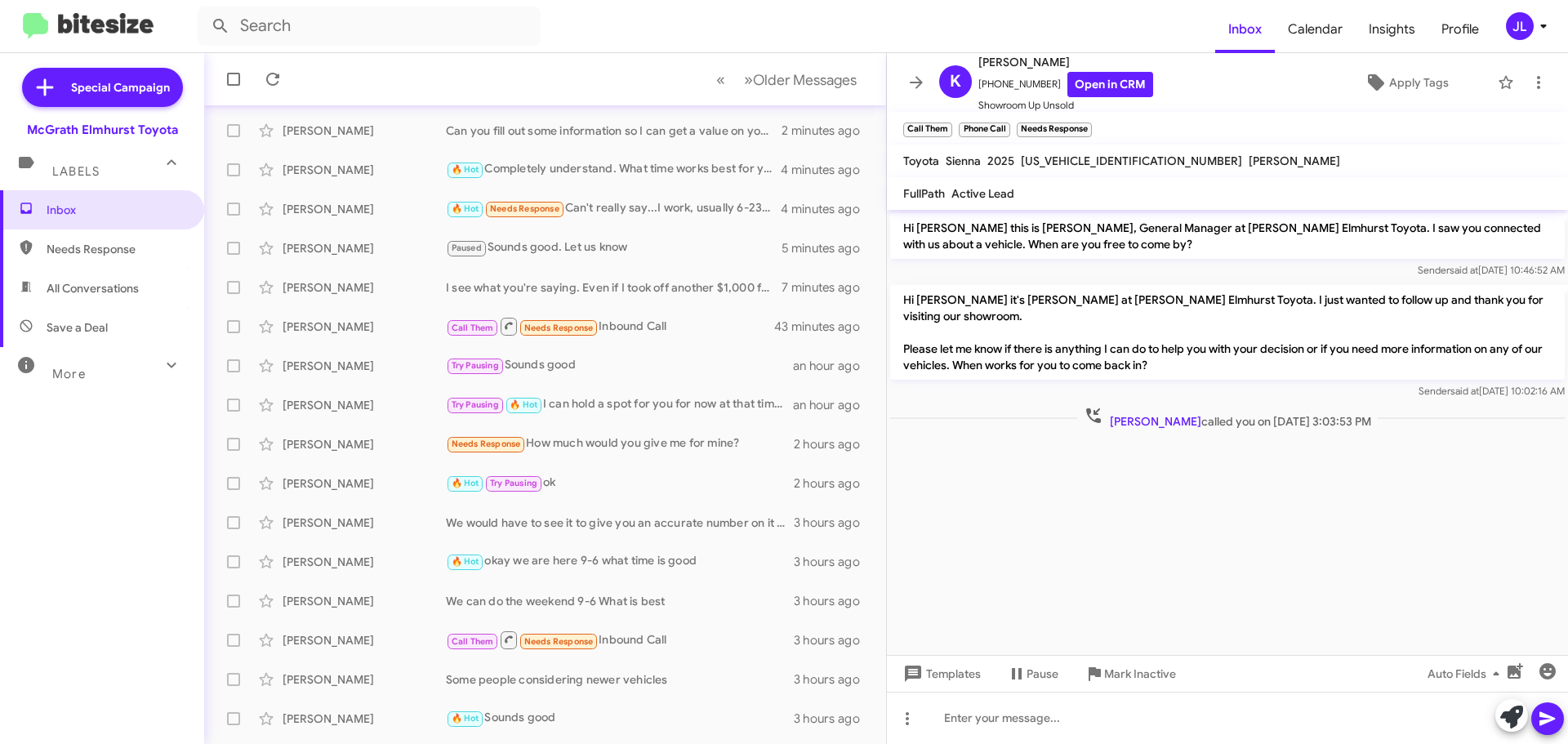
scroll to position [81, 0]
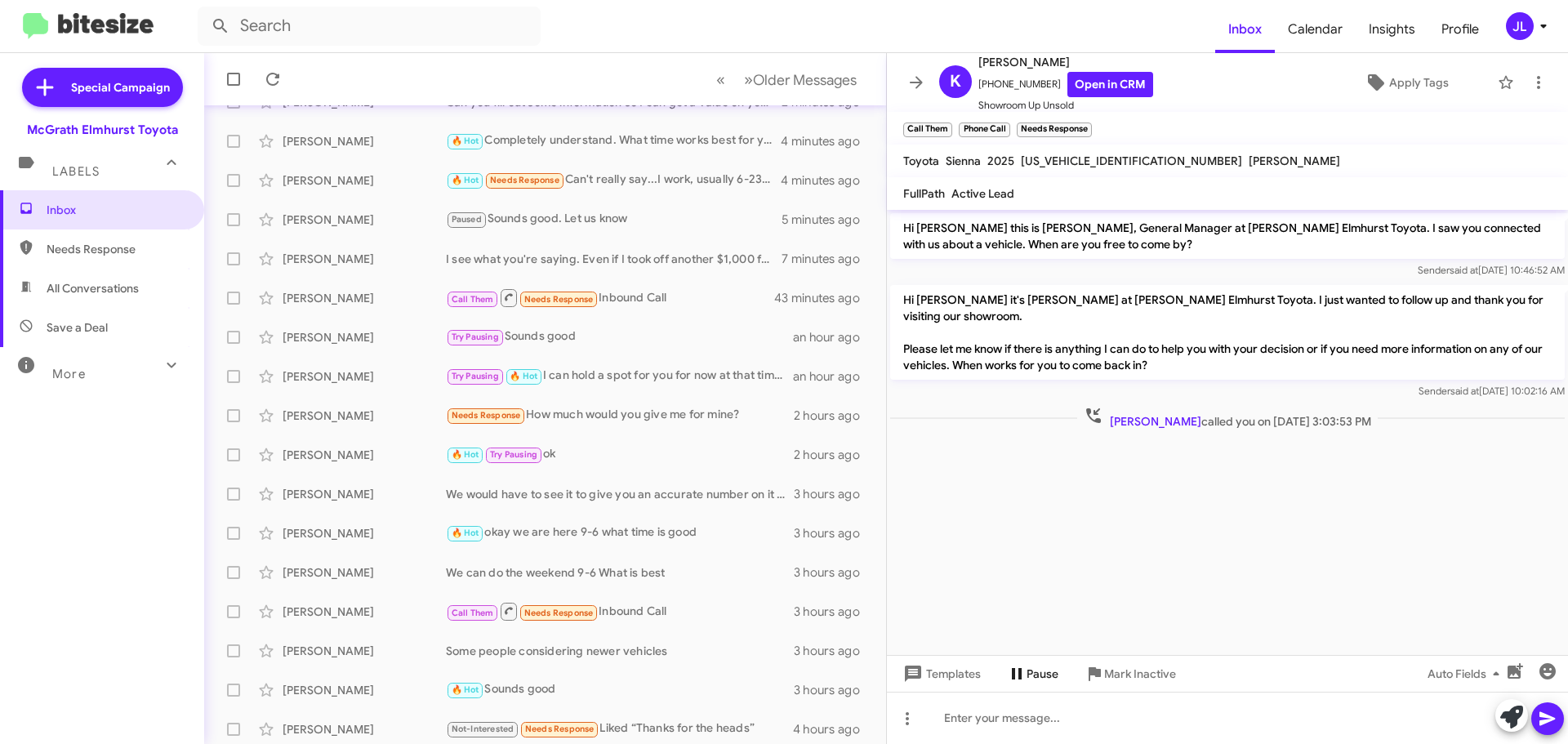
click at [1031, 676] on span "Pause" at bounding box center [1042, 674] width 32 height 29
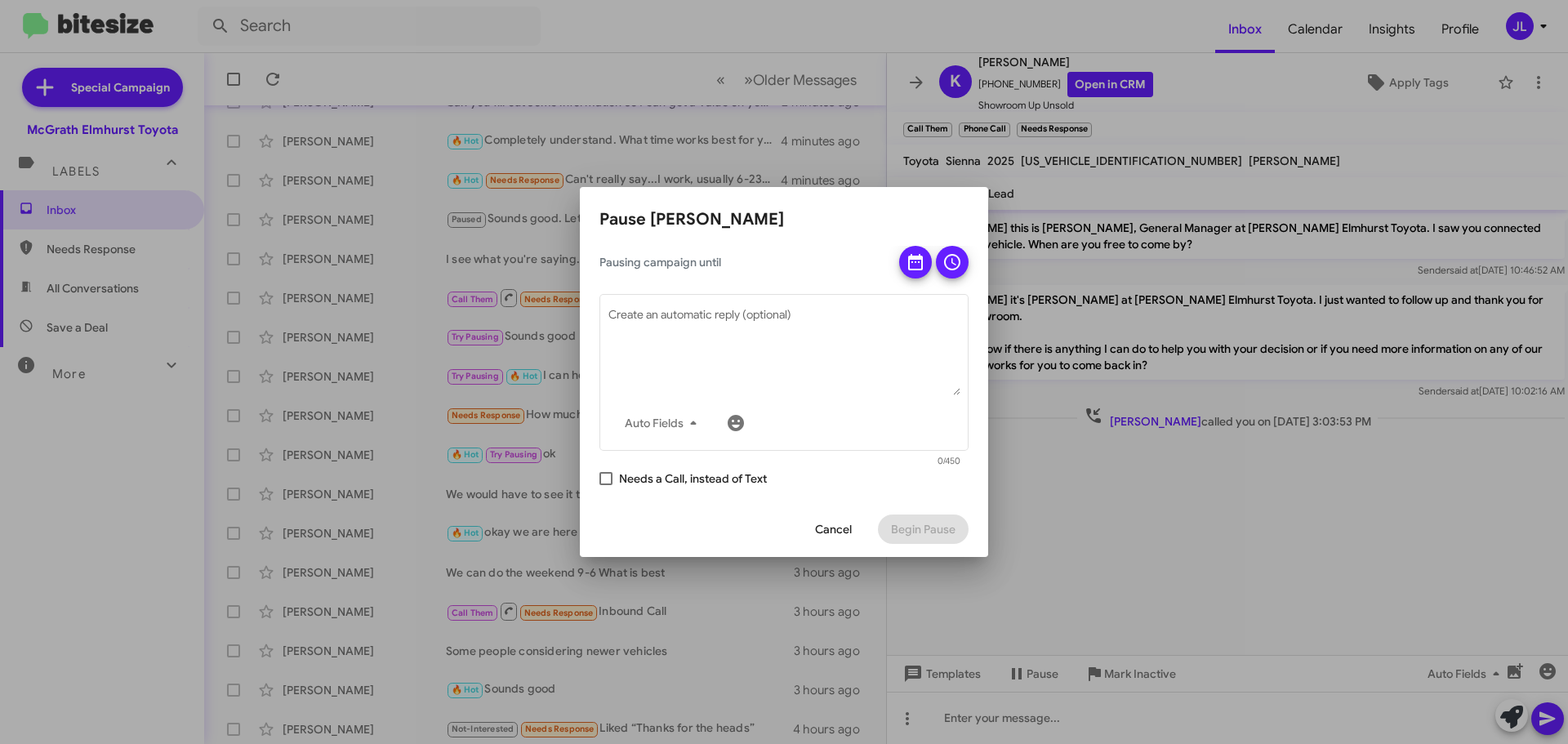
click at [849, 526] on span "Cancel" at bounding box center [833, 529] width 37 height 29
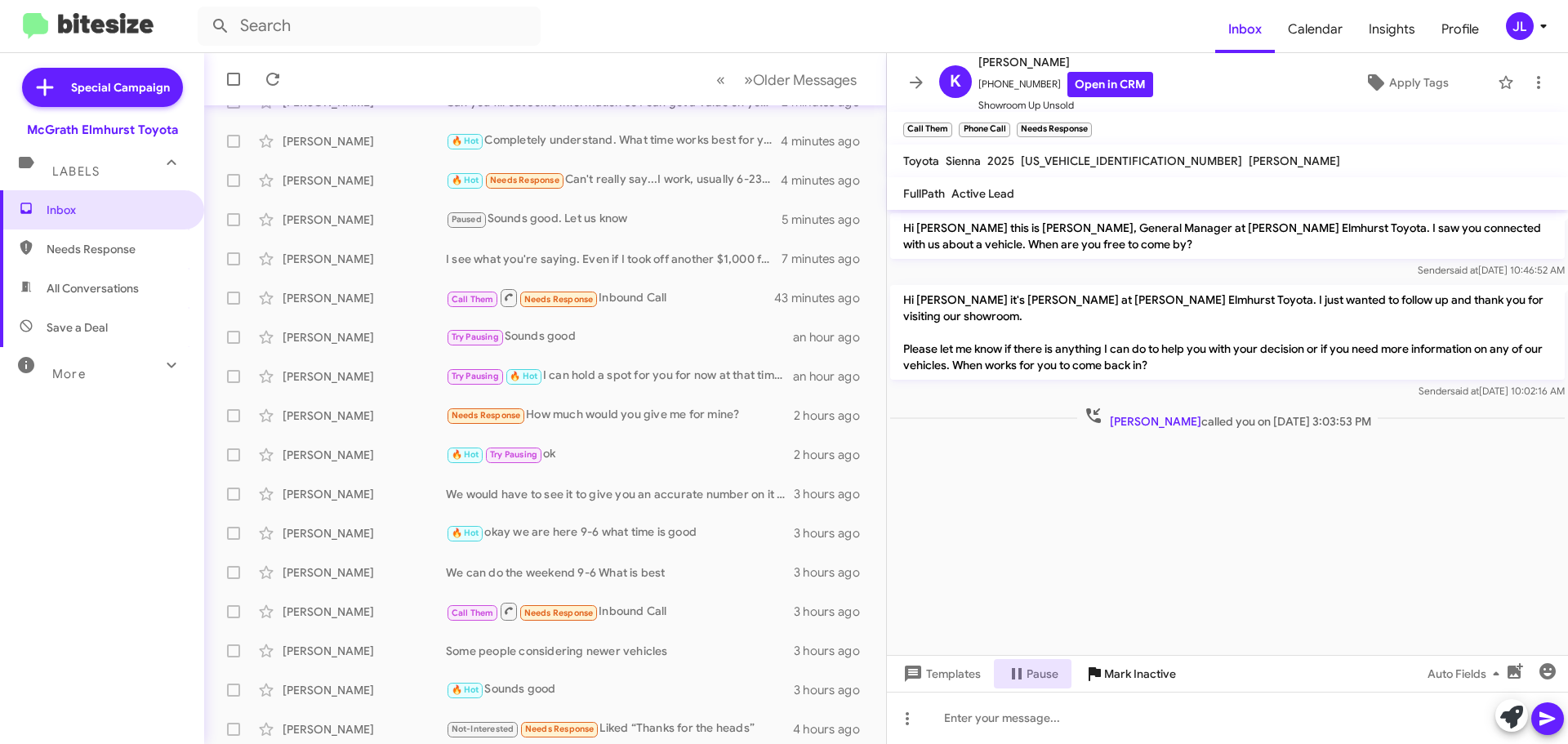
click at [1156, 680] on span "Mark Inactive" at bounding box center [1139, 674] width 72 height 29
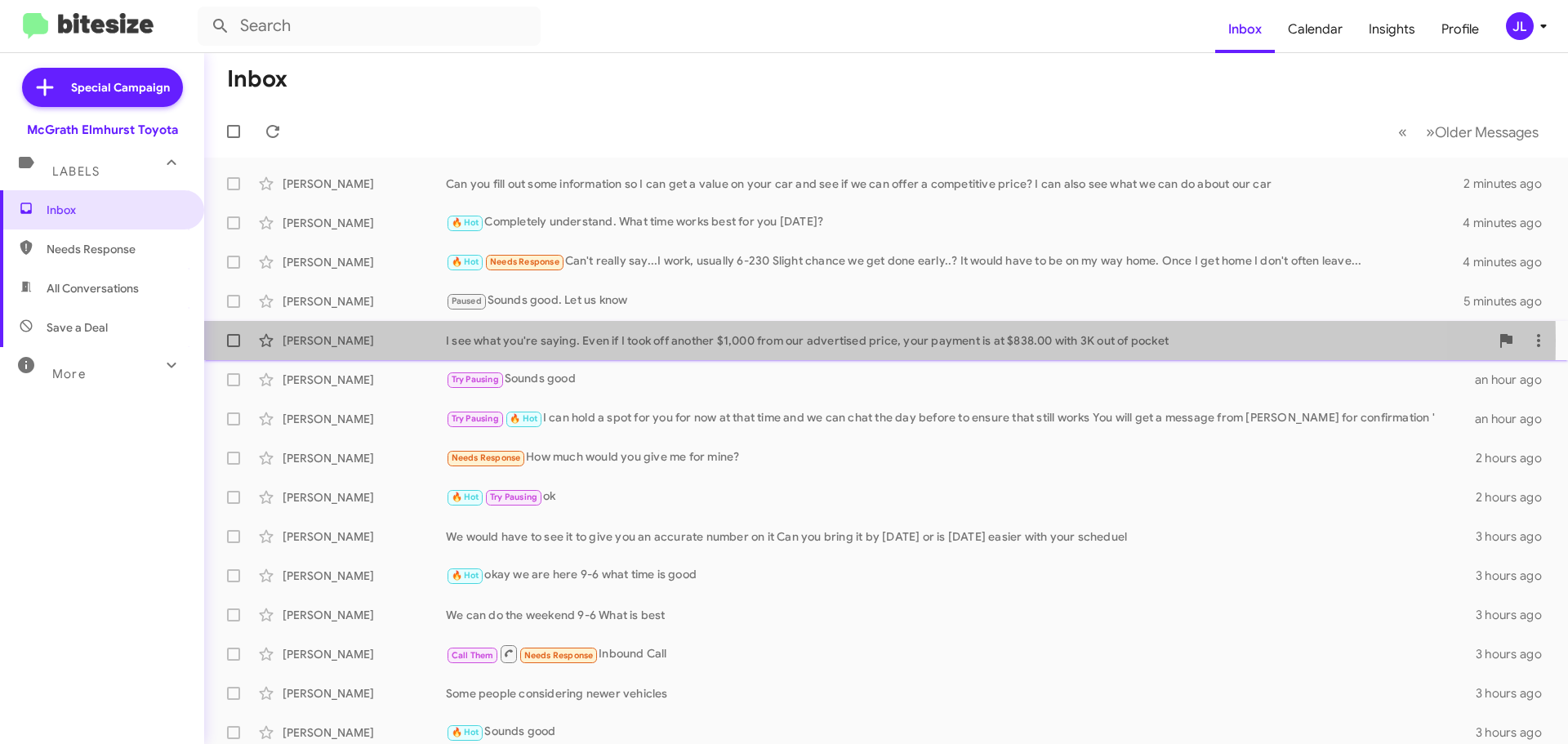
click at [567, 341] on div "I see what you're saying. Even if I took off another $1,000 from our advertised…" at bounding box center [968, 341] width 1044 height 16
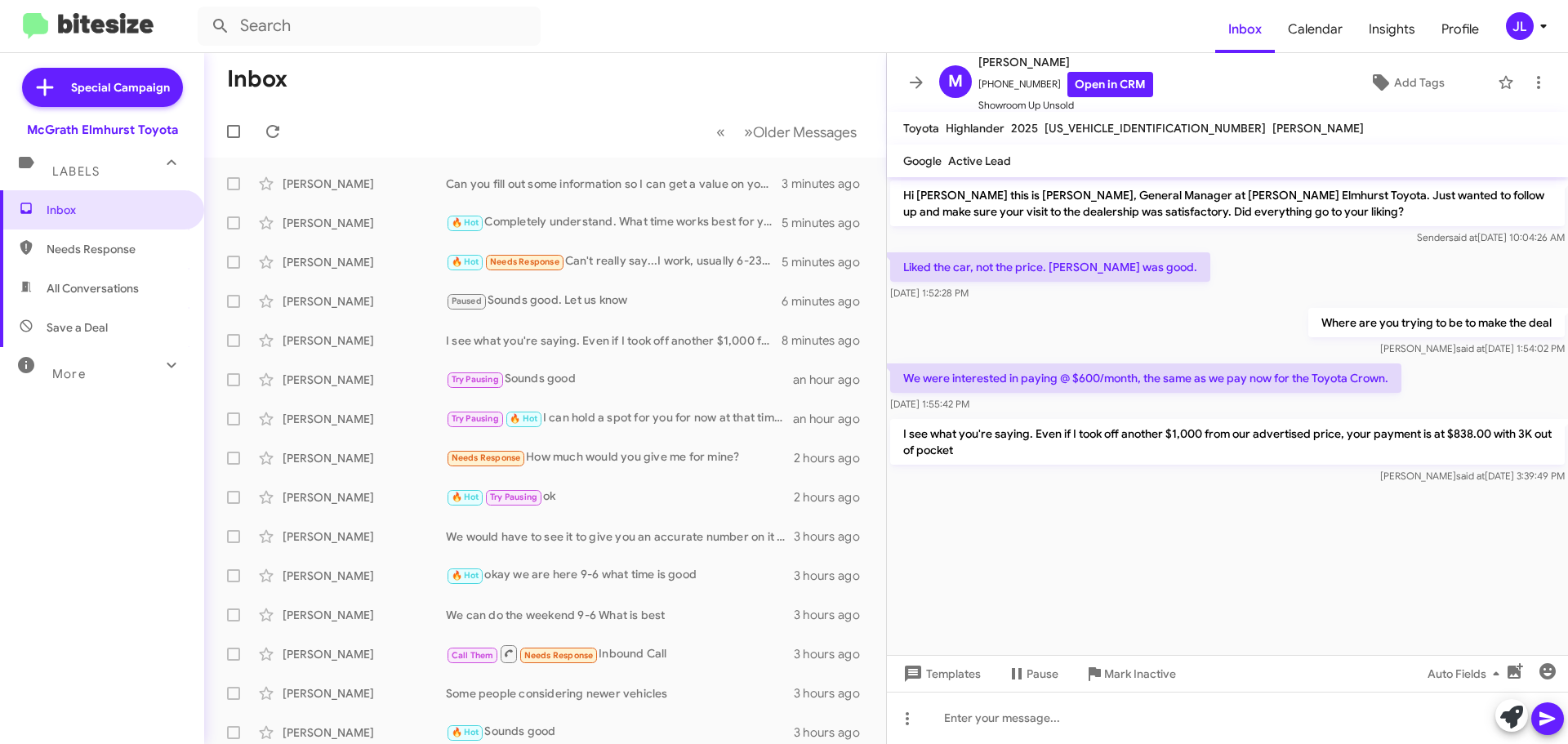
click at [1192, 550] on cdk-virtual-scroll-viewport "Hi Michael this is Greg Luzinski, General Manager at McGrath Elmhurst Toyota. J…" at bounding box center [1226, 416] width 681 height 478
click at [585, 184] on div "🔥 Hot Ok. I can follow up with you on Friday afternoon to see if there is a tim…" at bounding box center [627, 183] width 362 height 19
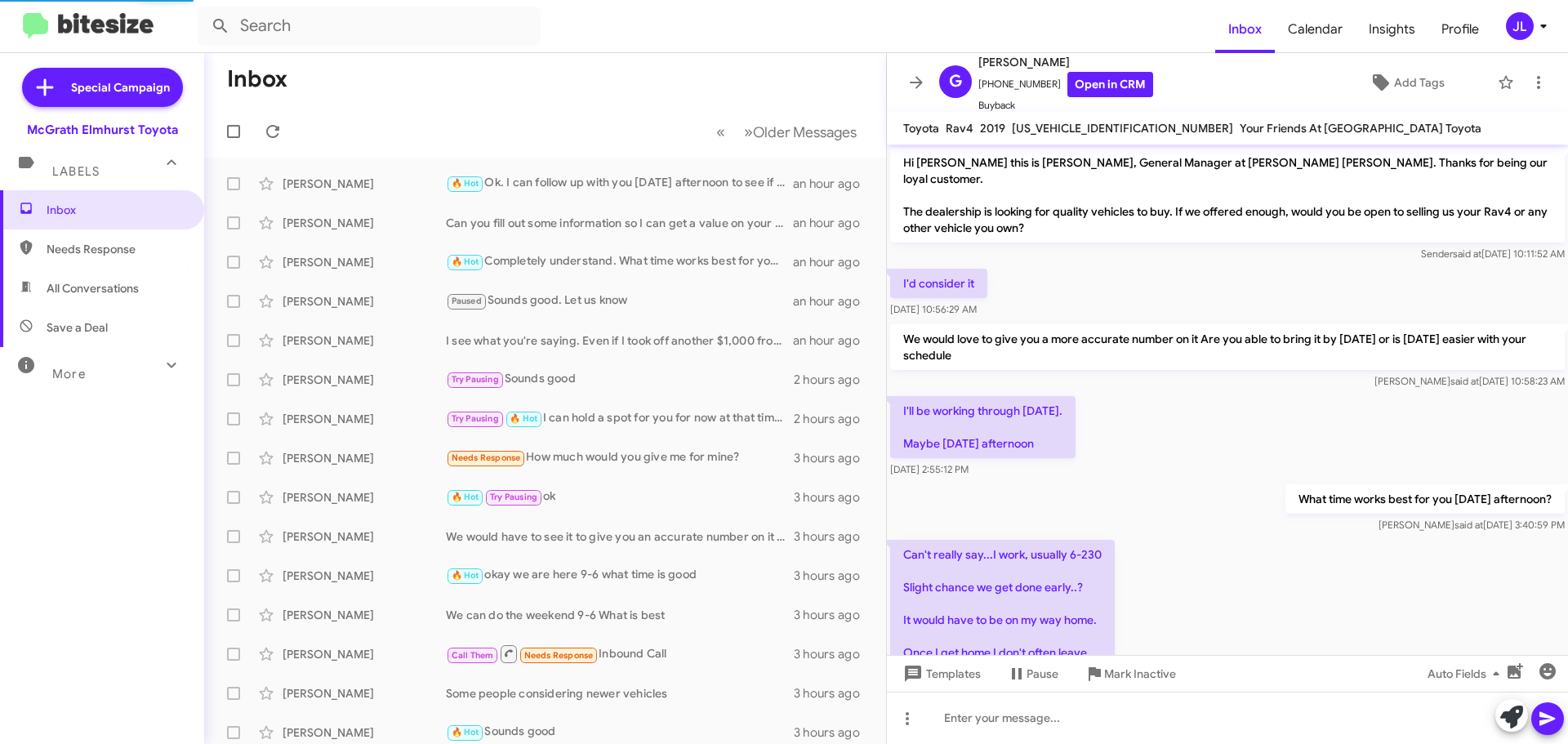
scroll to position [103, 0]
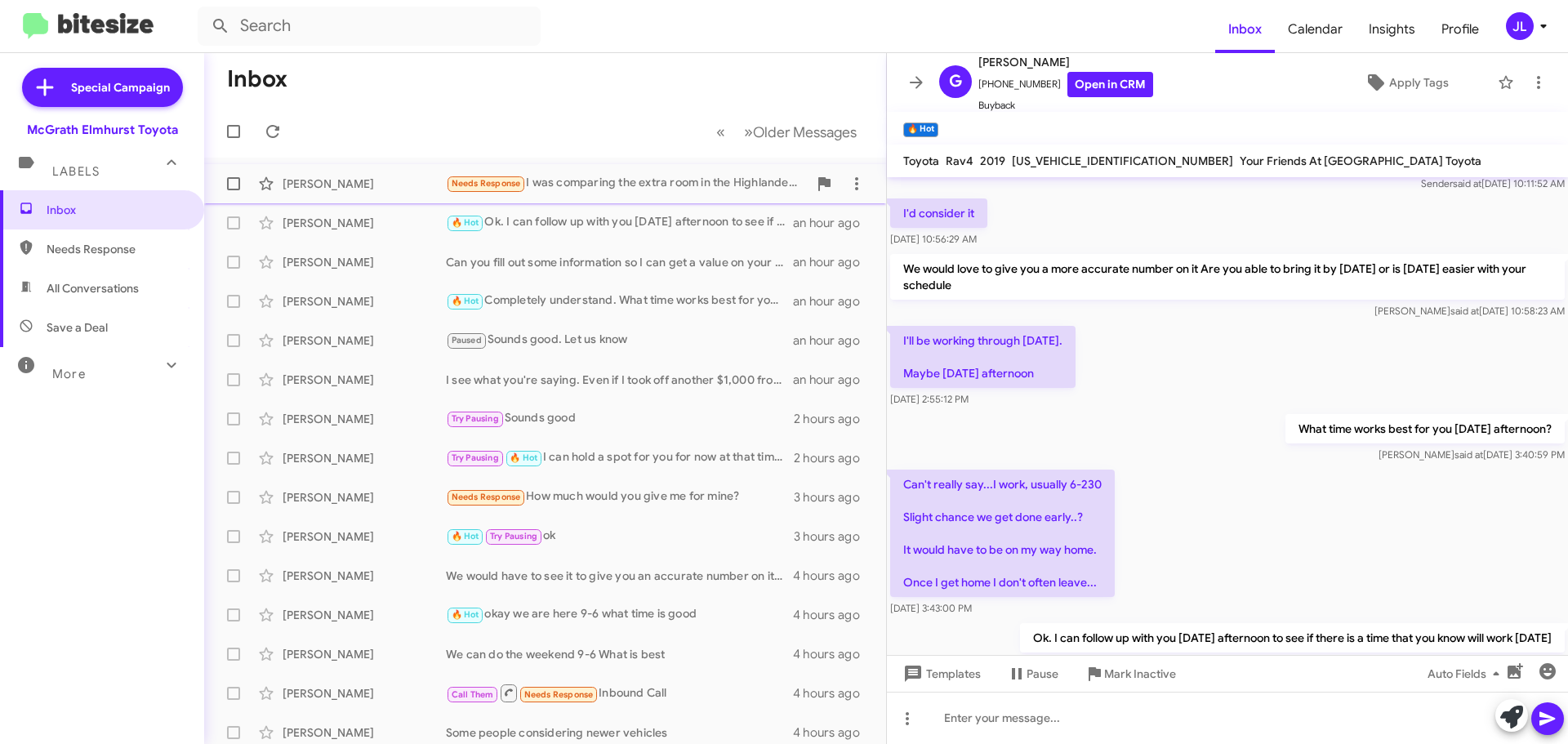
click at [620, 192] on div "Needs Response I was comparing the extra room in the Highlander vs the RX350 fr…" at bounding box center [627, 183] width 362 height 19
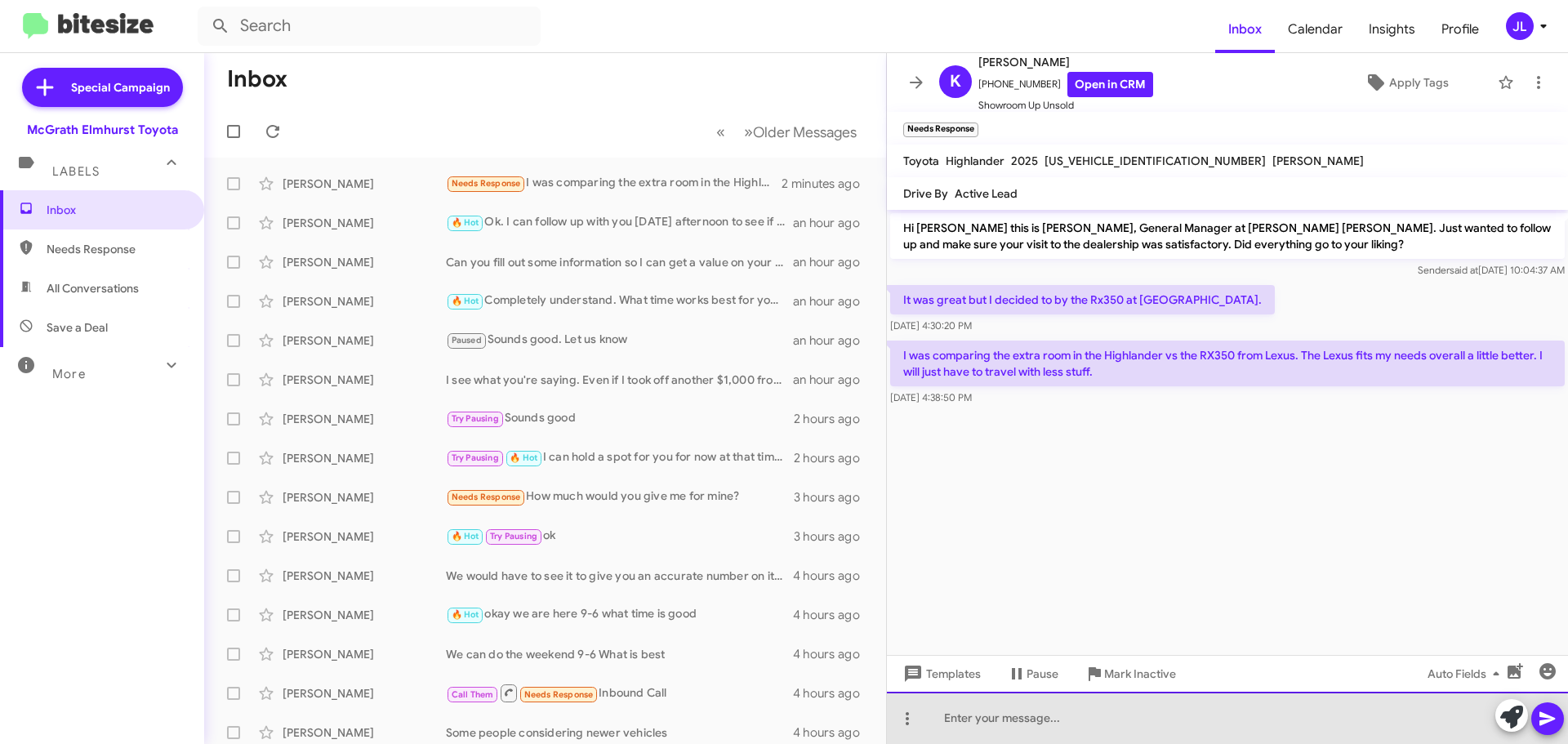
click at [1122, 725] on div at bounding box center [1226, 717] width 681 height 52
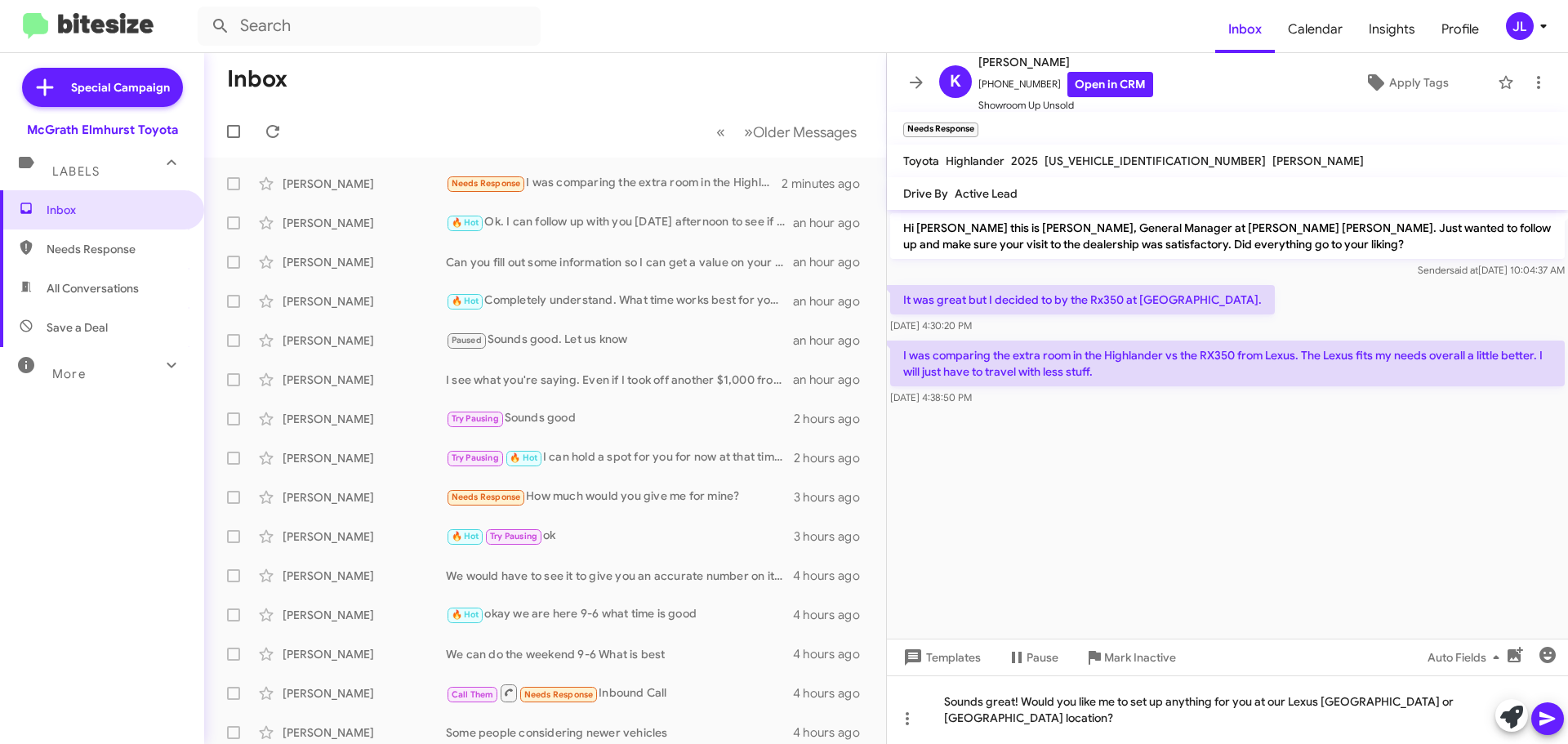
click at [1551, 711] on icon at bounding box center [1547, 718] width 19 height 19
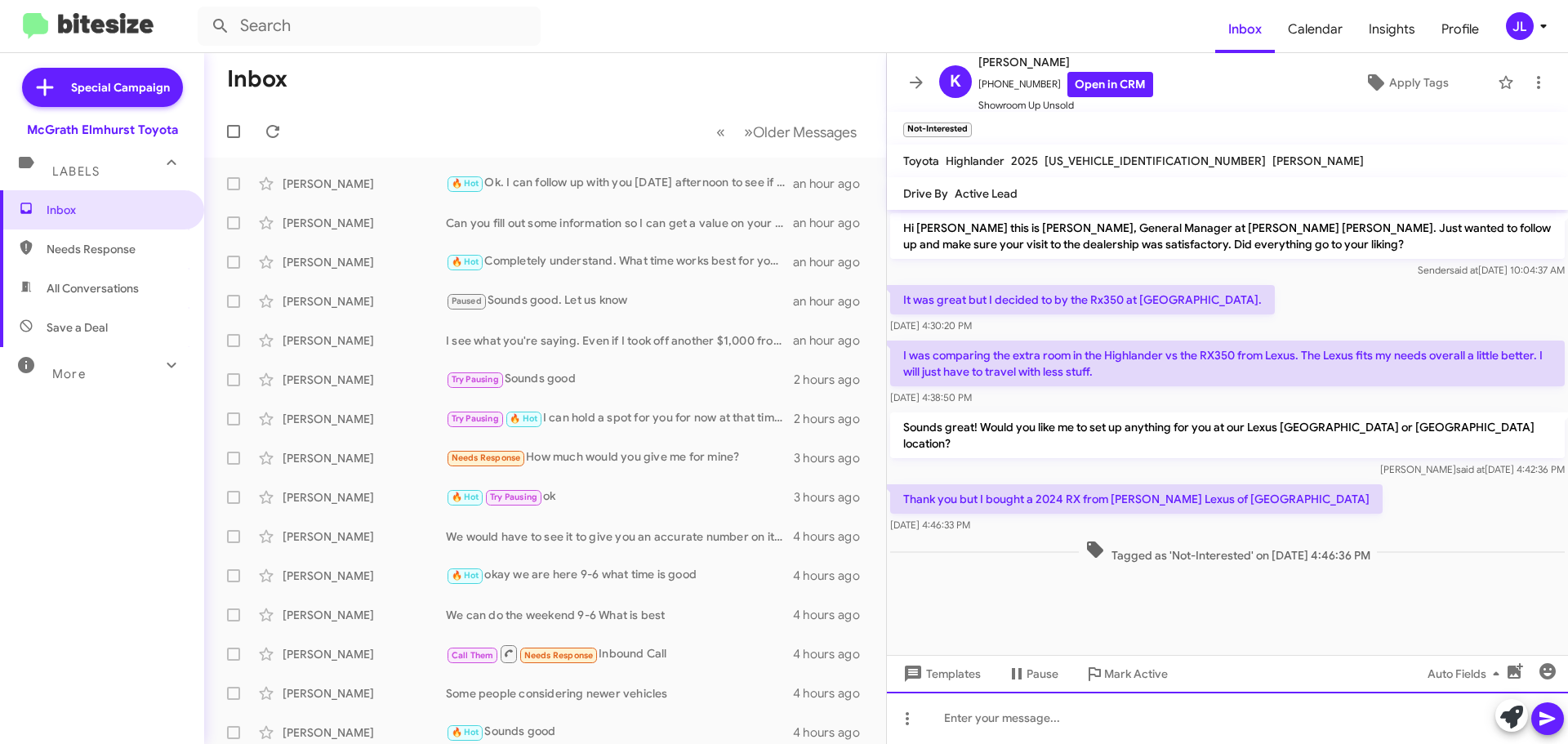
click at [1171, 710] on div at bounding box center [1226, 717] width 681 height 52
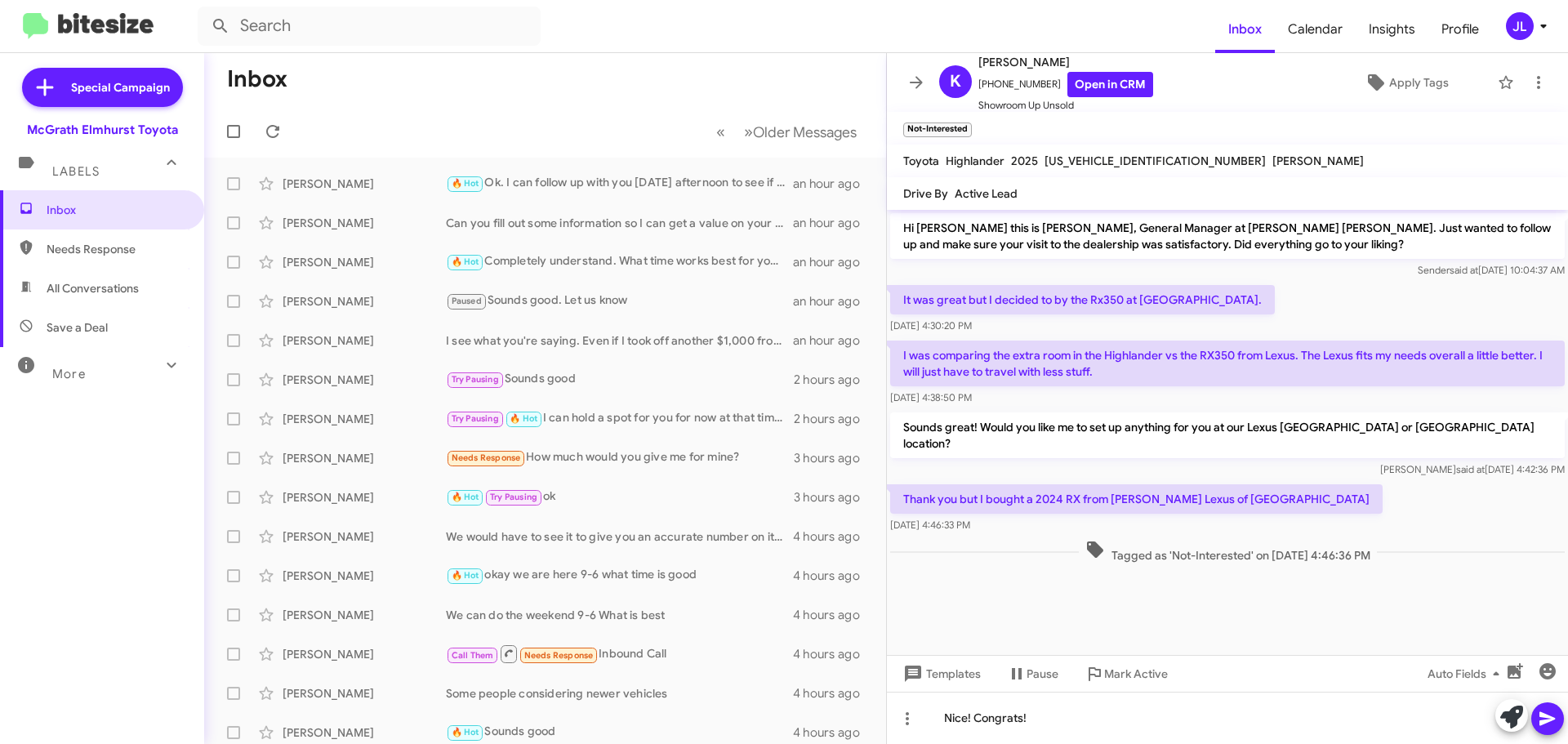
click at [1556, 717] on icon at bounding box center [1547, 718] width 19 height 19
drag, startPoint x: 1036, startPoint y: 77, endPoint x: 988, endPoint y: 88, distance: 49.2
click at [988, 88] on span "[PHONE_NUMBER] Open in CRM" at bounding box center [1065, 85] width 175 height 26
copy span "3129253146"
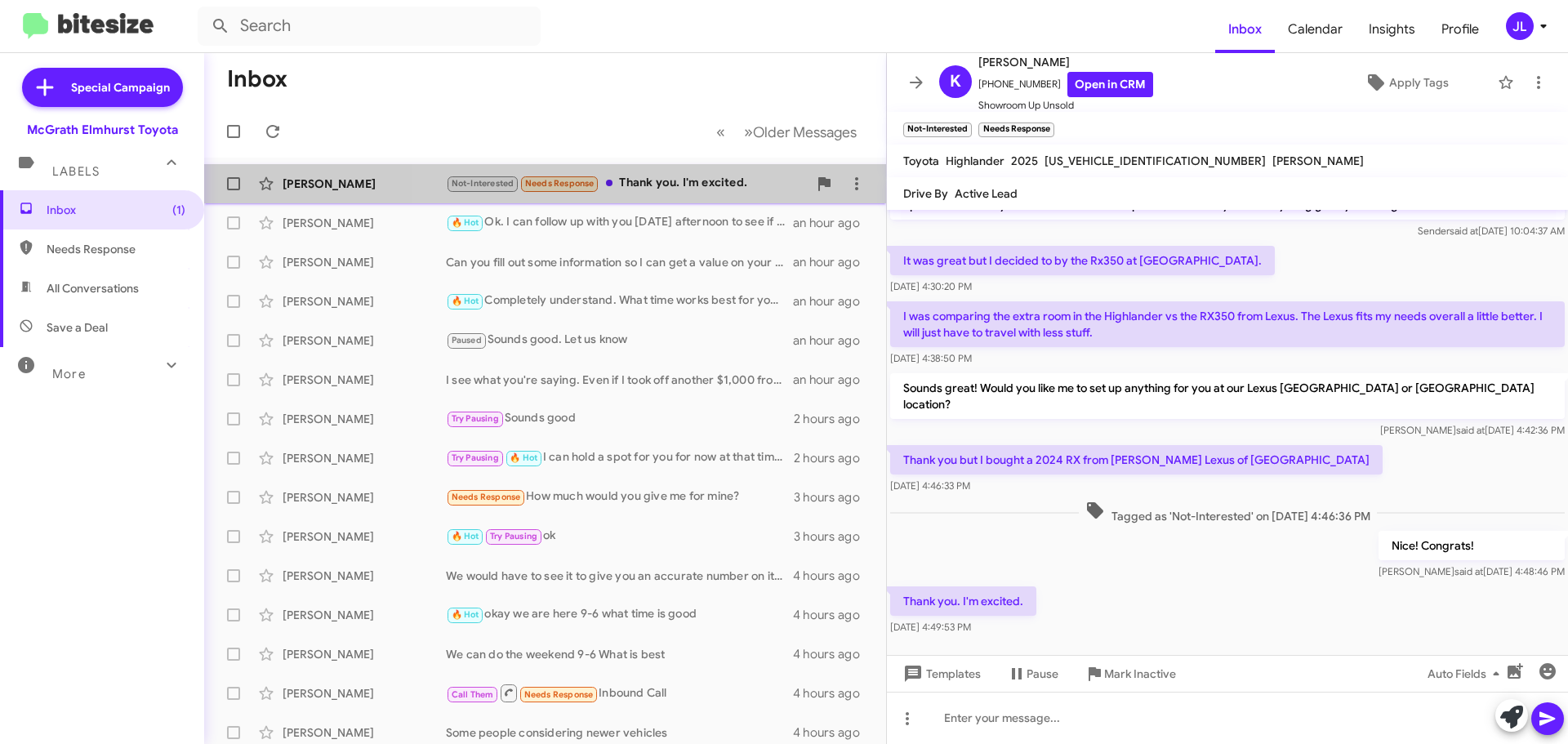
click at [647, 183] on div "Not-Interested Needs Response Thank you. I'm excited." at bounding box center [627, 183] width 362 height 19
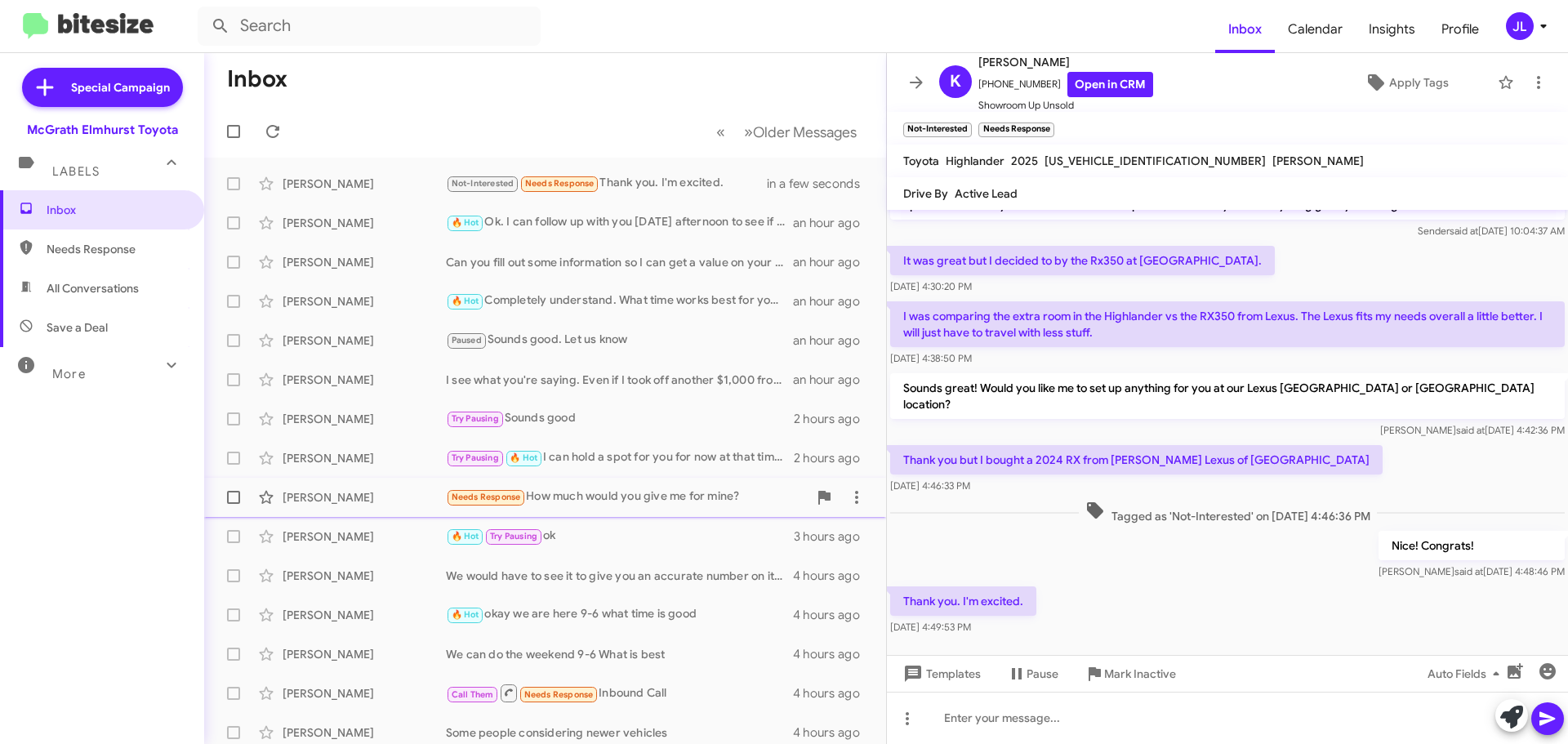
click at [595, 498] on div "Needs Response How much would you give me for mine?" at bounding box center [627, 496] width 362 height 19
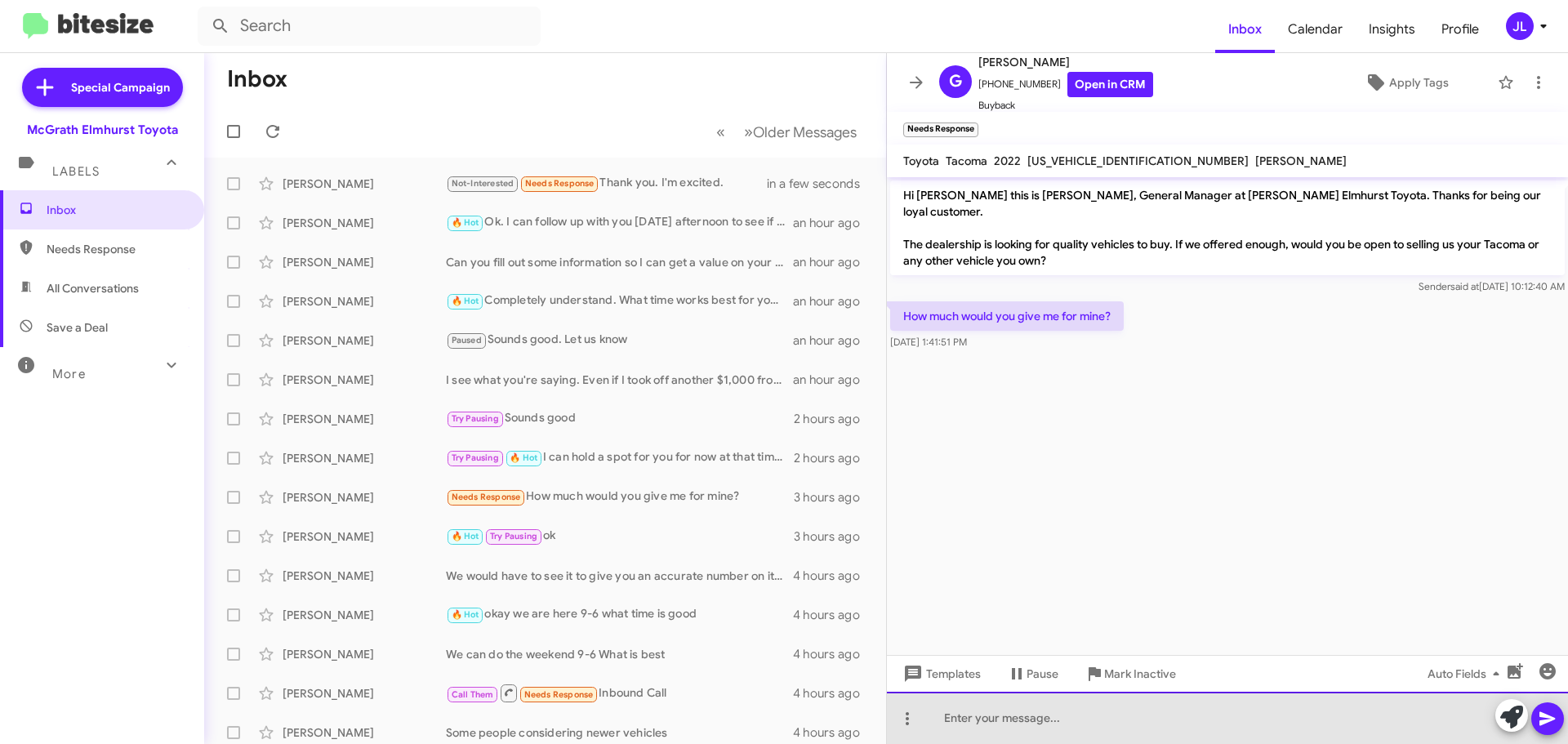
click at [1104, 726] on div at bounding box center [1226, 717] width 681 height 52
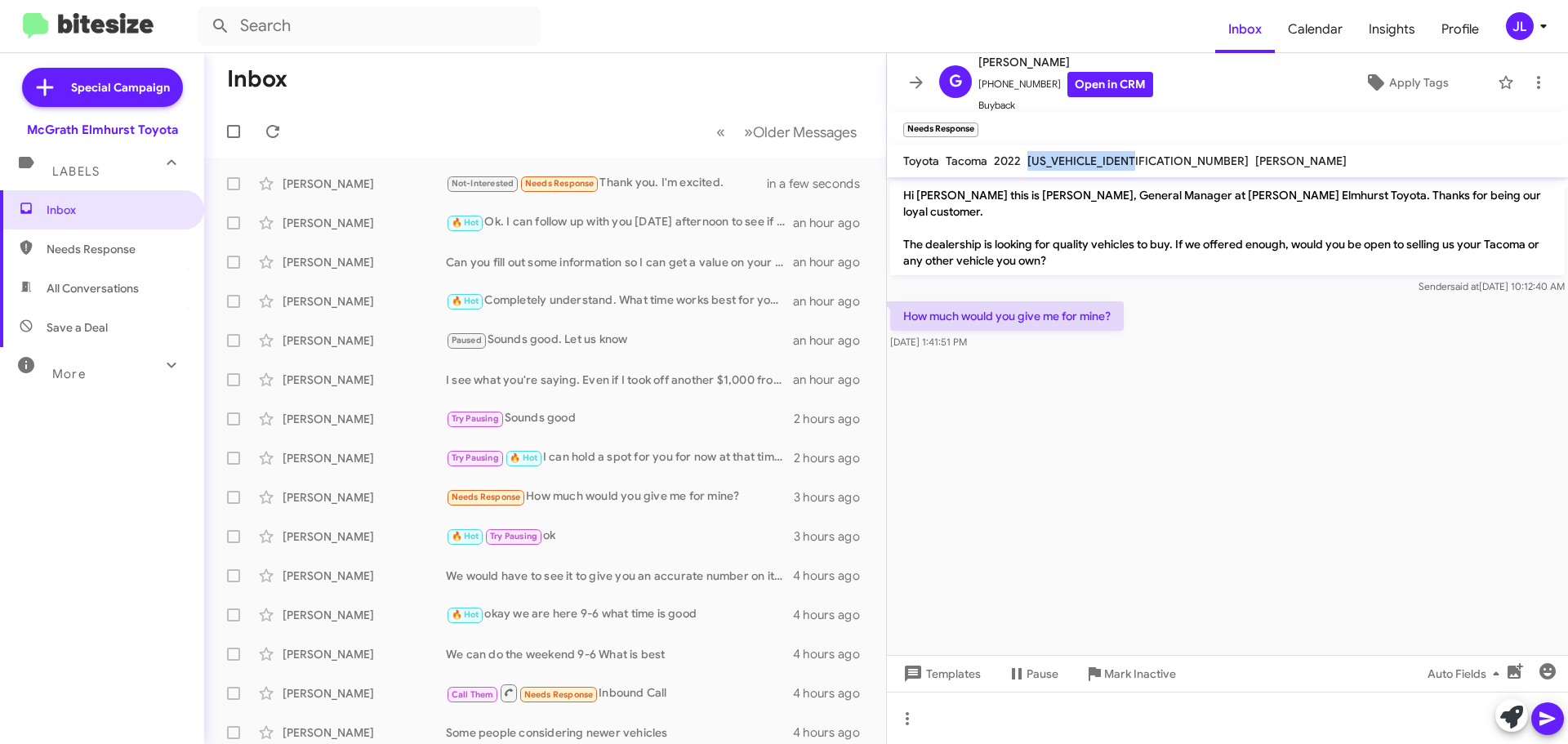
drag, startPoint x: 1147, startPoint y: 163, endPoint x: 1026, endPoint y: 161, distance: 121.0
click at [1027, 161] on span "[US_VEHICLE_IDENTIFICATION_NUMBER]" at bounding box center [1138, 161] width 221 height 15
copy span "[US_VEHICLE_IDENTIFICATION_NUMBER]"
drag, startPoint x: 1044, startPoint y: 80, endPoint x: 987, endPoint y: 88, distance: 57.6
click at [987, 88] on span "[PHONE_NUMBER] Open in CRM" at bounding box center [1065, 85] width 175 height 26
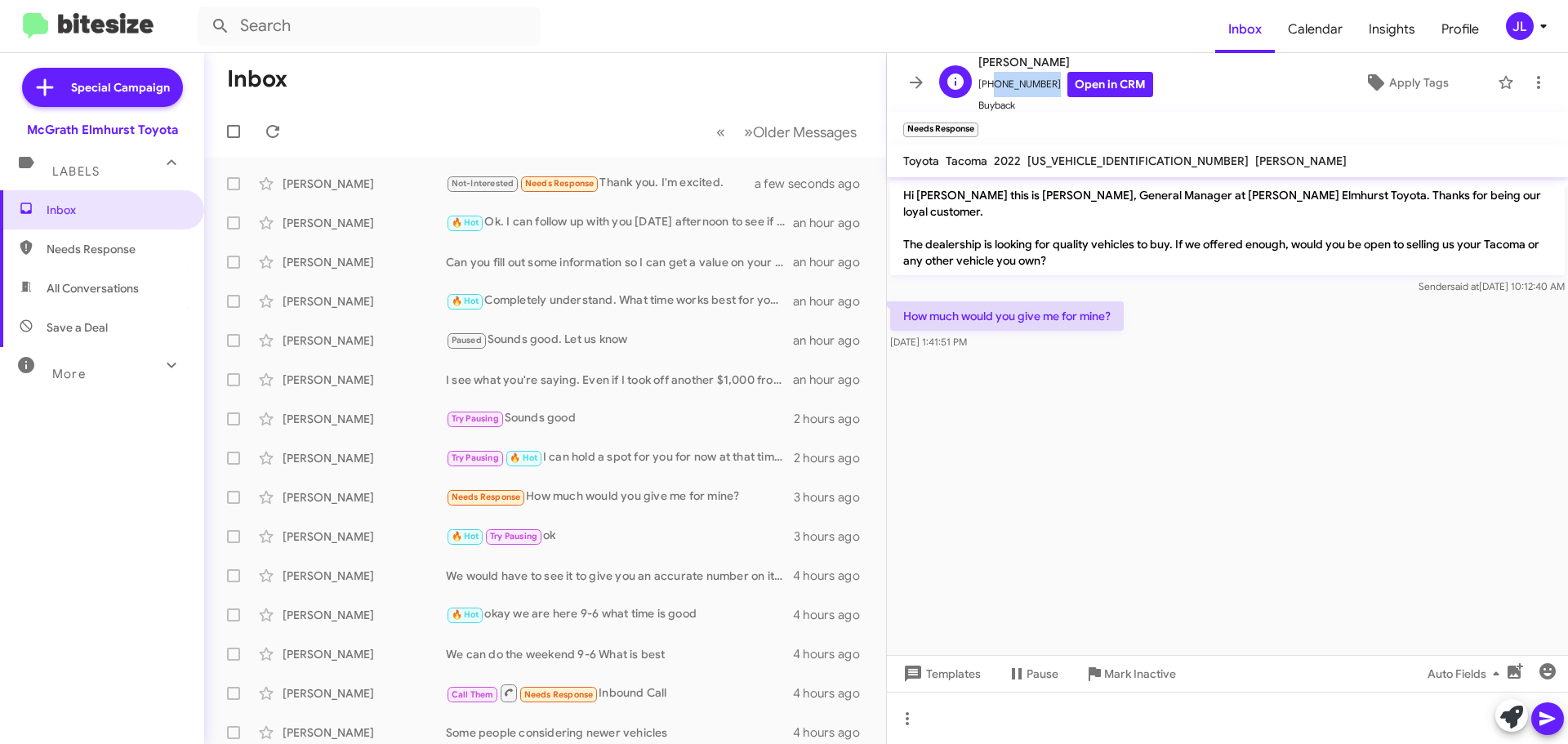
copy span "8474630658"
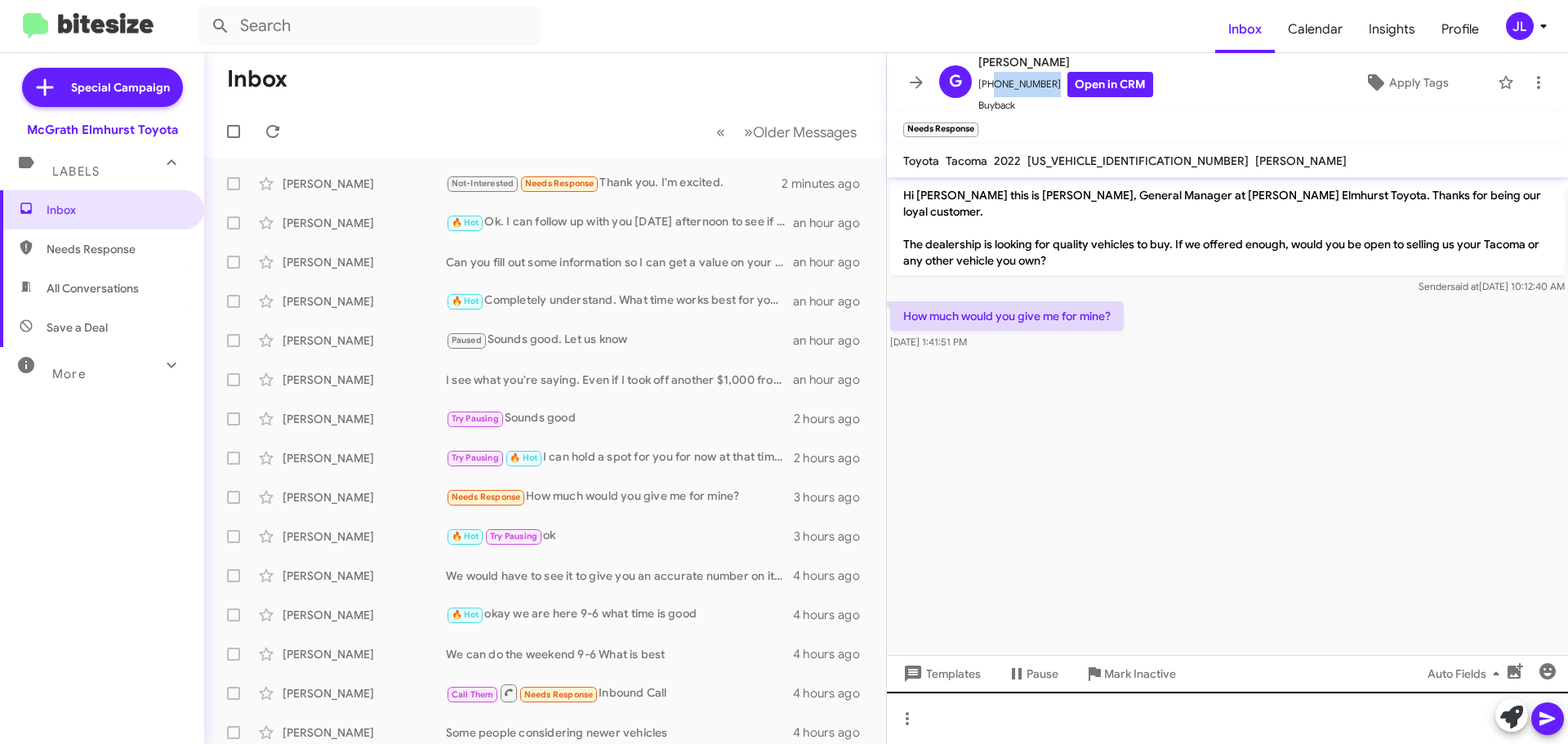
scroll to position [2, 0]
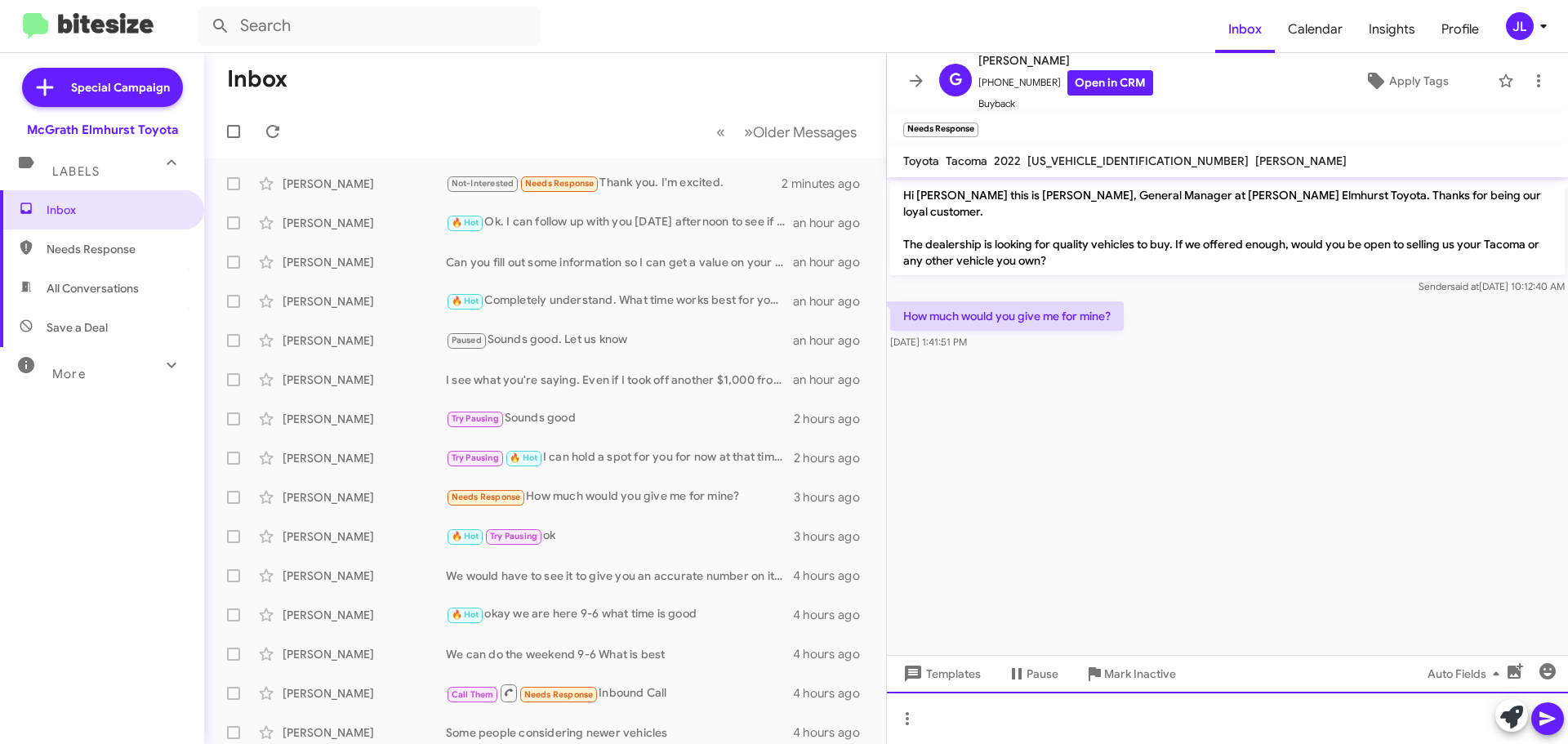
click at [1056, 717] on div at bounding box center [1226, 717] width 681 height 52
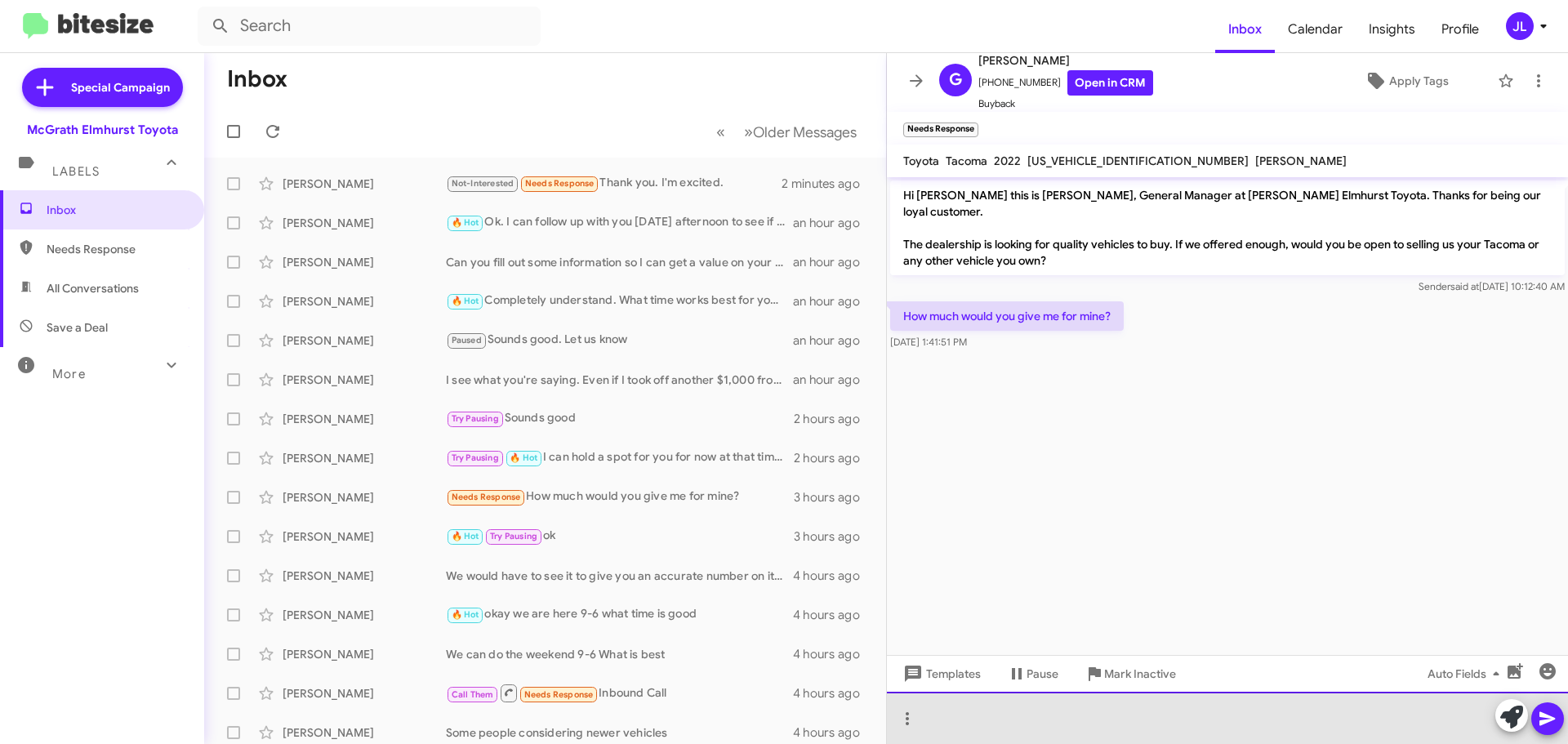
click at [1009, 711] on div at bounding box center [1226, 717] width 681 height 52
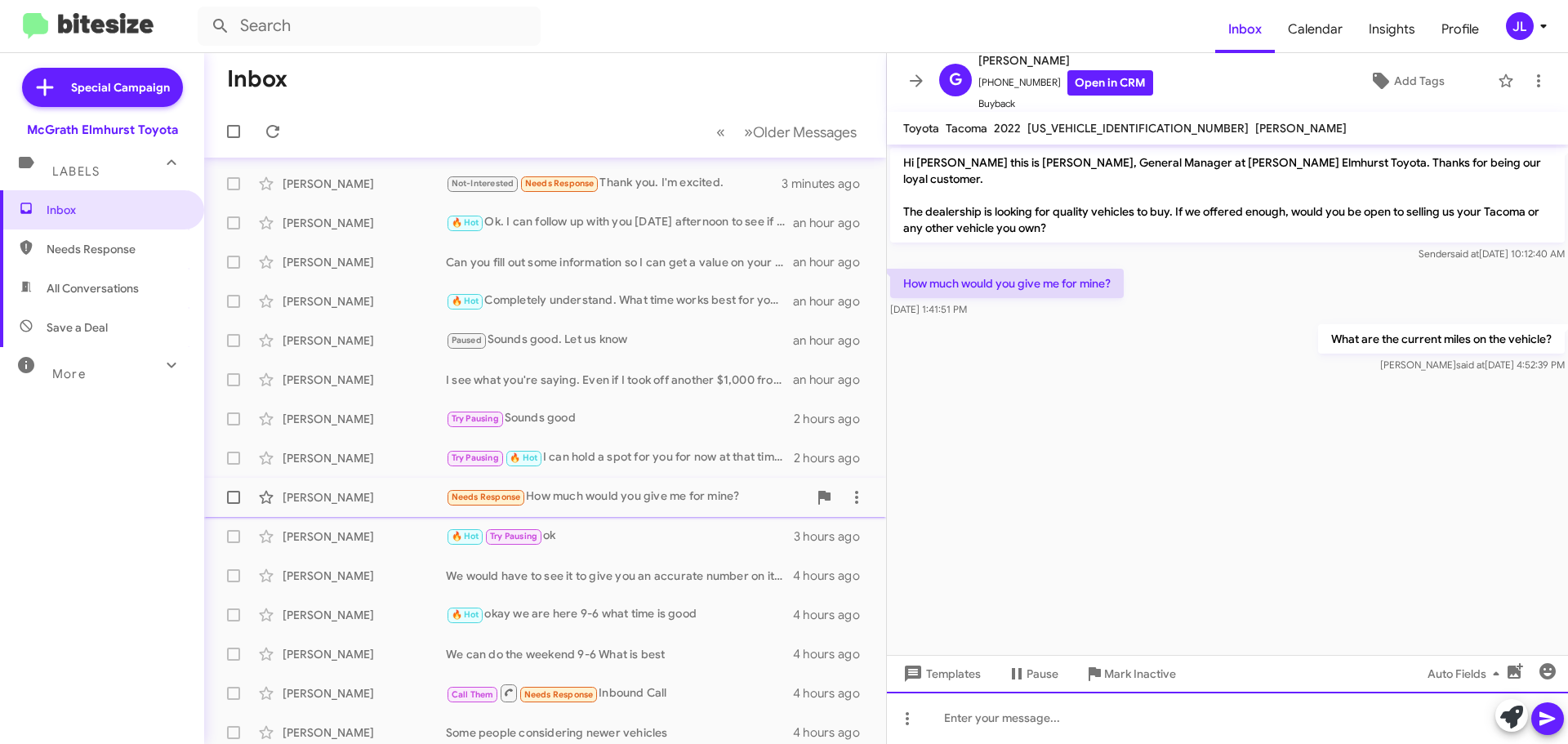
scroll to position [204, 0]
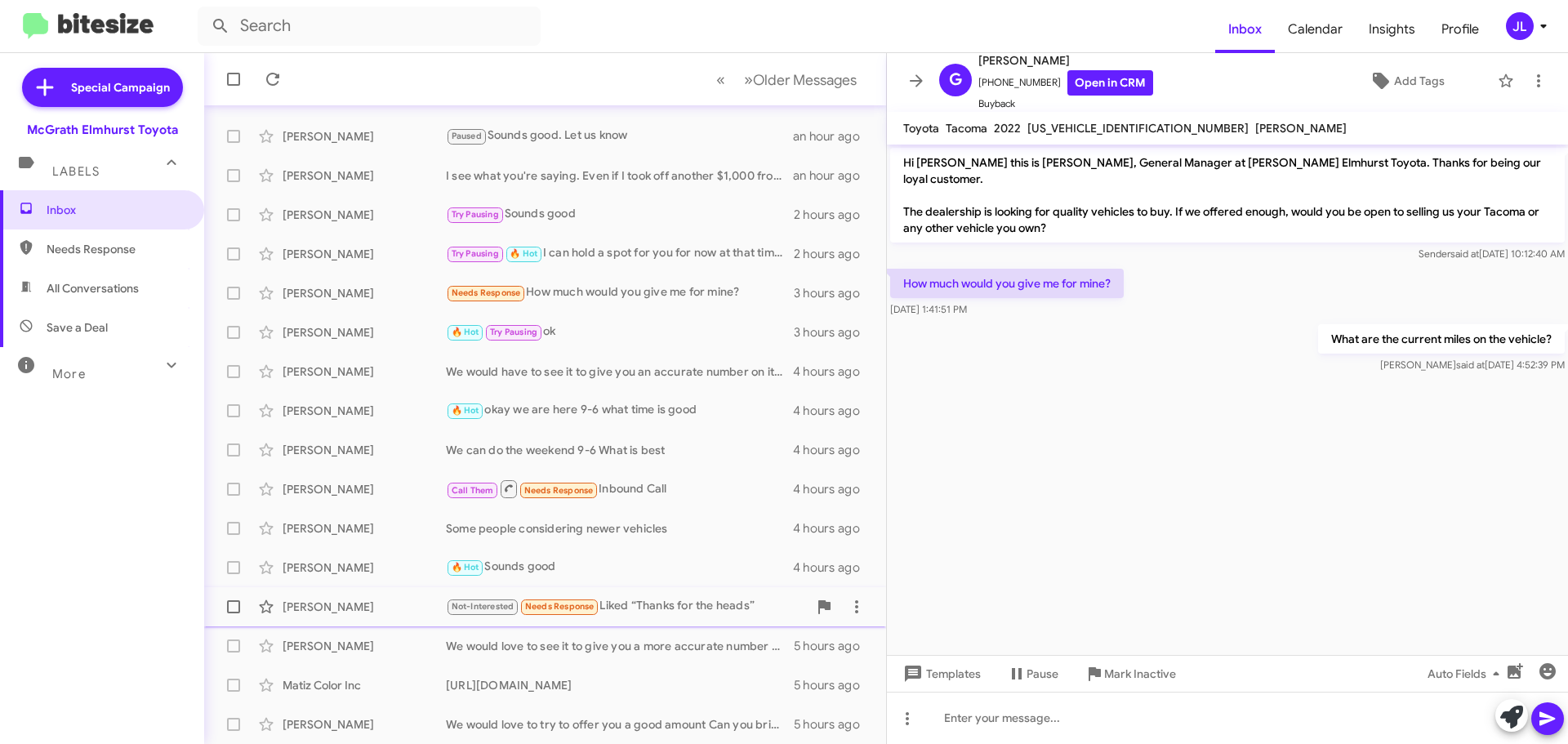
click at [660, 607] on div "Not-Interested Needs Response Liked “Thanks for the heads”" at bounding box center [627, 606] width 362 height 19
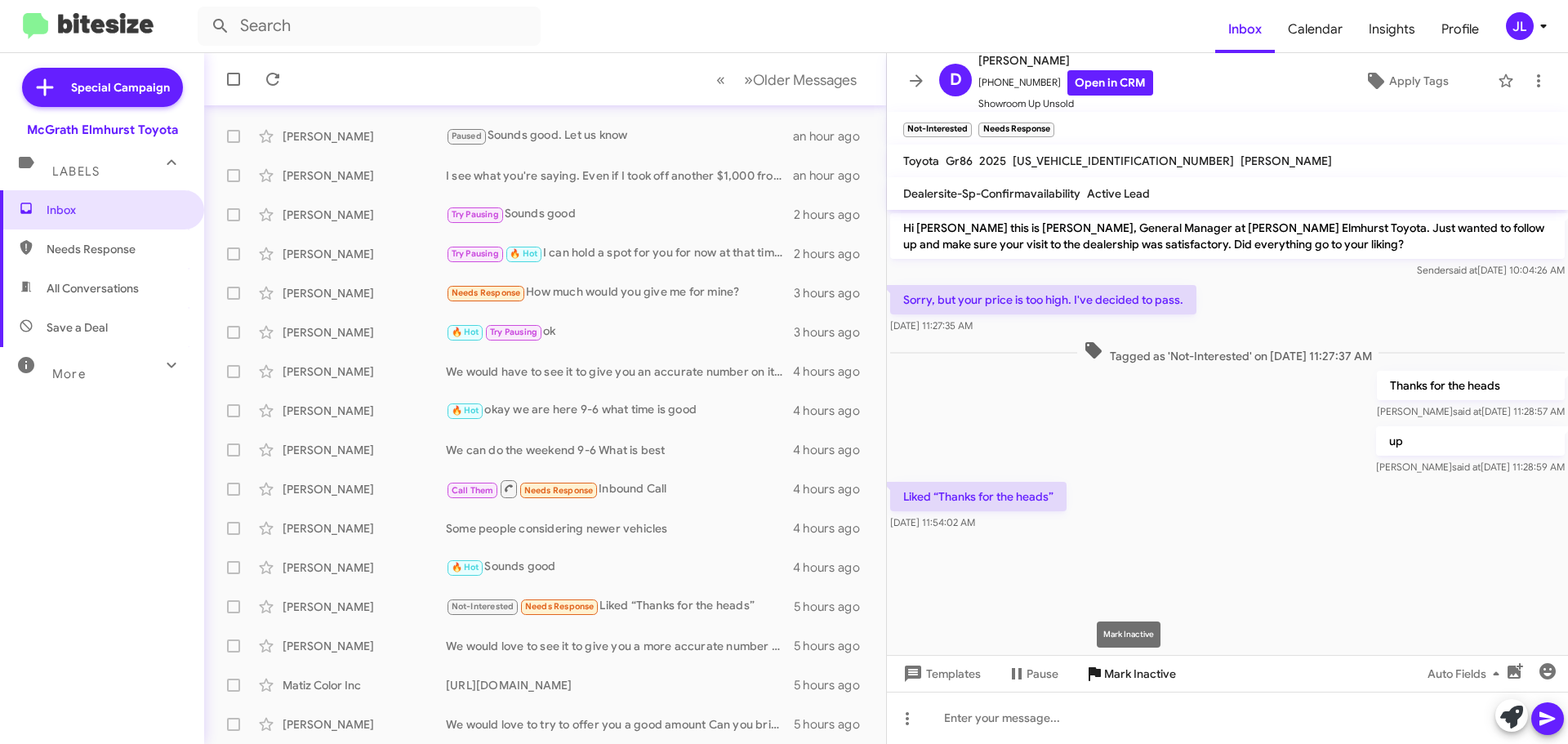
click at [1131, 672] on span "Mark Inactive" at bounding box center [1139, 674] width 72 height 29
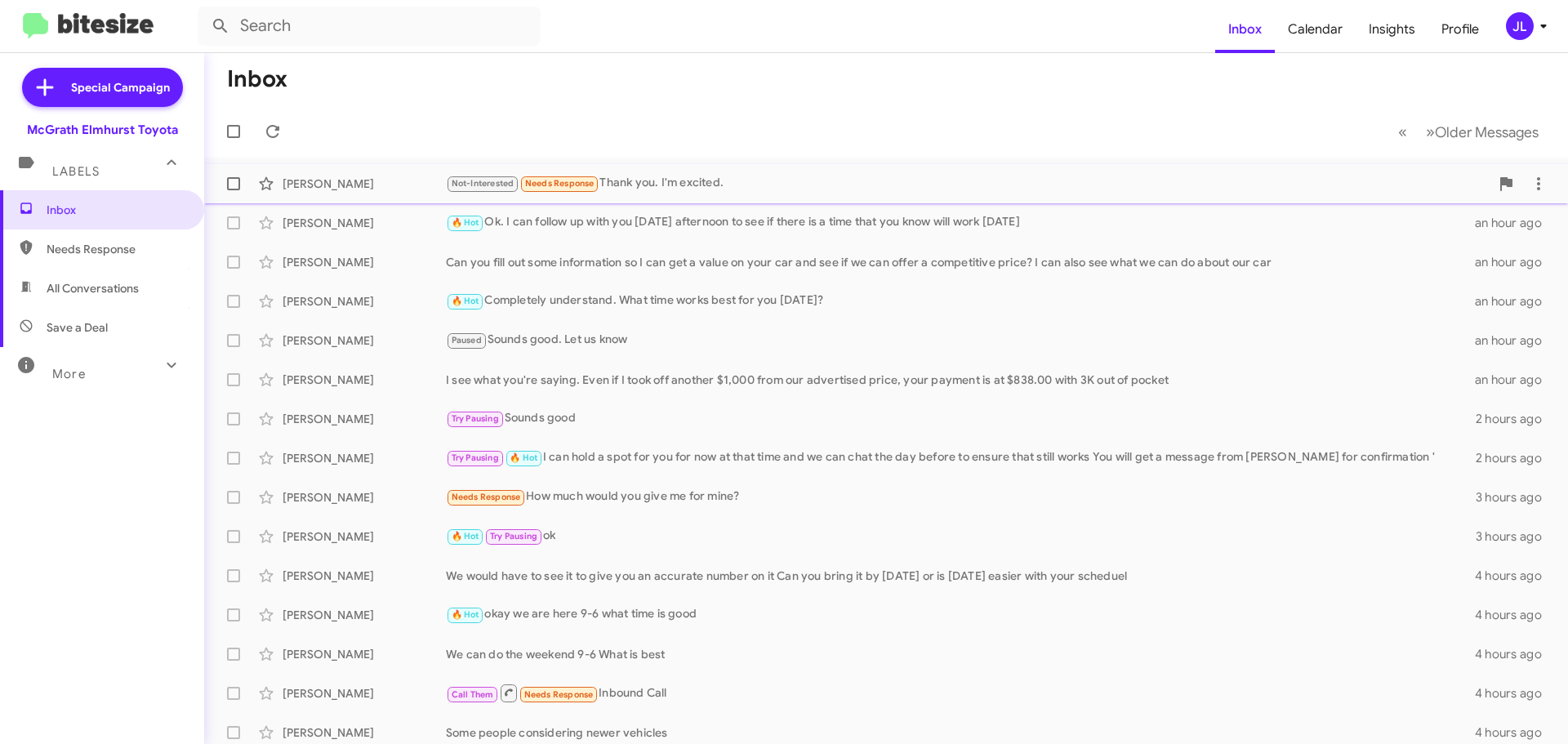
click at [607, 187] on div "Not-Interested Needs Response Thank you. I'm excited." at bounding box center [968, 183] width 1044 height 19
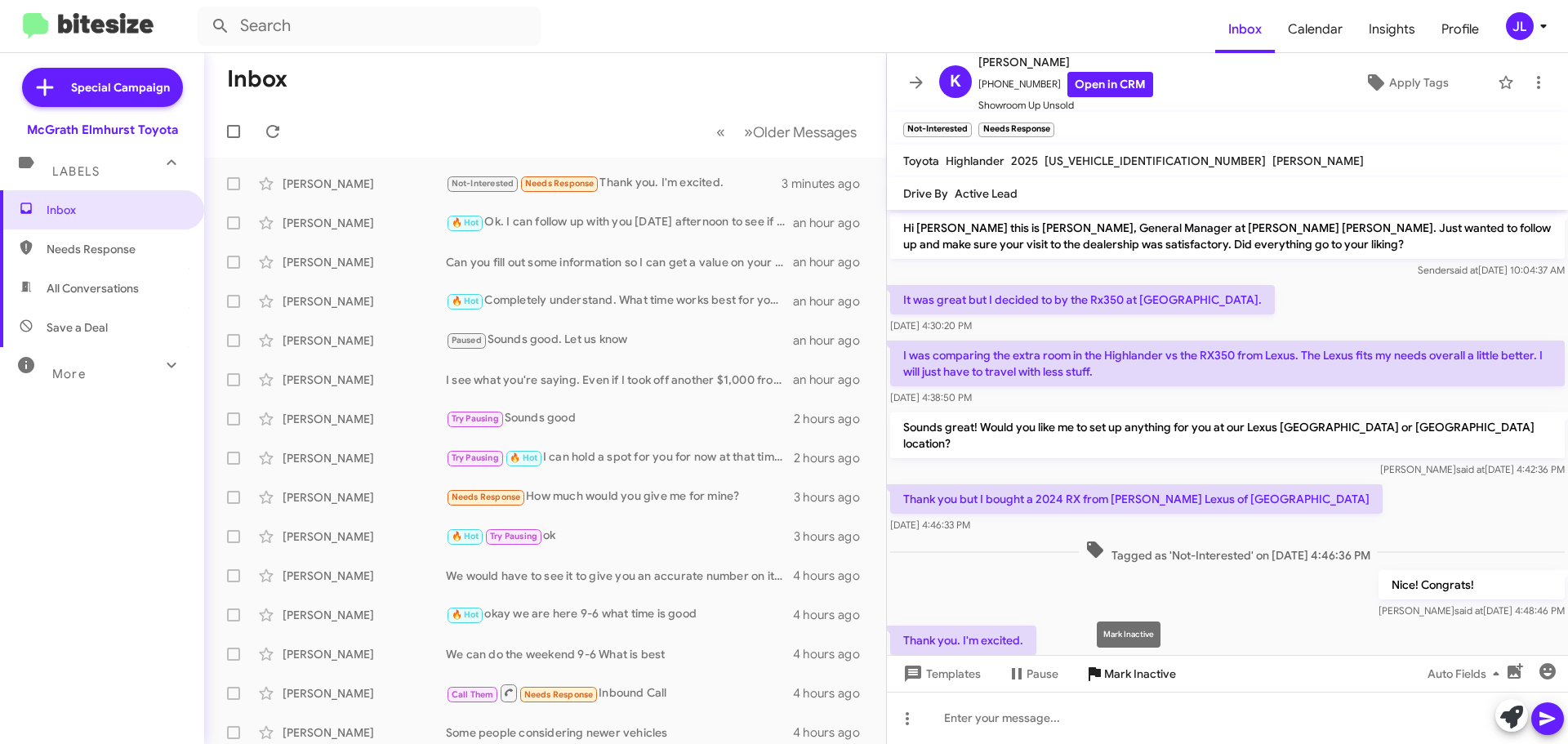
click at [1139, 673] on span "Mark Inactive" at bounding box center [1139, 674] width 72 height 29
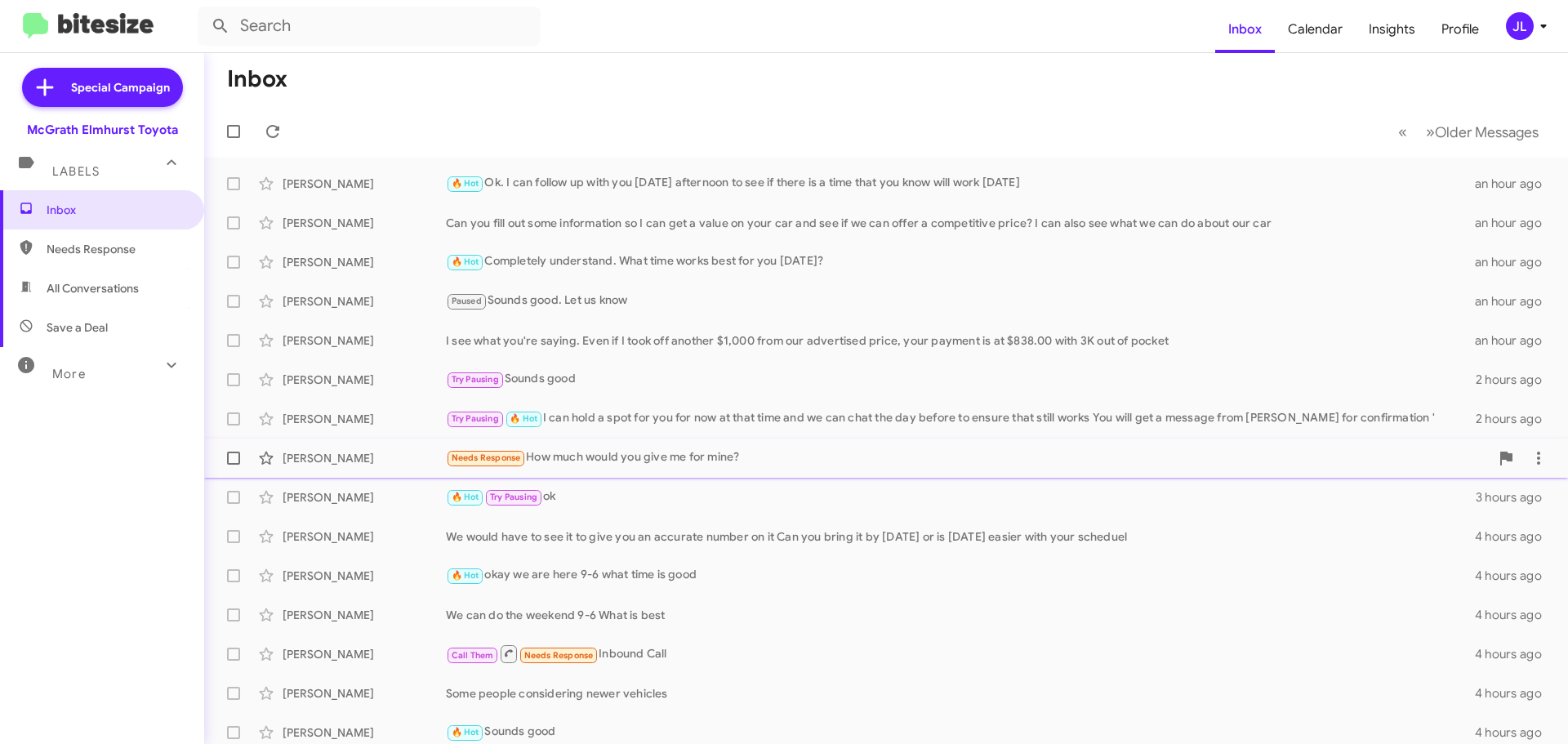
click at [637, 456] on div "Needs Response How much would you give me for mine?" at bounding box center [968, 458] width 1044 height 19
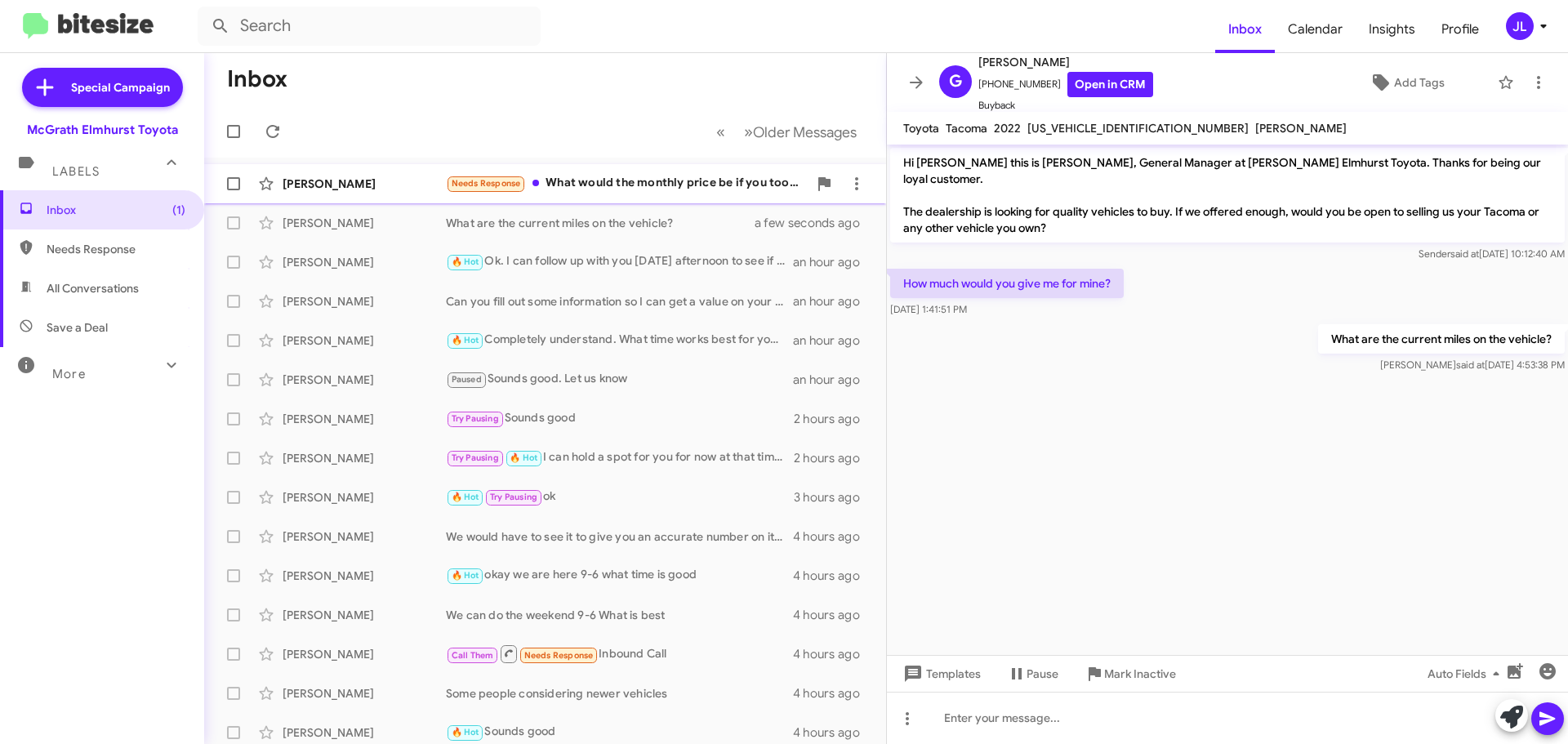
click at [616, 182] on div "Needs Response What would the monthly price be if you took off that $1,000 and …" at bounding box center [627, 183] width 362 height 19
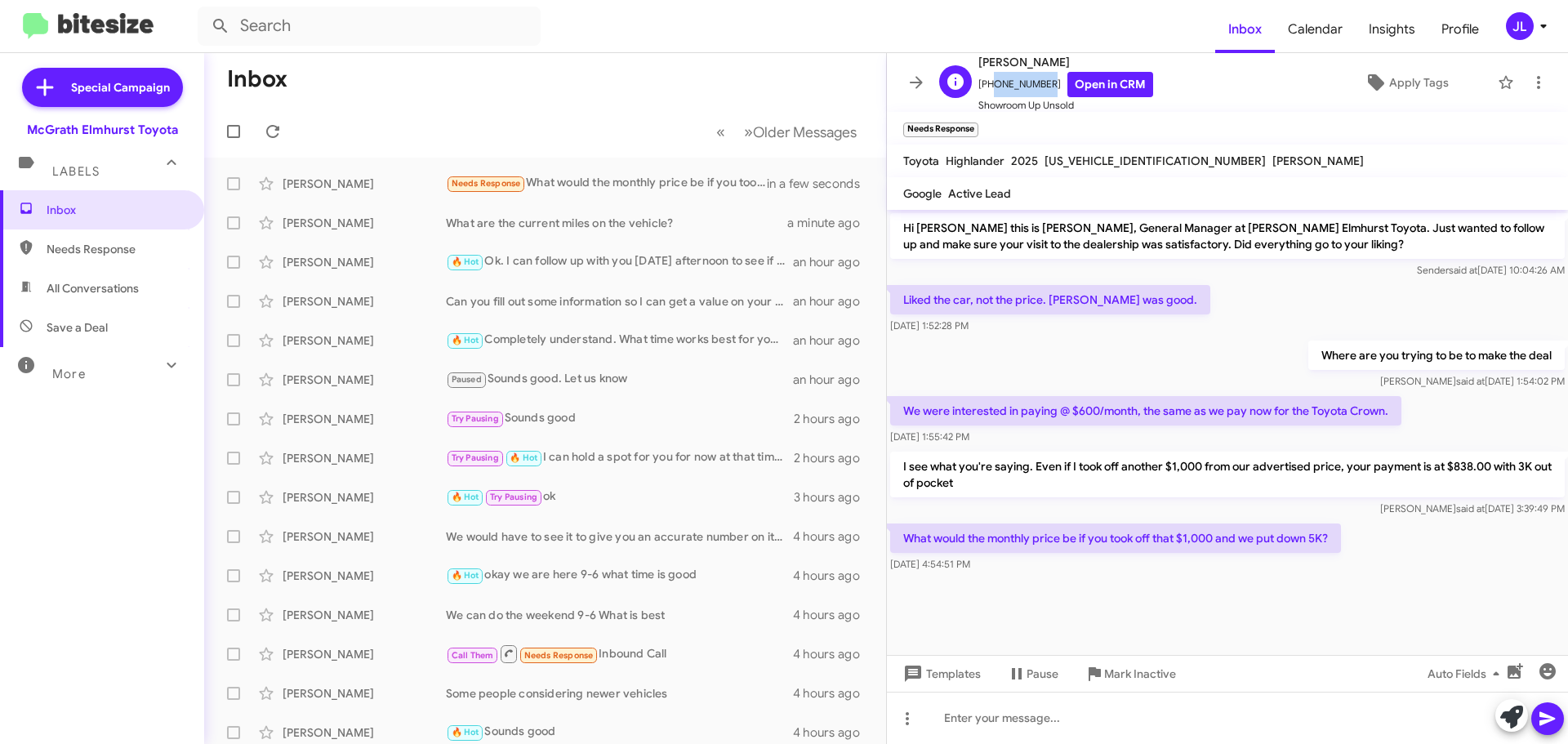
drag, startPoint x: 1042, startPoint y: 84, endPoint x: 990, endPoint y: 86, distance: 52.0
click at [990, 86] on span "[PHONE_NUMBER] Open in CRM" at bounding box center [1065, 85] width 175 height 26
copy span "7082805614"
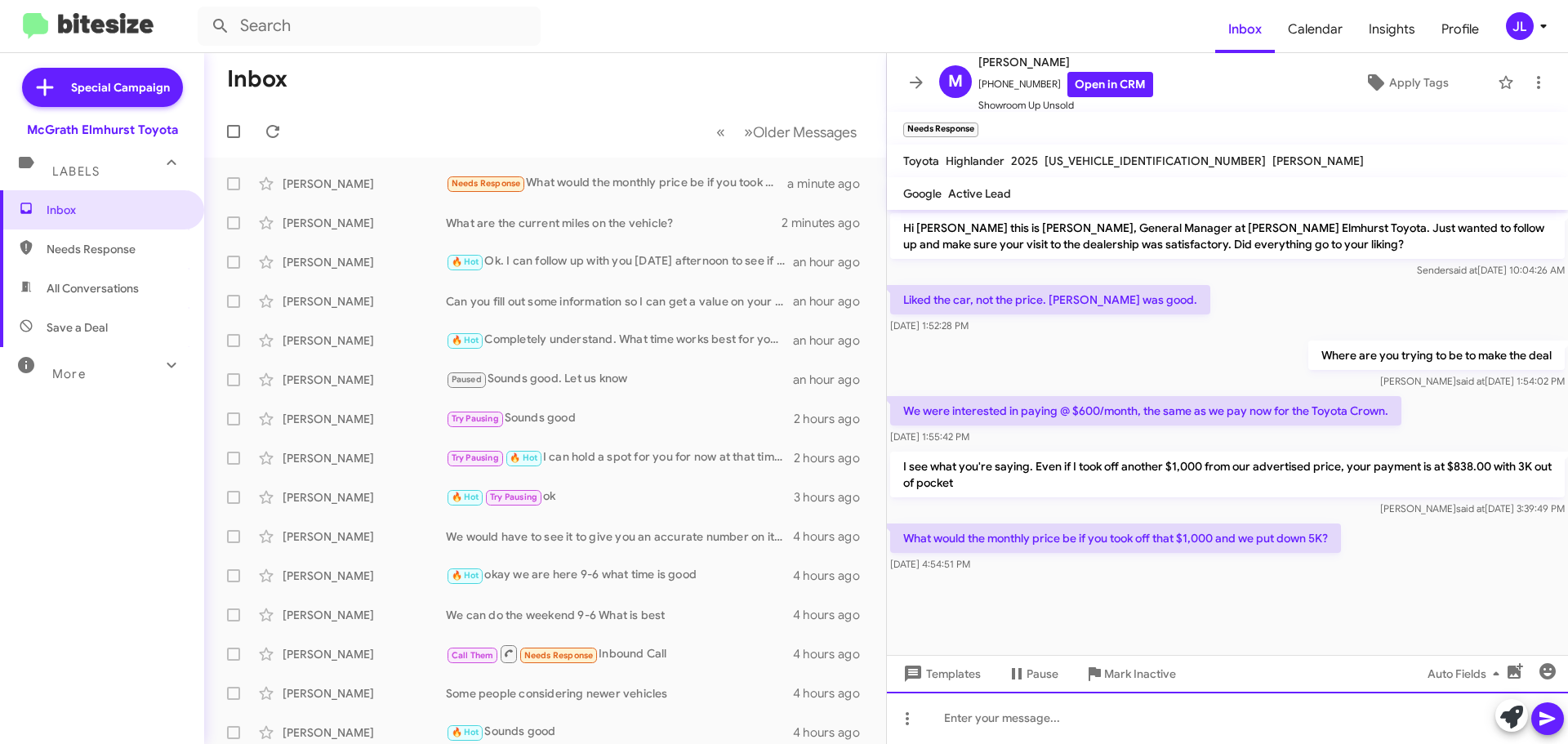
click at [1050, 727] on div at bounding box center [1226, 717] width 681 height 52
click at [1086, 719] on div "$775 if you put down the 5 K. It's about $30 off the payment for every $1,000" at bounding box center [1226, 717] width 681 height 52
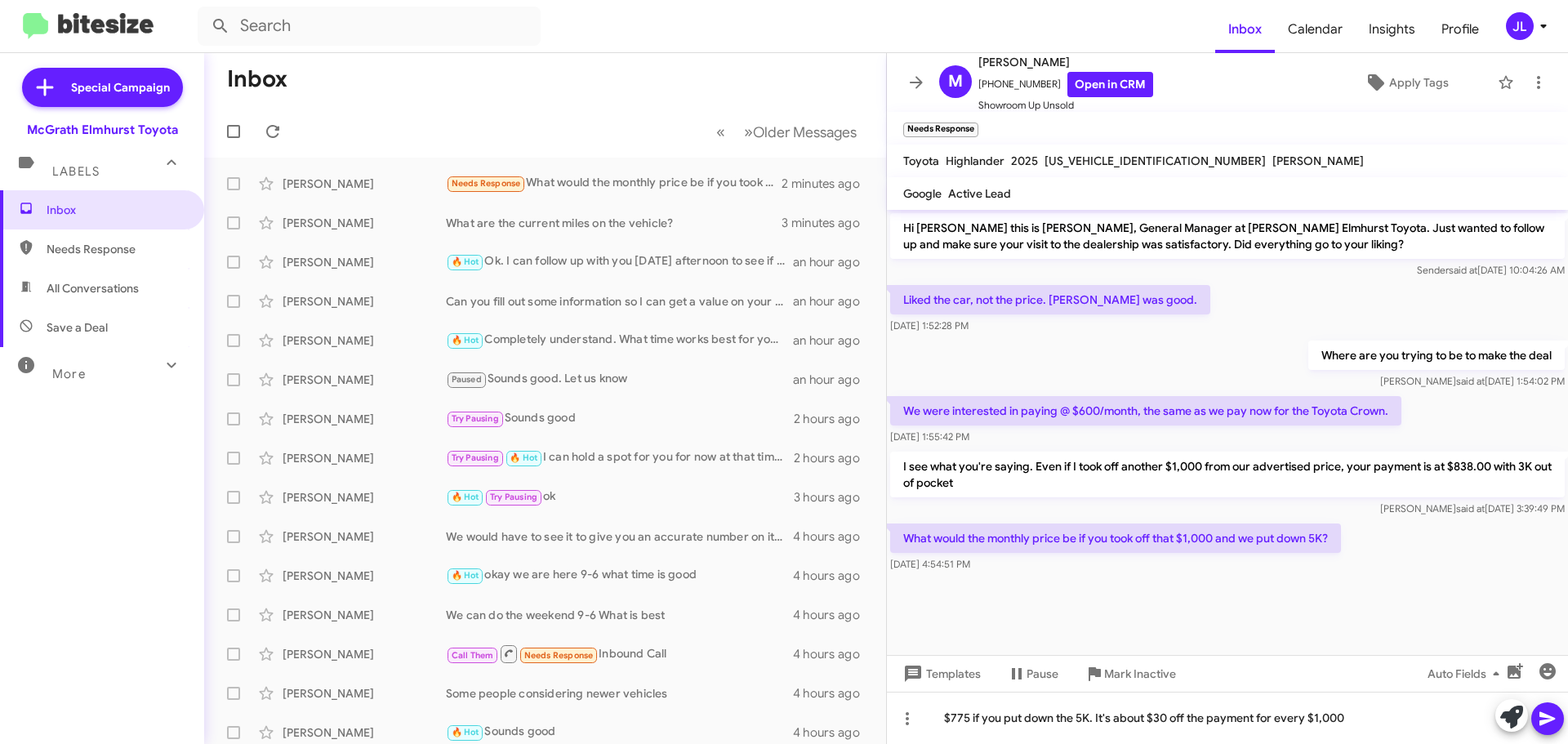
click at [1552, 714] on icon at bounding box center [1547, 718] width 19 height 19
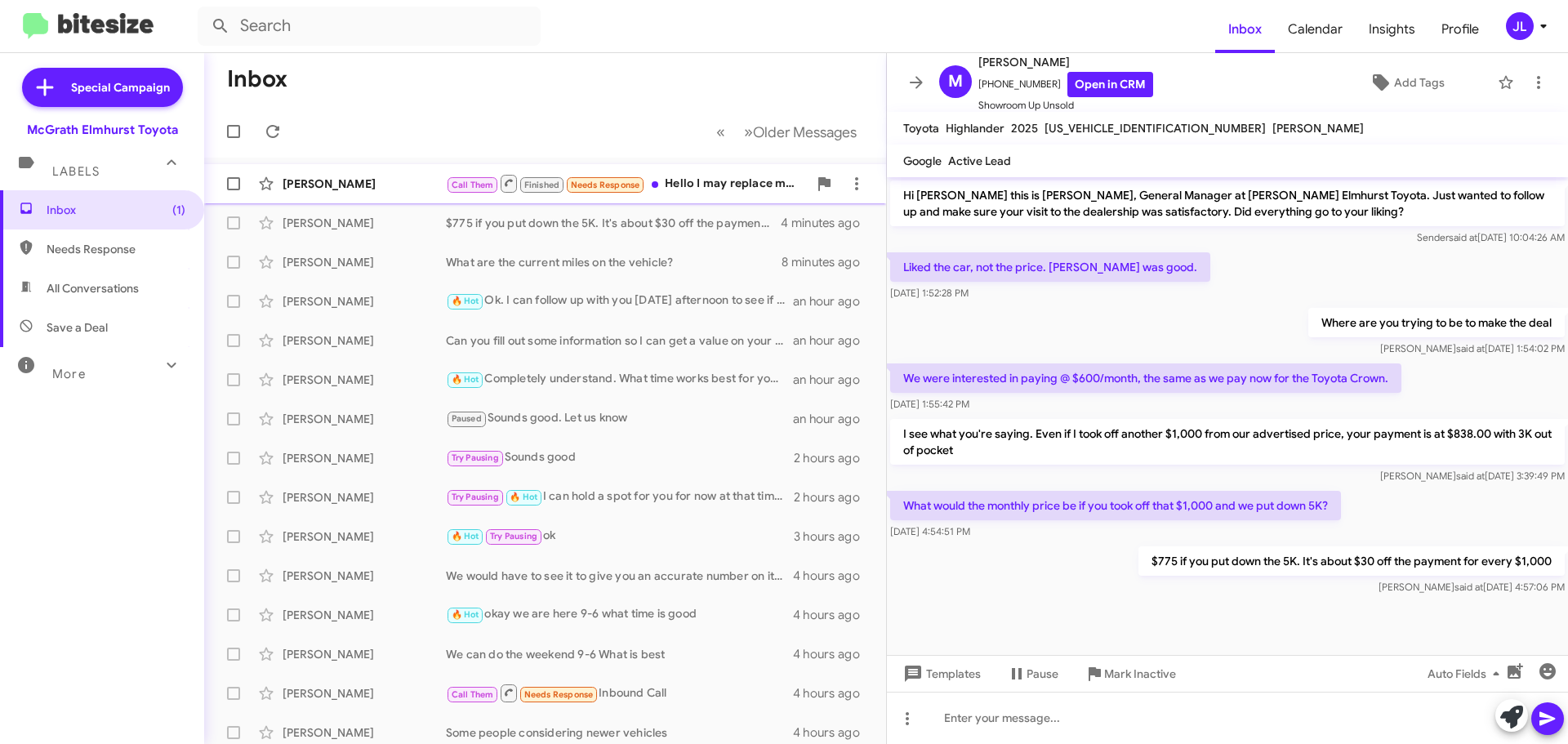
click at [375, 177] on div "[PERSON_NAME]" at bounding box center [364, 184] width 164 height 16
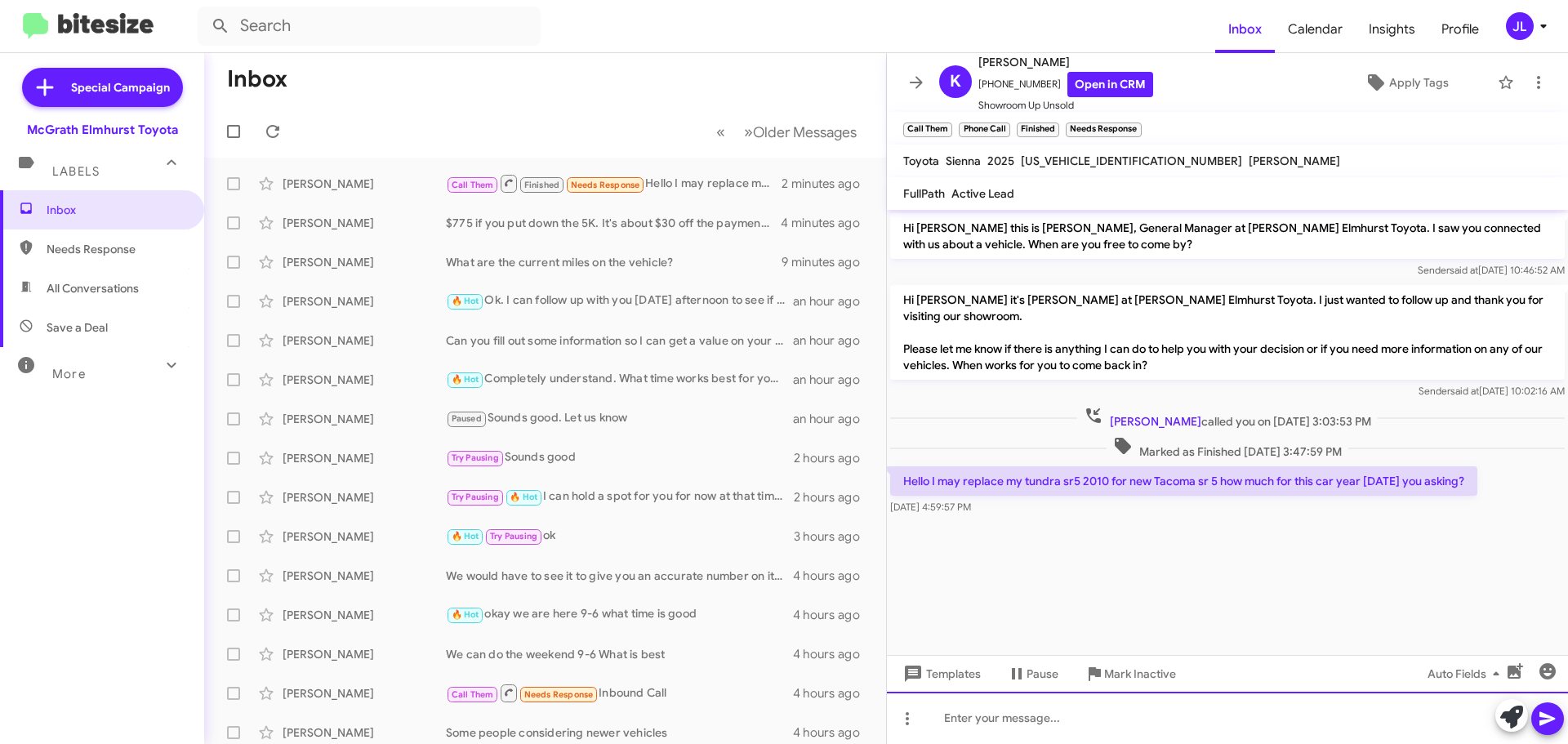
click at [1072, 712] on div at bounding box center [1226, 717] width 681 height 52
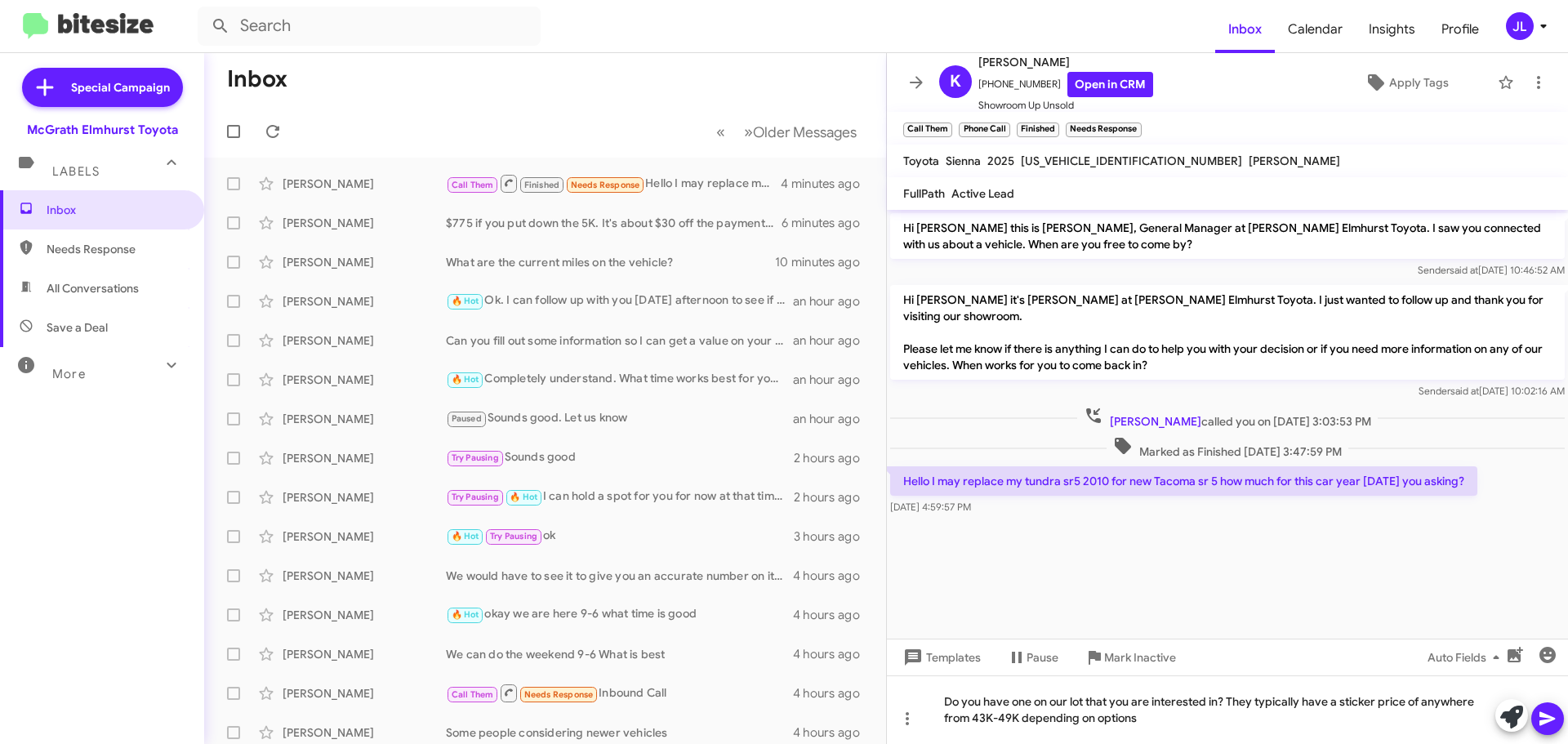
click at [1544, 712] on icon at bounding box center [1547, 718] width 19 height 19
